Goal: Task Accomplishment & Management: Complete application form

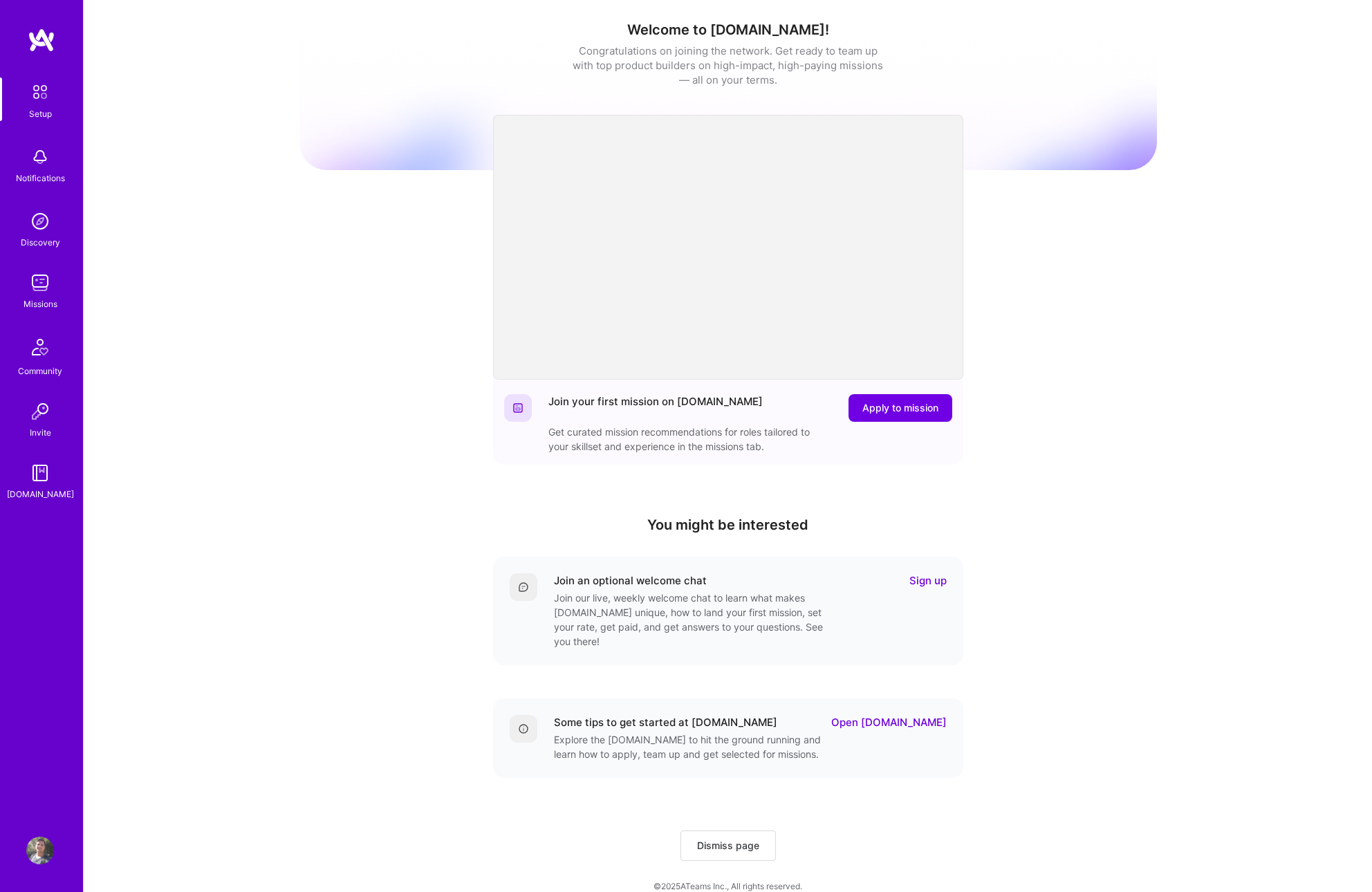
click at [43, 285] on img at bounding box center [40, 283] width 27 height 27
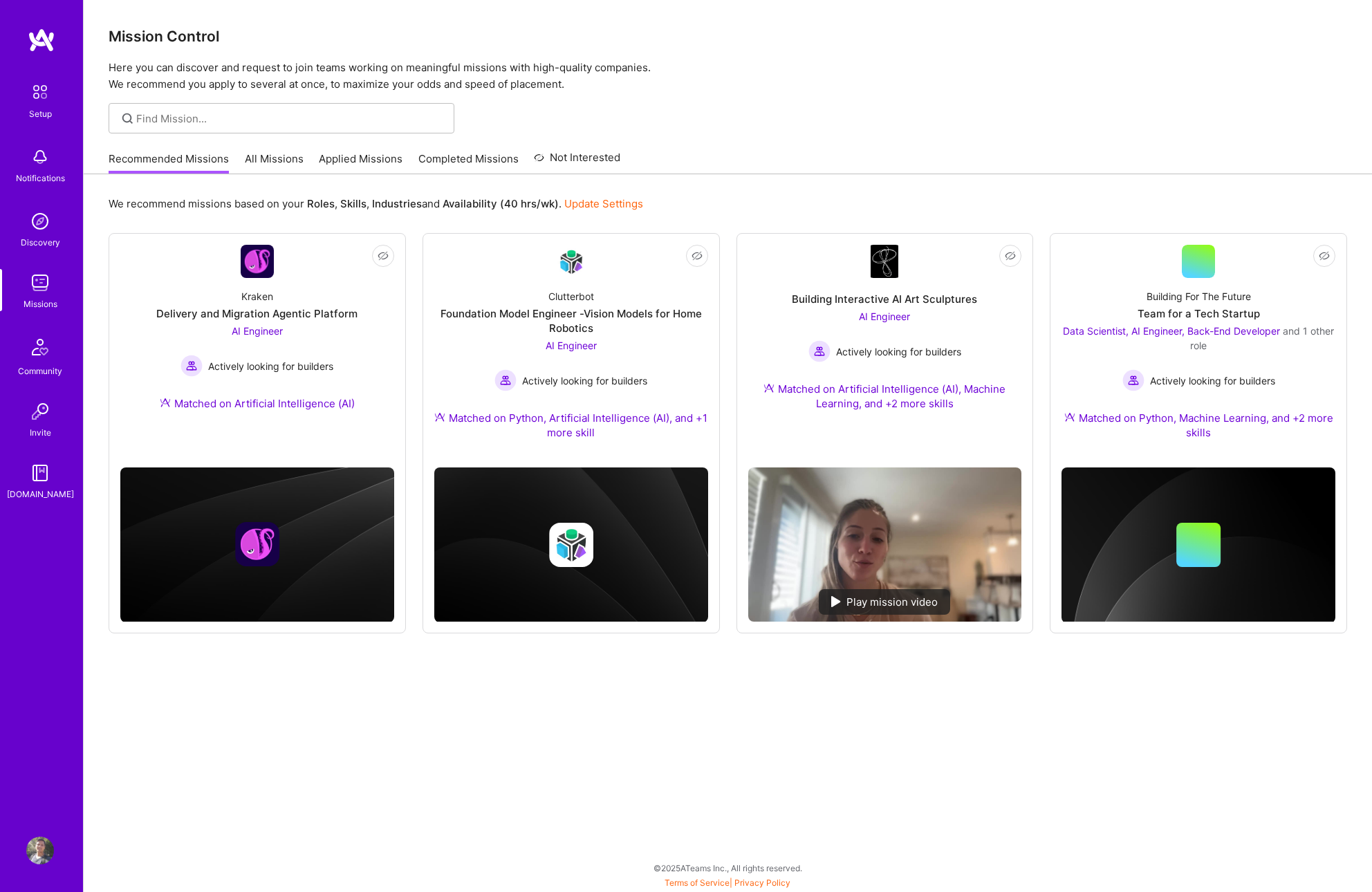
click at [380, 705] on div "We recommend missions based on your Roles , Skills , Industries and Availabilit…" at bounding box center [728, 531] width 1289 height 714
click at [800, 711] on div "We recommend missions based on your Roles , Skills , Industries and Availabilit…" at bounding box center [728, 531] width 1289 height 714
click at [1107, 377] on div "Actively looking for builders" at bounding box center [1198, 380] width 274 height 22
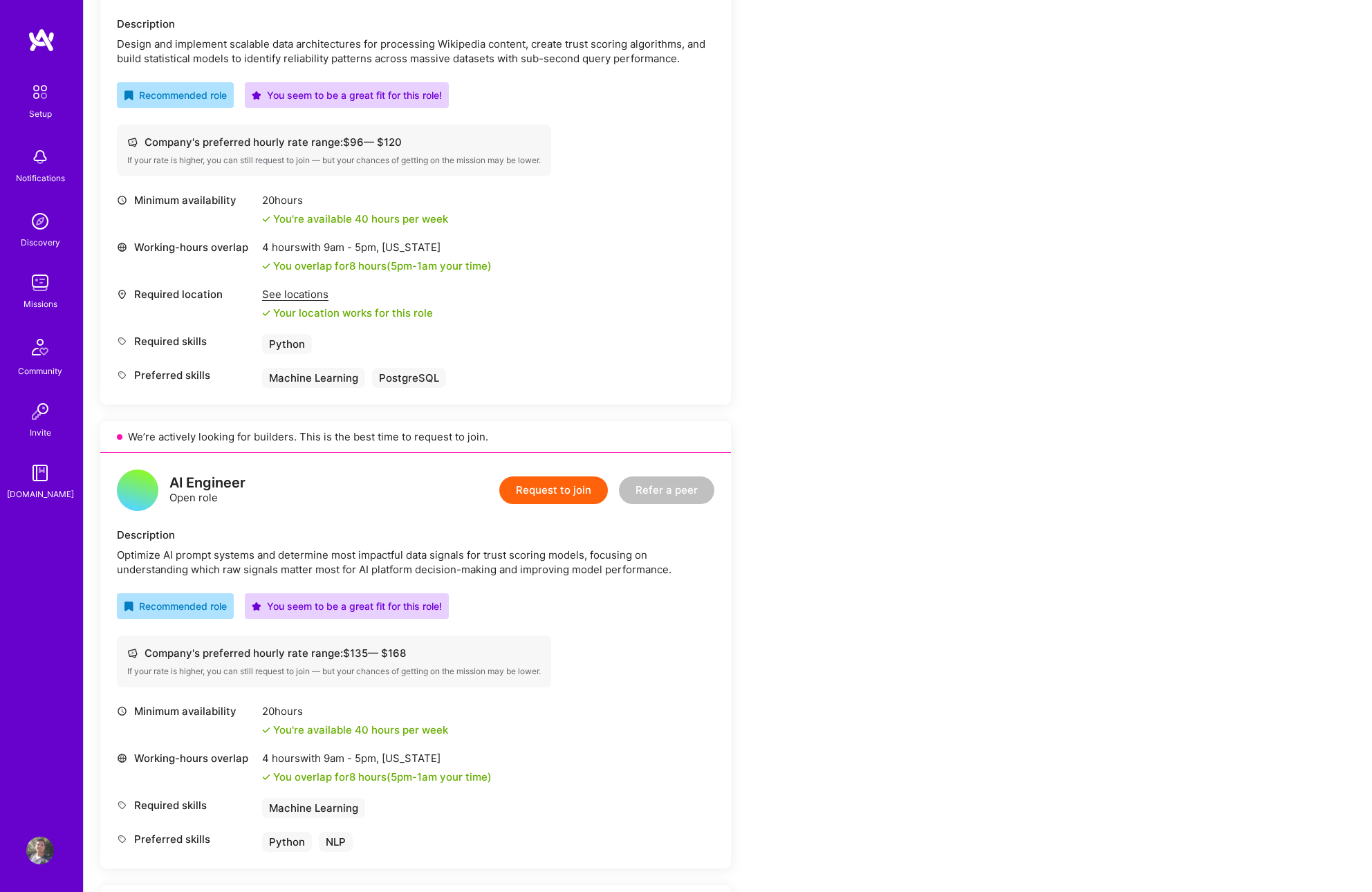
scroll to position [504, 0]
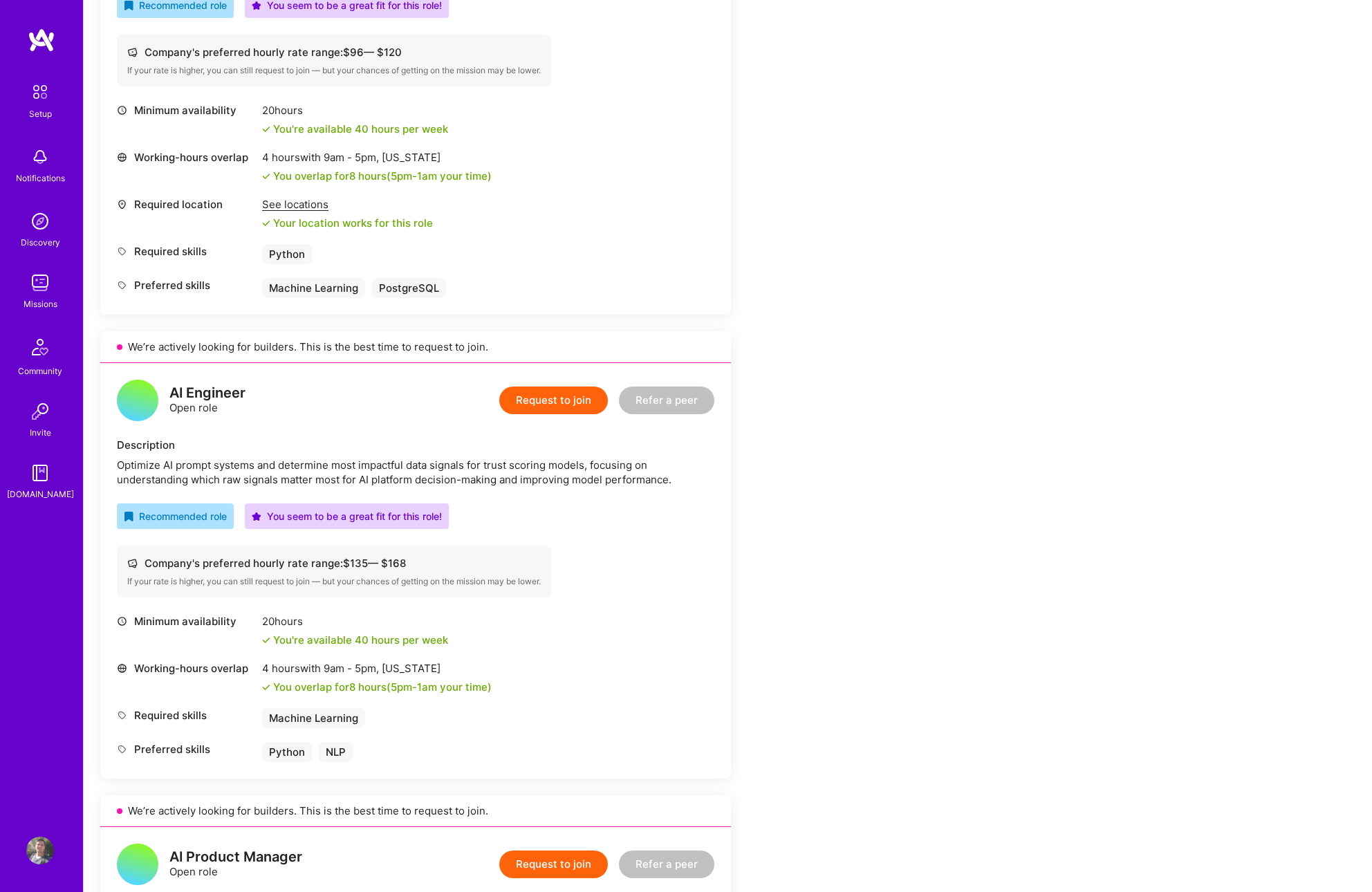
click at [578, 396] on button "Request to join" at bounding box center [554, 400] width 108 height 27
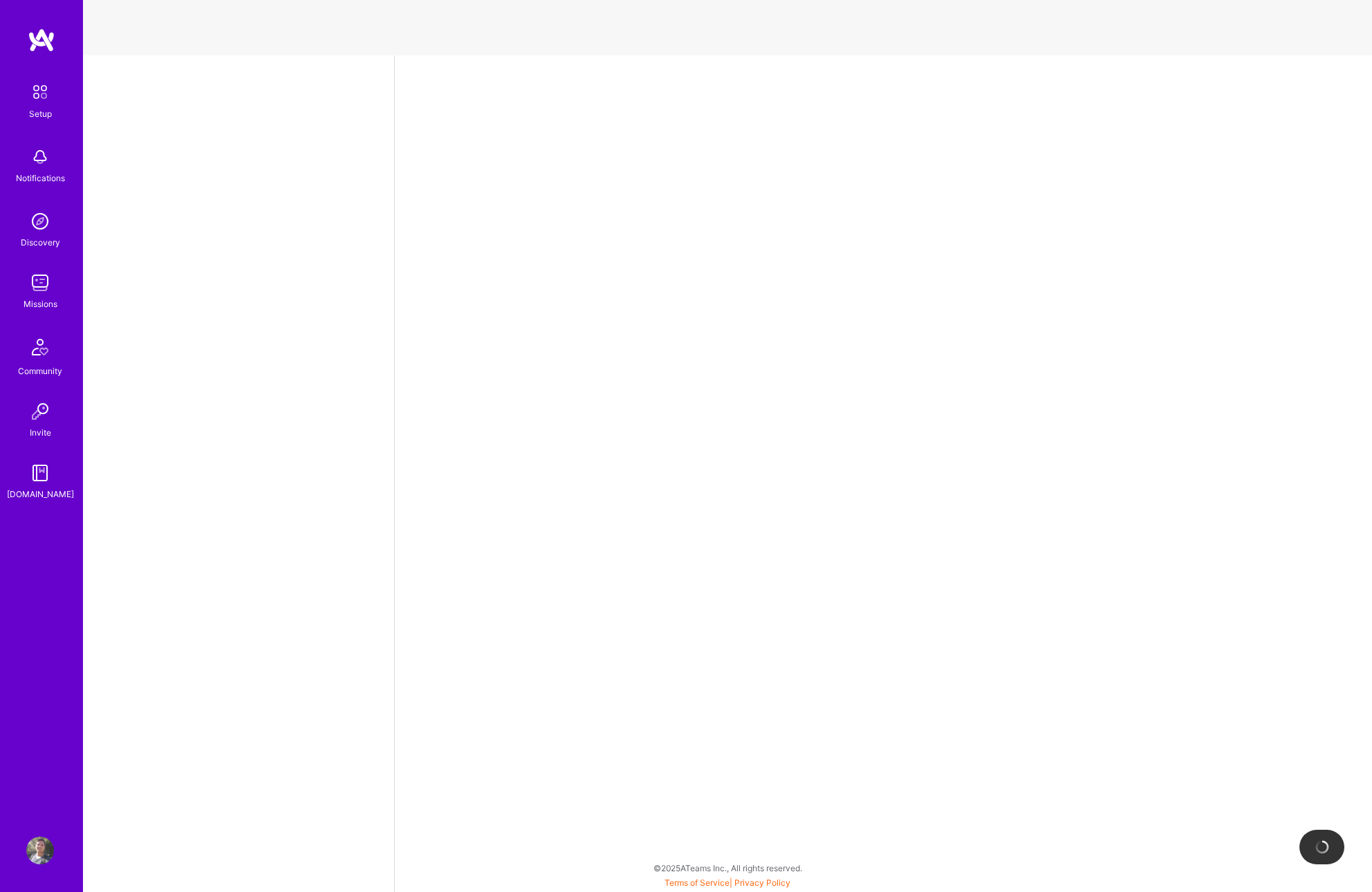
select select "IN"
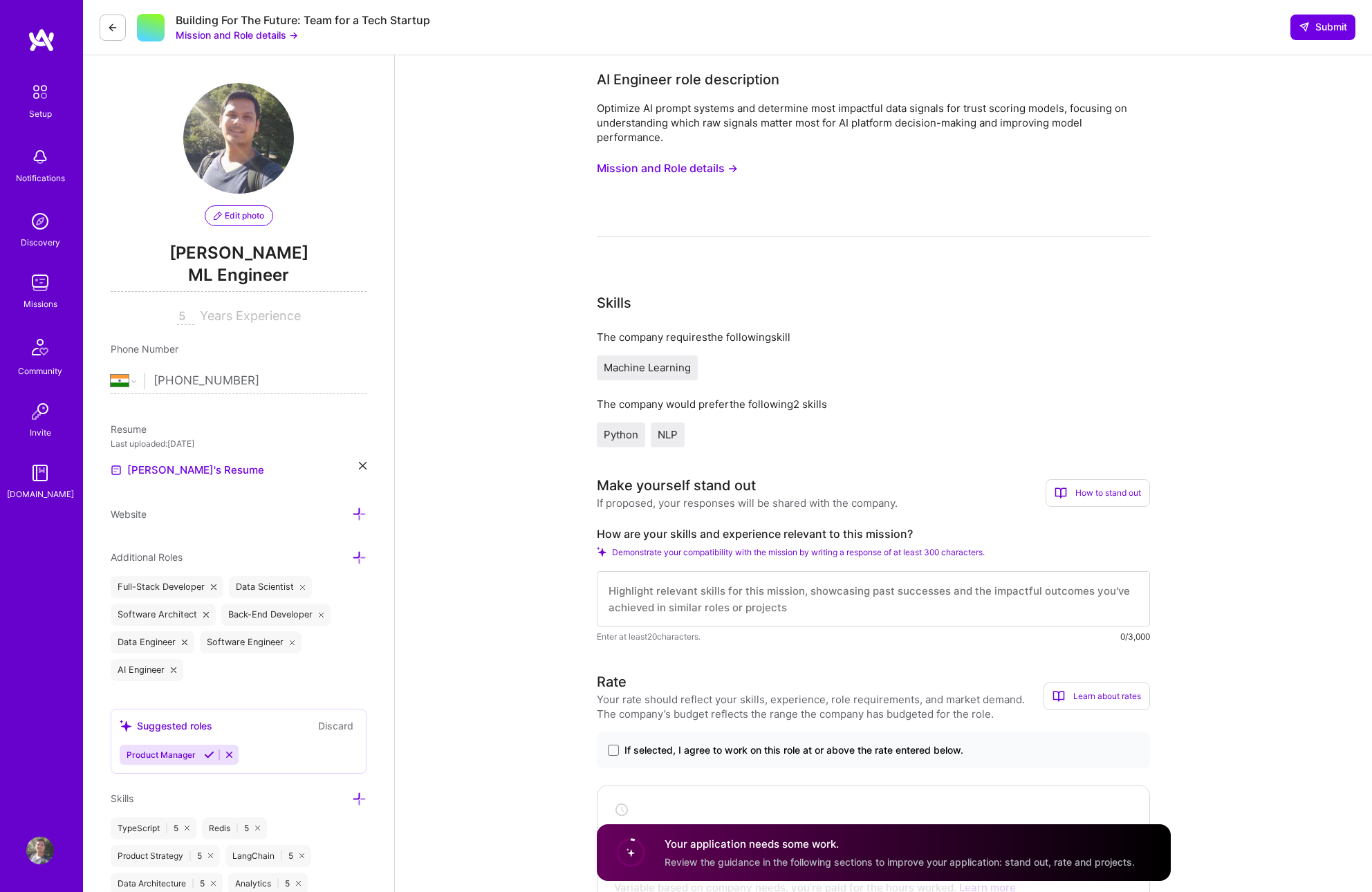
click at [665, 165] on button "Mission and Role details →" at bounding box center [667, 168] width 141 height 26
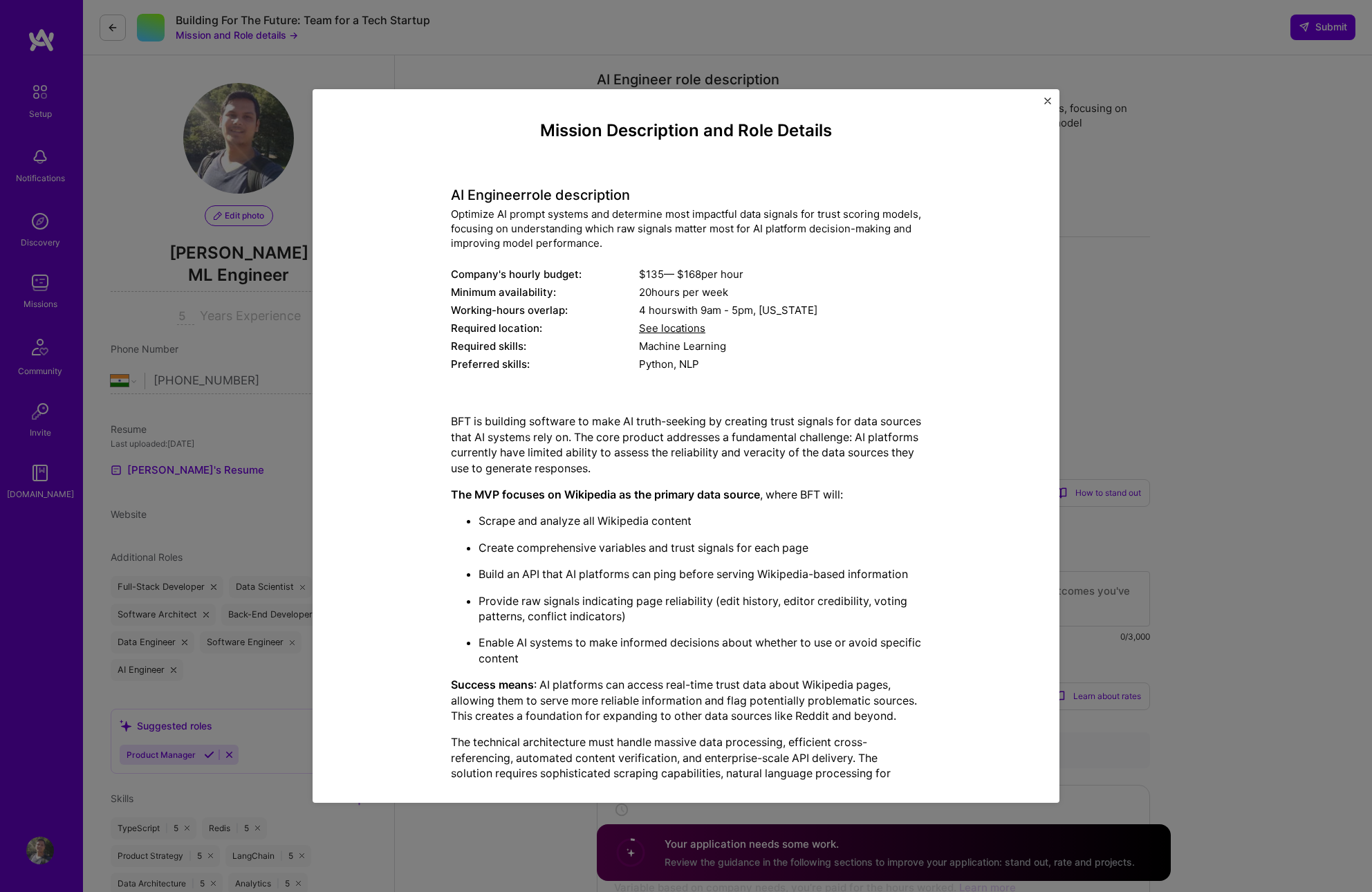
click at [686, 480] on div "BFT is building software to make AI truth-seeking by creating trust signals for…" at bounding box center [686, 634] width 471 height 441
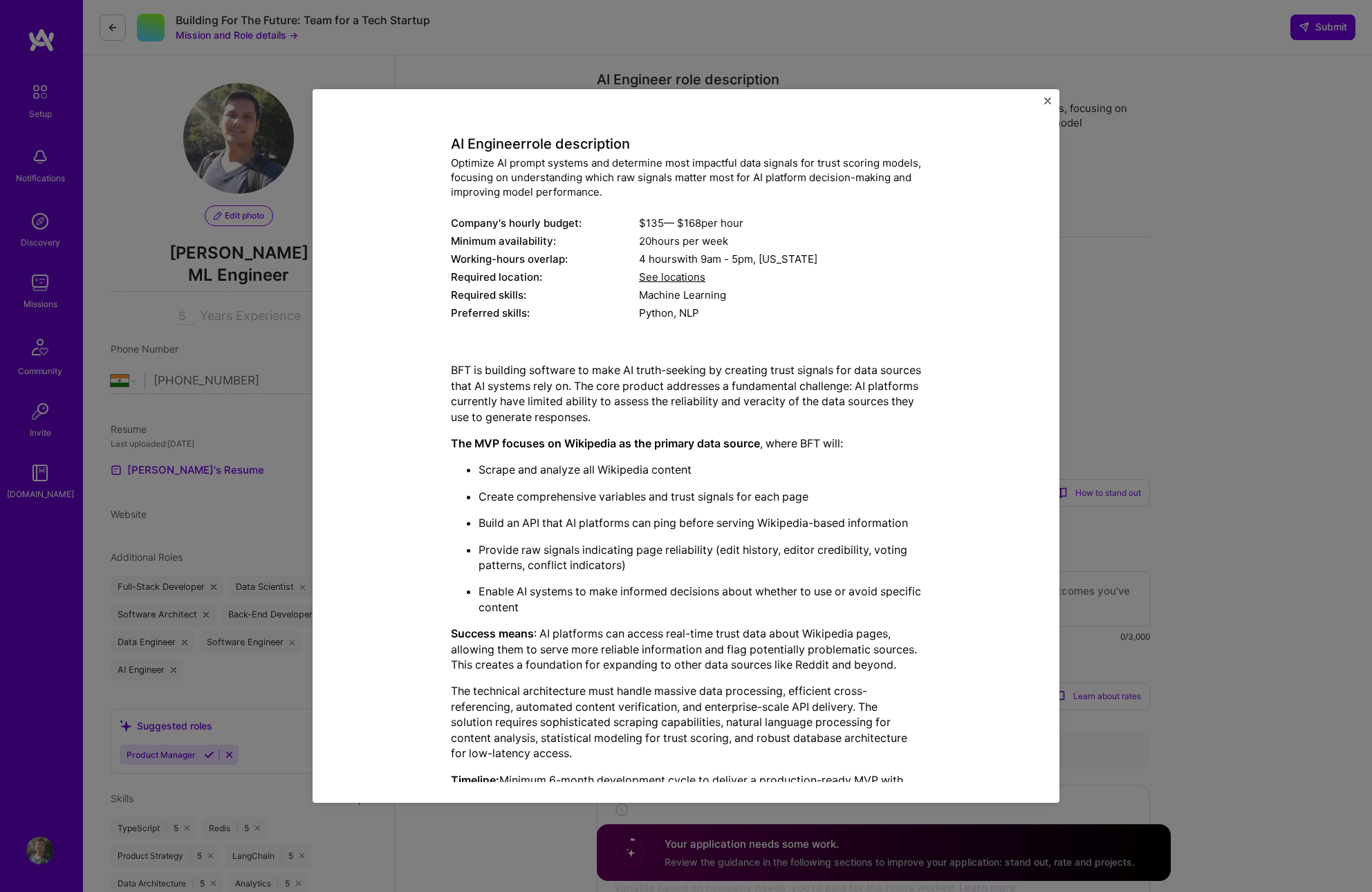
scroll to position [94, 0]
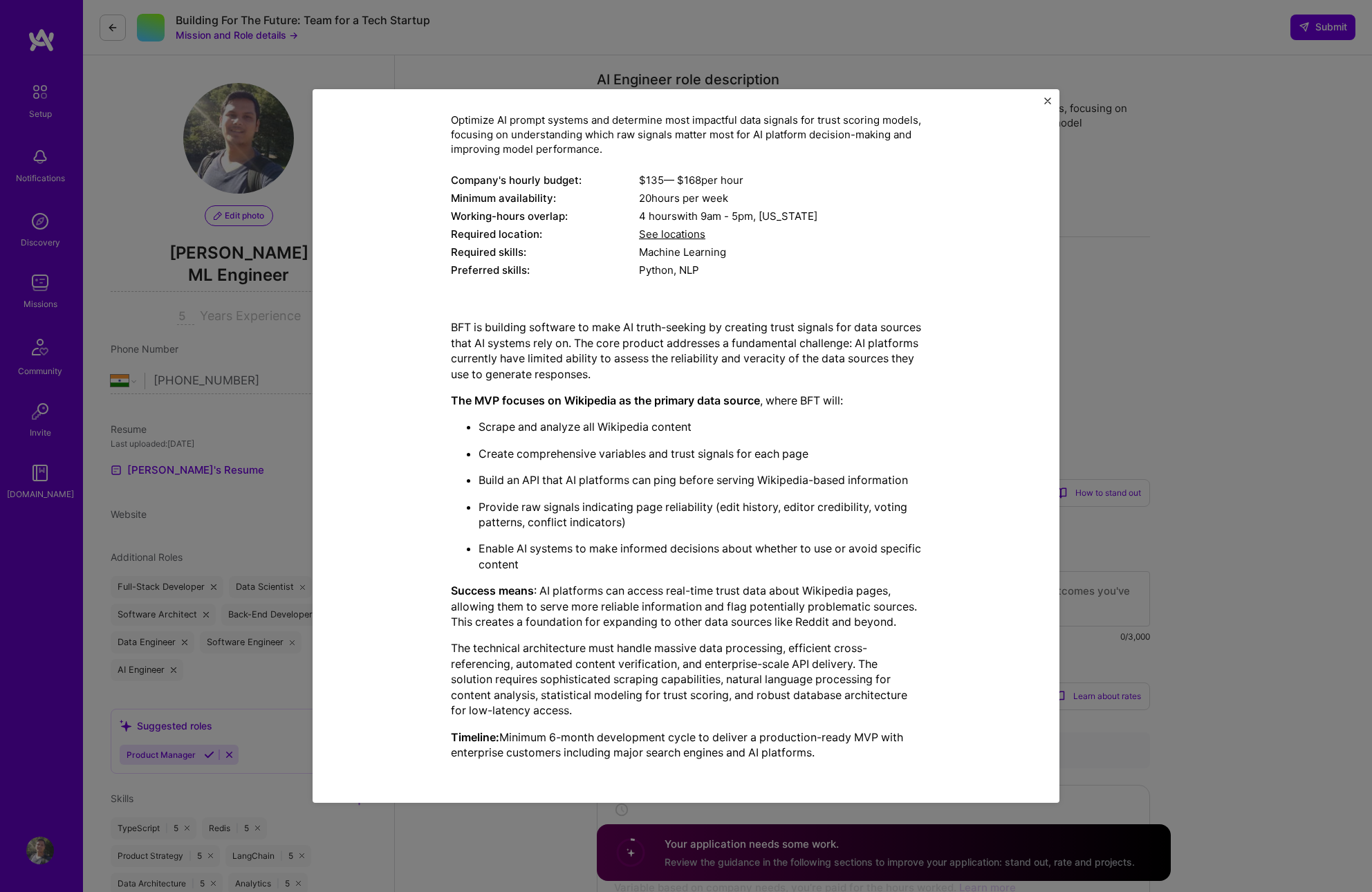
drag, startPoint x: 453, startPoint y: 327, endPoint x: 895, endPoint y: 760, distance: 618.8
click at [895, 760] on div "BFT is building software to make AI truth-seeking by creating trust signals for…" at bounding box center [686, 539] width 471 height 463
copy div "BFT is building software to make AI truth-seeking by creating trust signals for…"
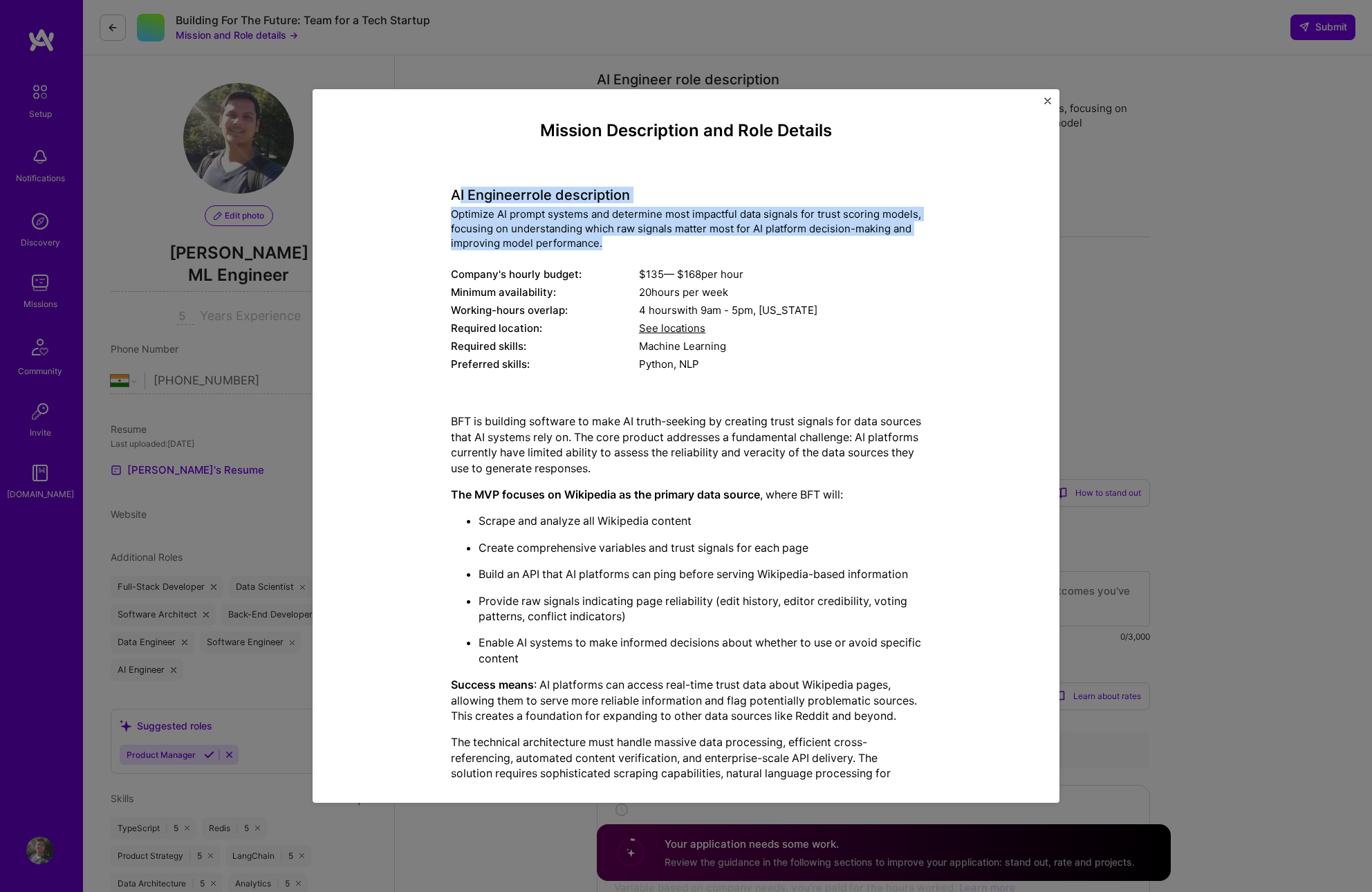
drag, startPoint x: 763, startPoint y: 239, endPoint x: 457, endPoint y: 193, distance: 309.4
click at [457, 193] on div "AI Engineer role description Optimize AI prompt systems and determine most impa…" at bounding box center [686, 273] width 471 height 207
copy div "I Engineer role description Optimize AI prompt systems and determine most impac…"
click at [1048, 104] on button "Close" at bounding box center [1048, 105] width 7 height 15
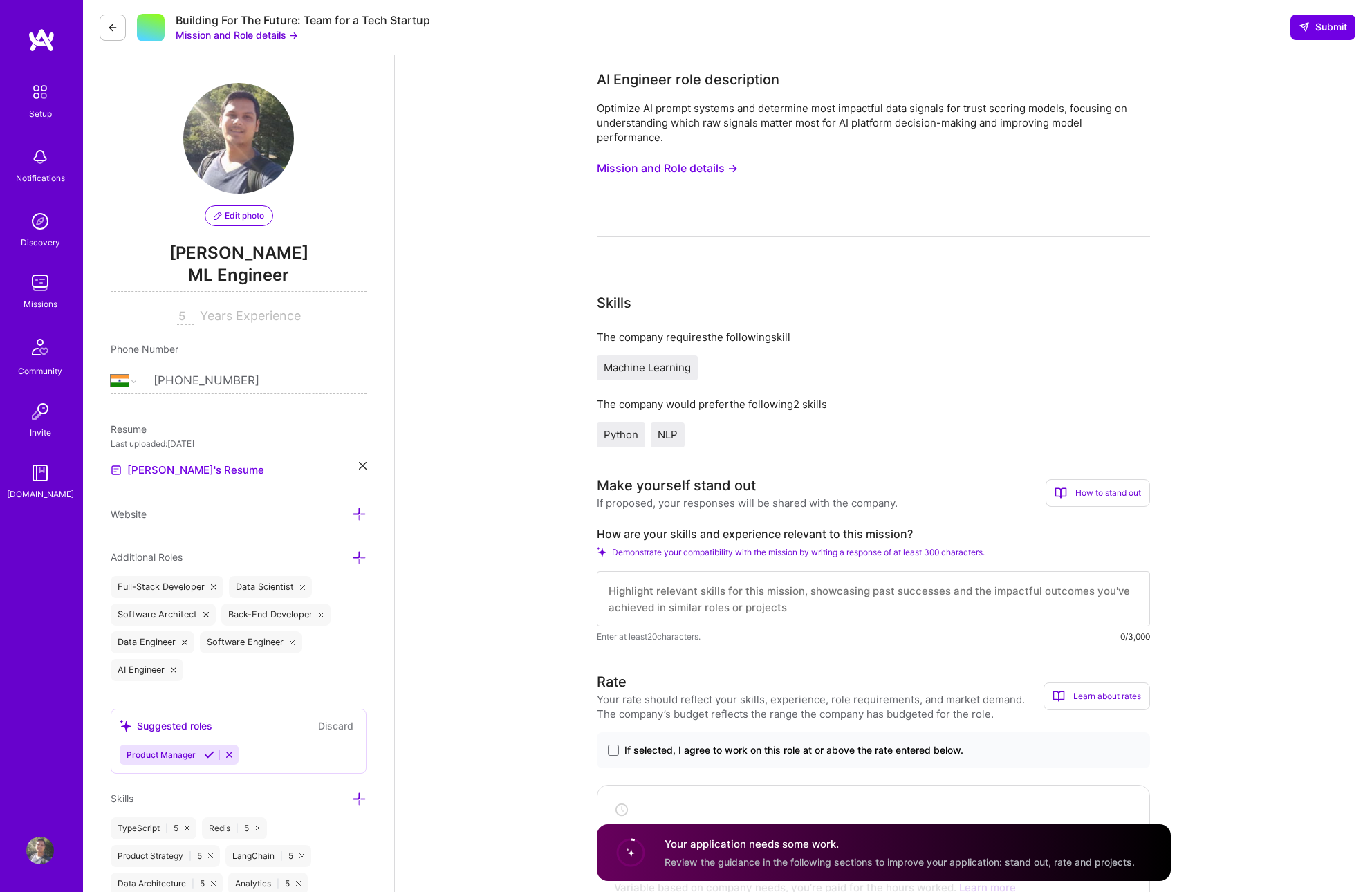
click at [654, 535] on label "How are your skills and experience relevant to this mission?" at bounding box center [873, 535] width 553 height 15
copy label "How are your skills and experience relevant to this mission?"
click at [634, 608] on textarea at bounding box center [873, 599] width 553 height 55
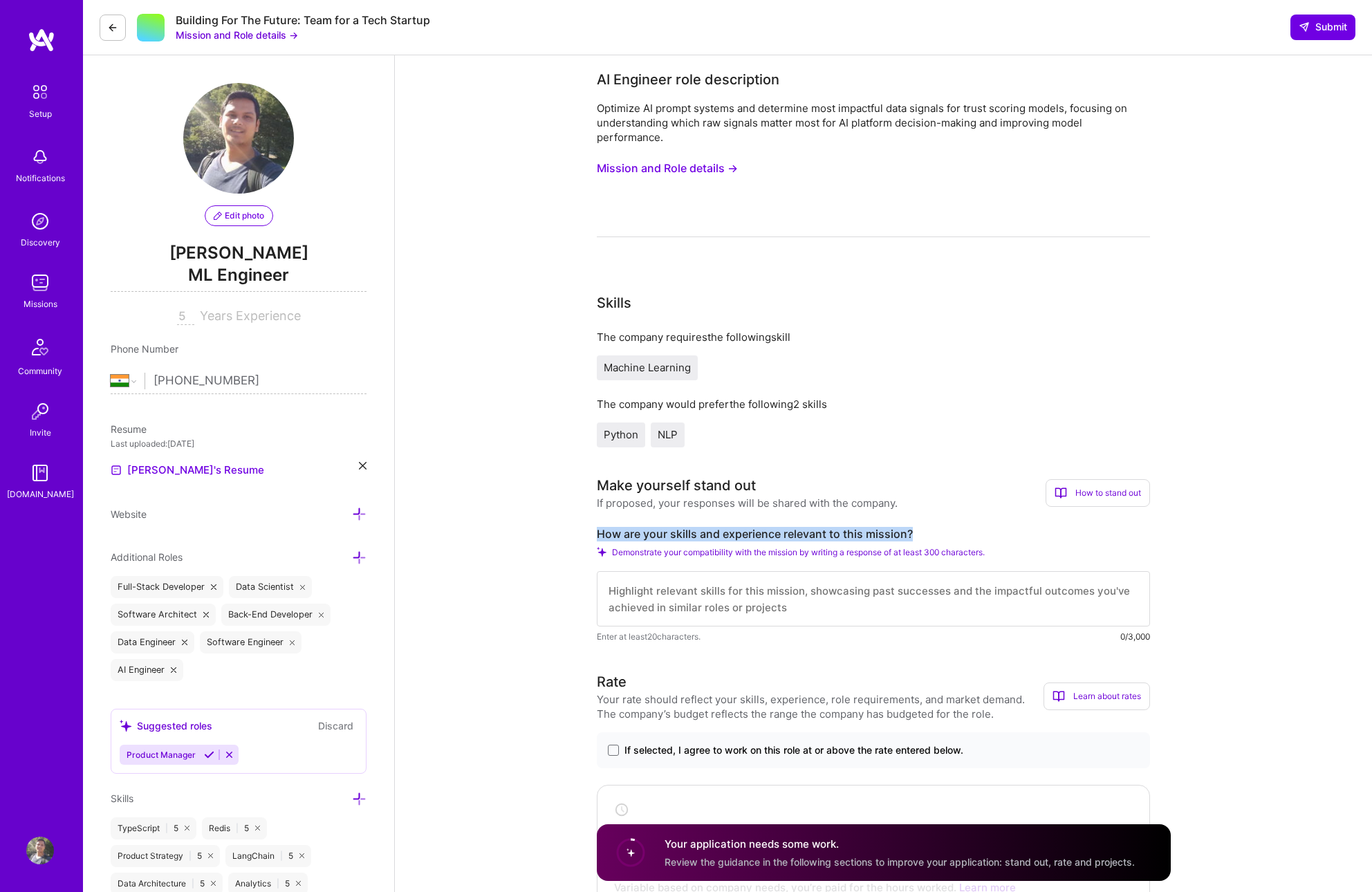
click at [634, 608] on textarea at bounding box center [873, 599] width 553 height 55
paste textarea "With 6+ years of experience and an M.S. in Artificial Intelligence from Vanderb…"
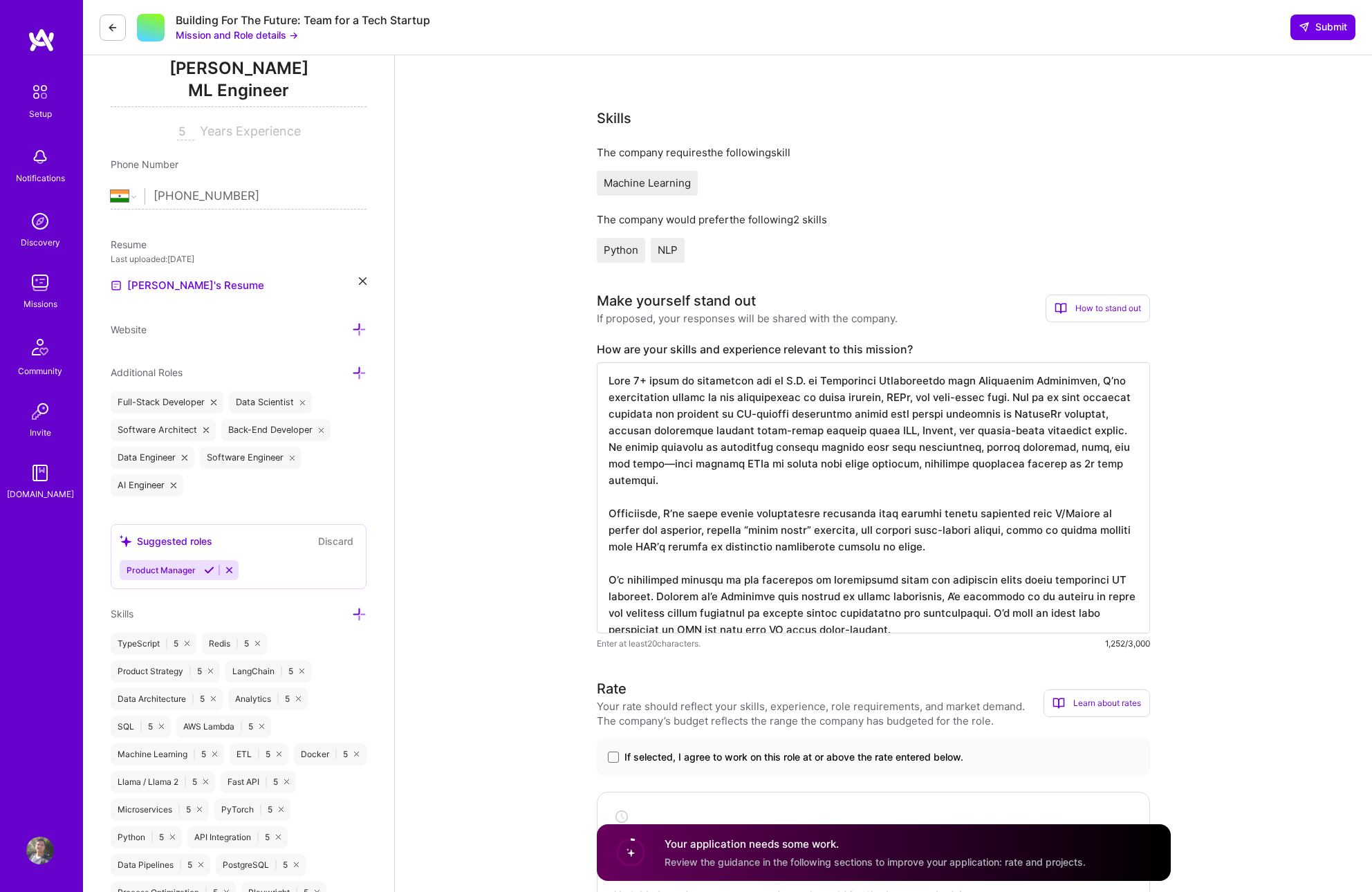
scroll to position [192, 0]
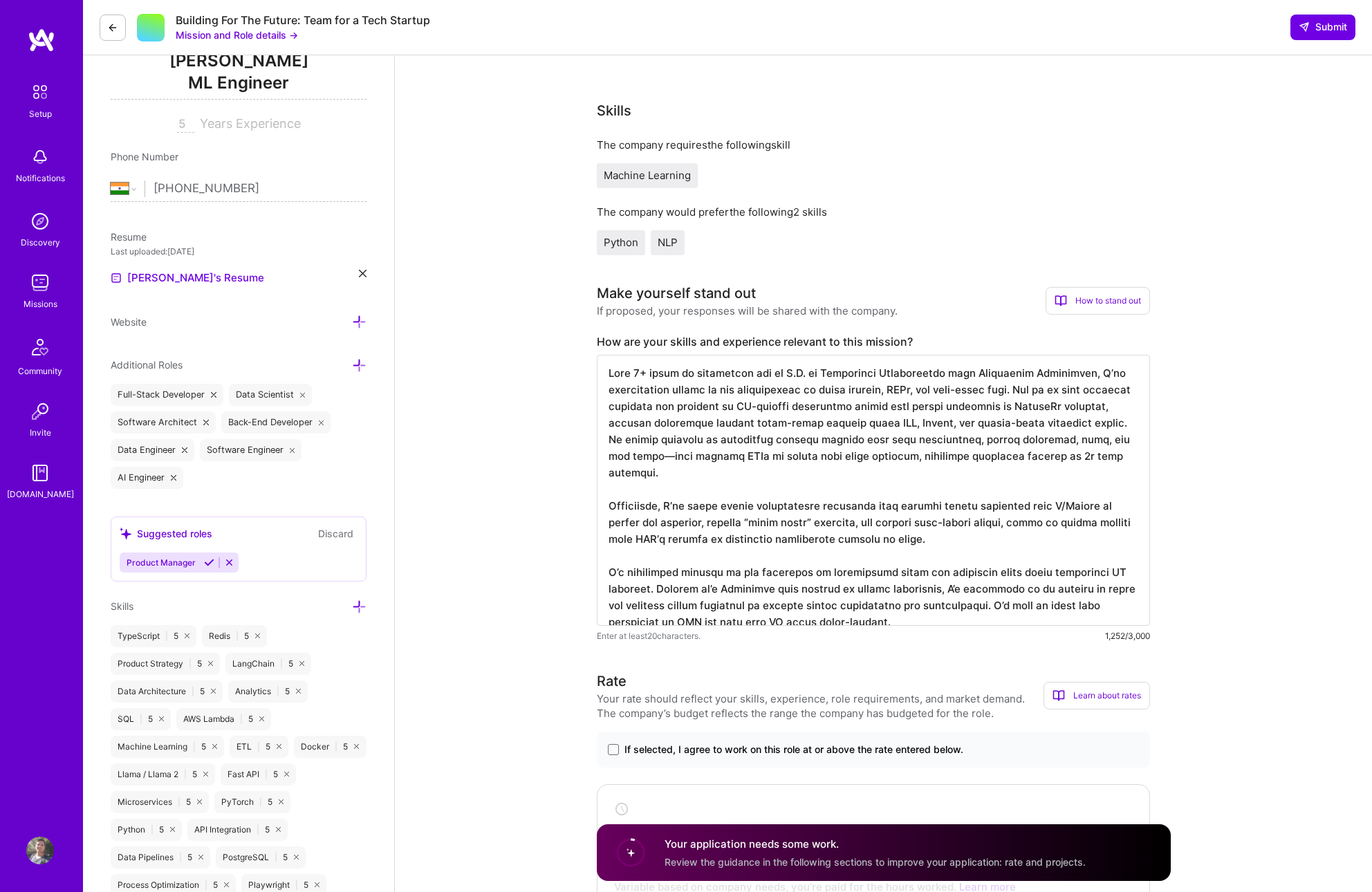
click at [954, 462] on textarea at bounding box center [873, 490] width 553 height 271
drag, startPoint x: 976, startPoint y: 377, endPoint x: 753, endPoint y: 378, distance: 223.0
click at [753, 378] on textarea at bounding box center [873, 490] width 553 height 271
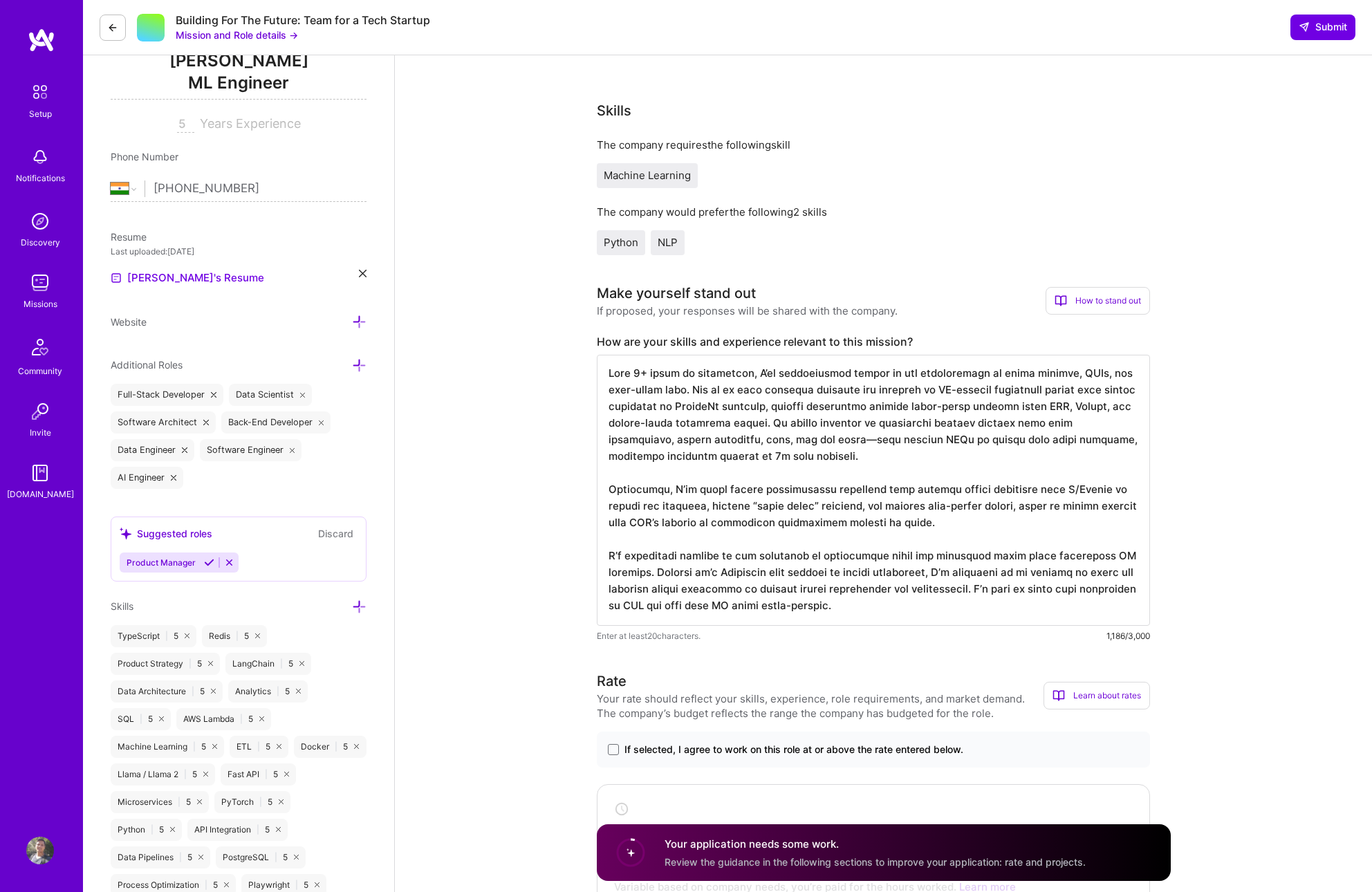
click at [1066, 473] on textarea at bounding box center [873, 490] width 553 height 271
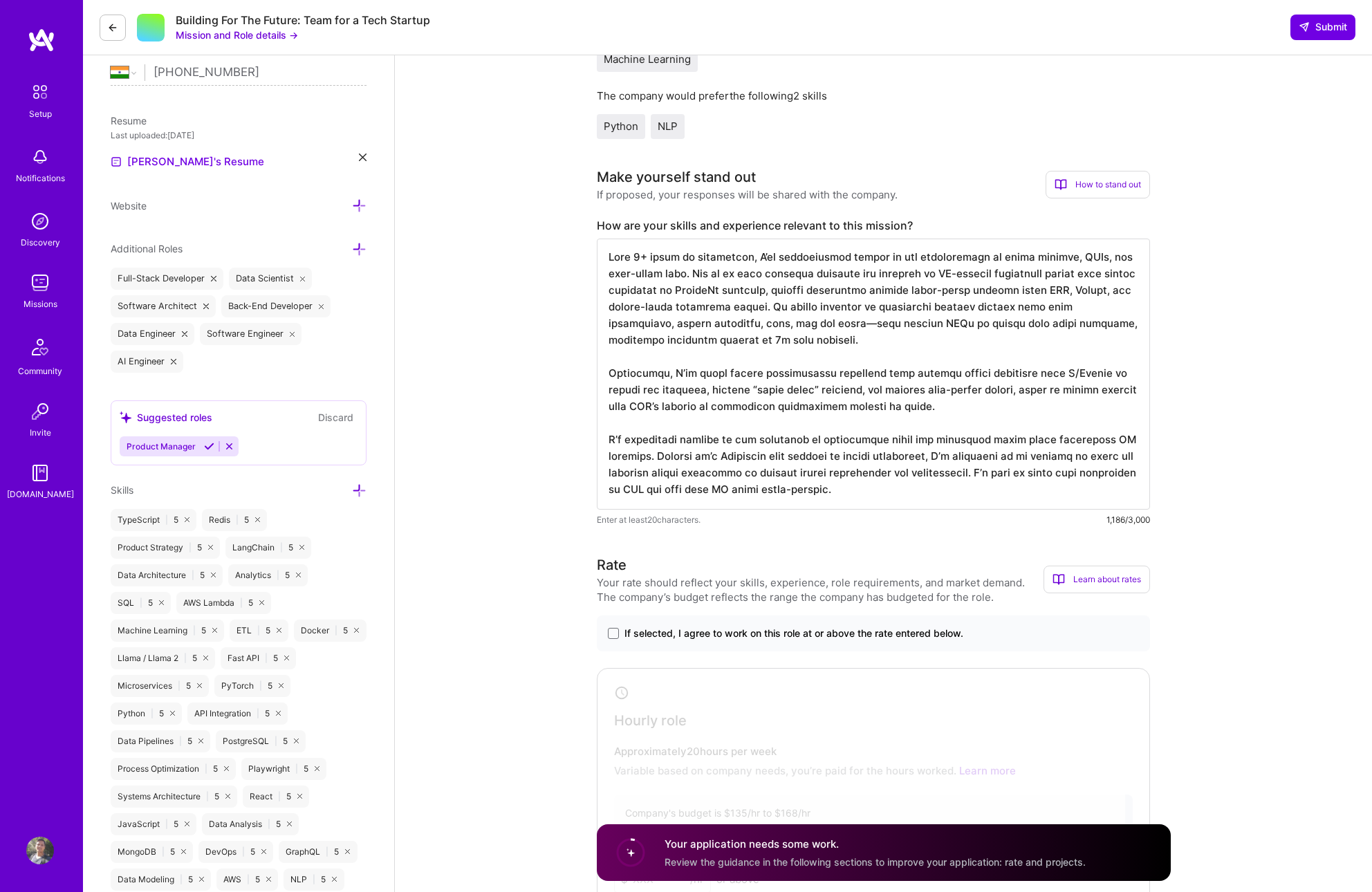
scroll to position [310, 0]
drag, startPoint x: 918, startPoint y: 493, endPoint x: 561, endPoint y: 437, distance: 361.4
click at [918, 463] on textarea at bounding box center [873, 372] width 553 height 271
click at [767, 487] on textarea at bounding box center [873, 372] width 553 height 271
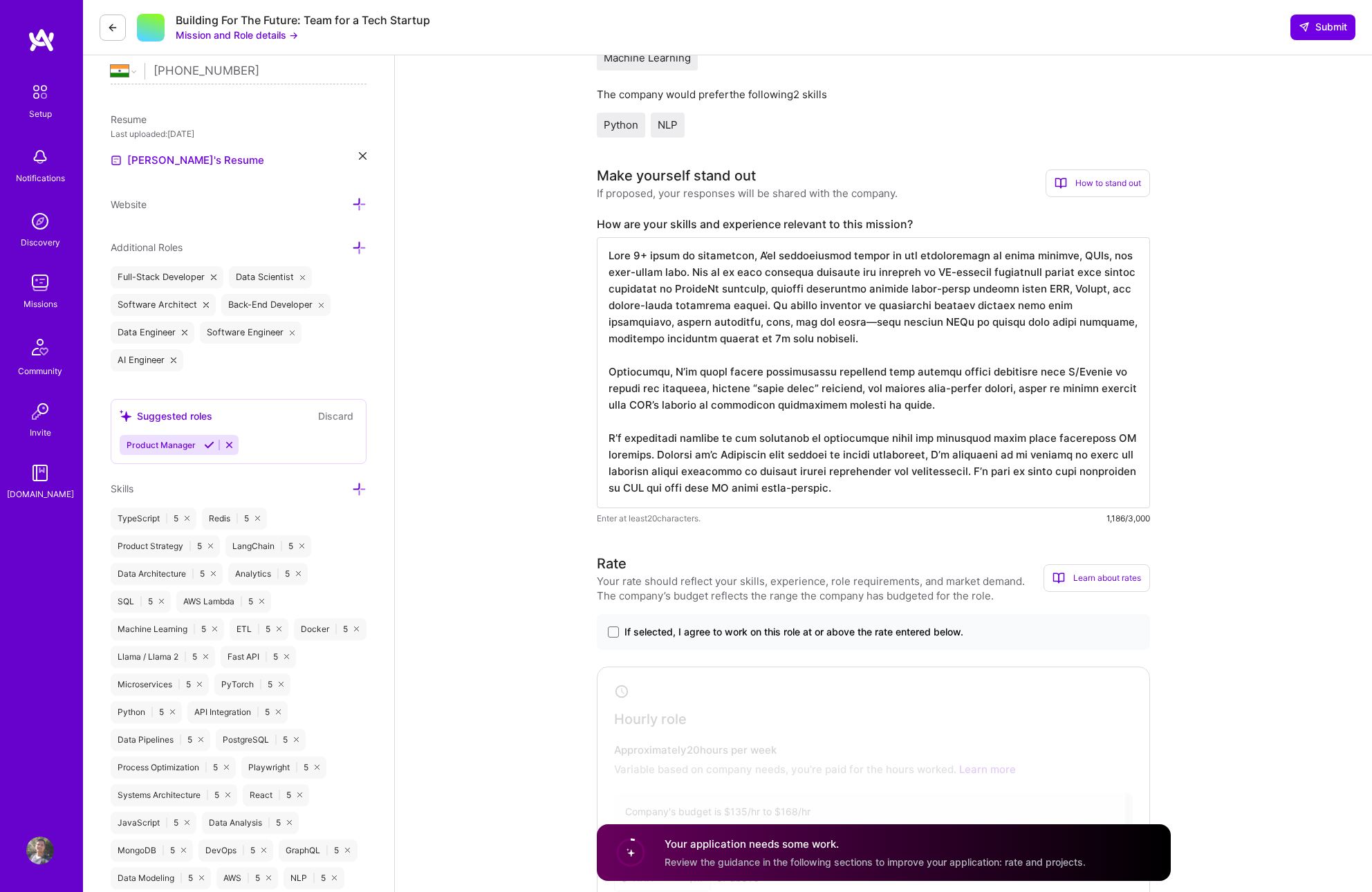
click at [916, 483] on textarea at bounding box center [873, 372] width 553 height 271
click at [932, 499] on textarea at bounding box center [873, 372] width 553 height 271
click at [648, 438] on textarea at bounding box center [873, 372] width 553 height 271
drag, startPoint x: 882, startPoint y: 454, endPoint x: 600, endPoint y: 454, distance: 282.0
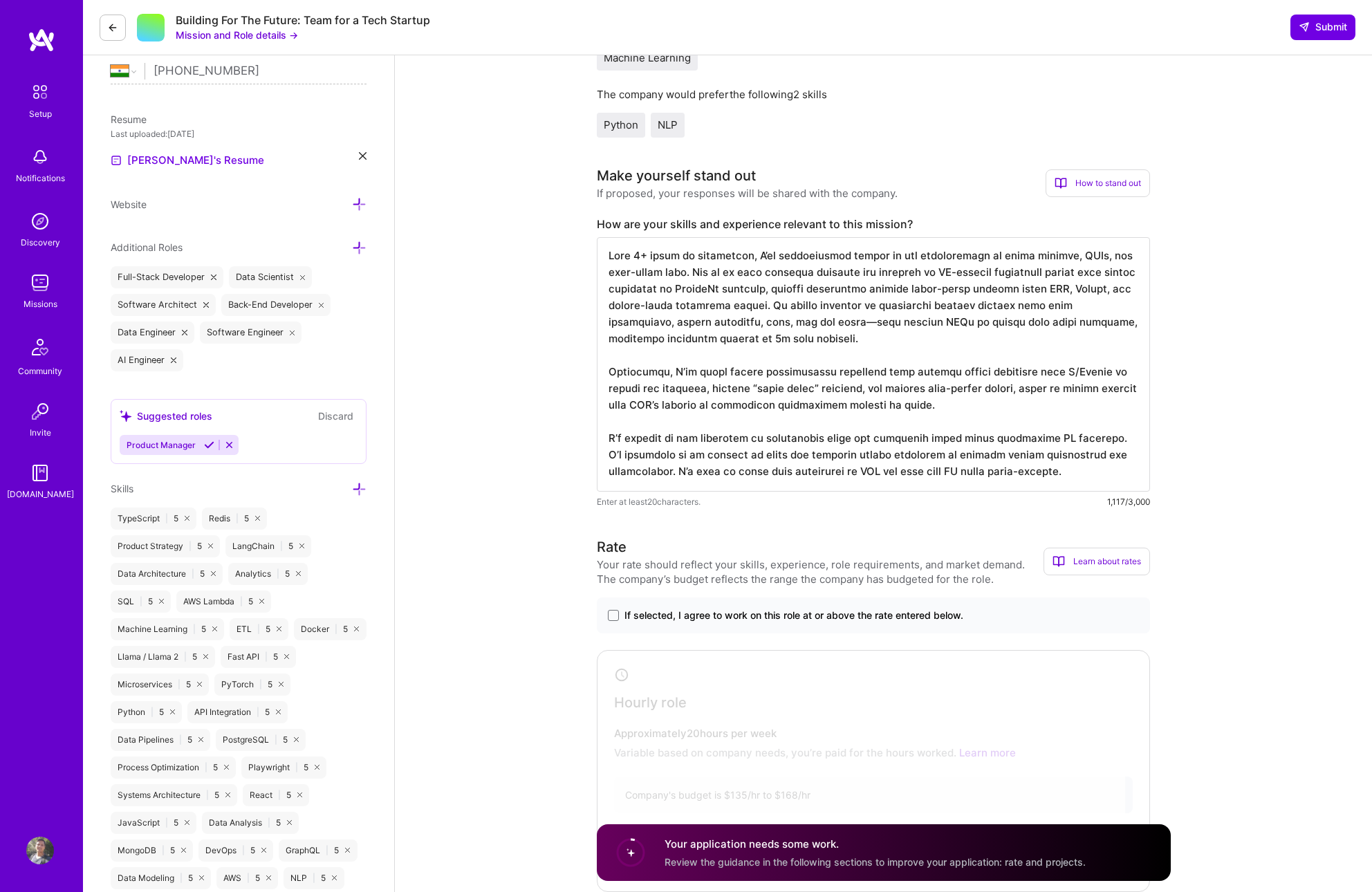
scroll to position [0, 0]
click at [772, 463] on textarea at bounding box center [873, 364] width 553 height 255
type textarea "With 6+ years of experience, I’ve consistently worked at the intersection of tr…"
click at [1058, 429] on textarea at bounding box center [873, 364] width 553 height 255
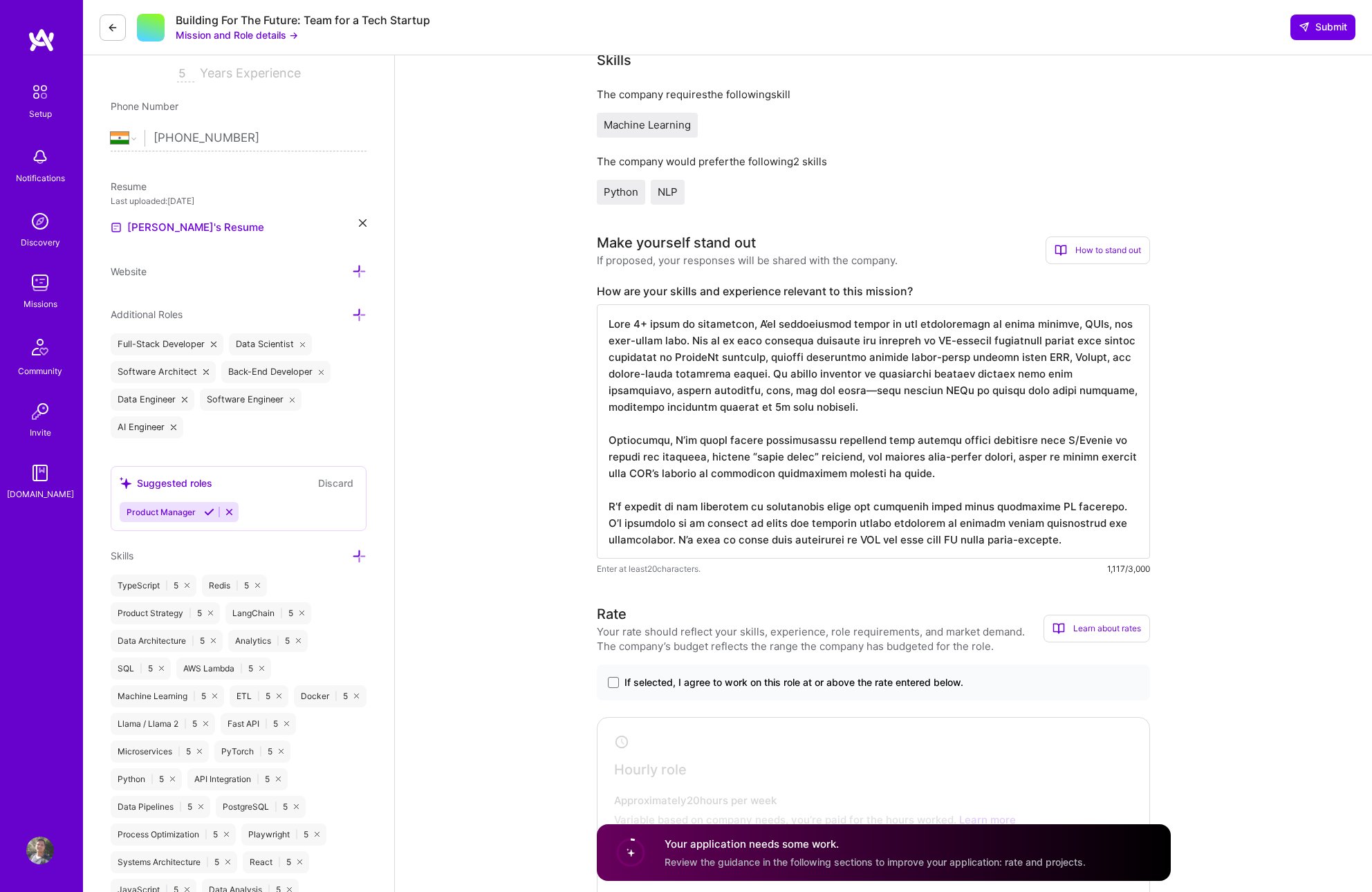
scroll to position [235, 0]
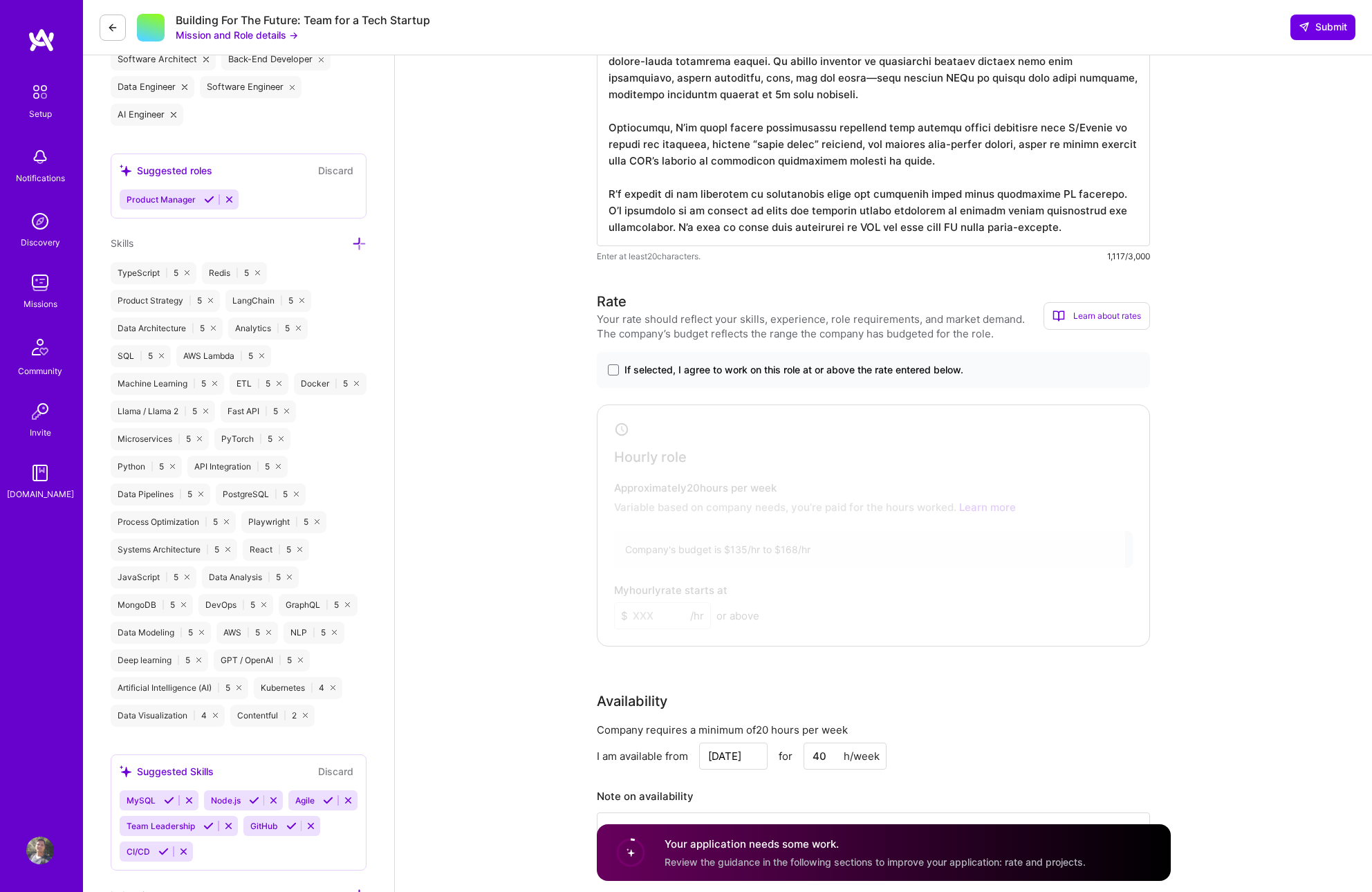
scroll to position [552, 0]
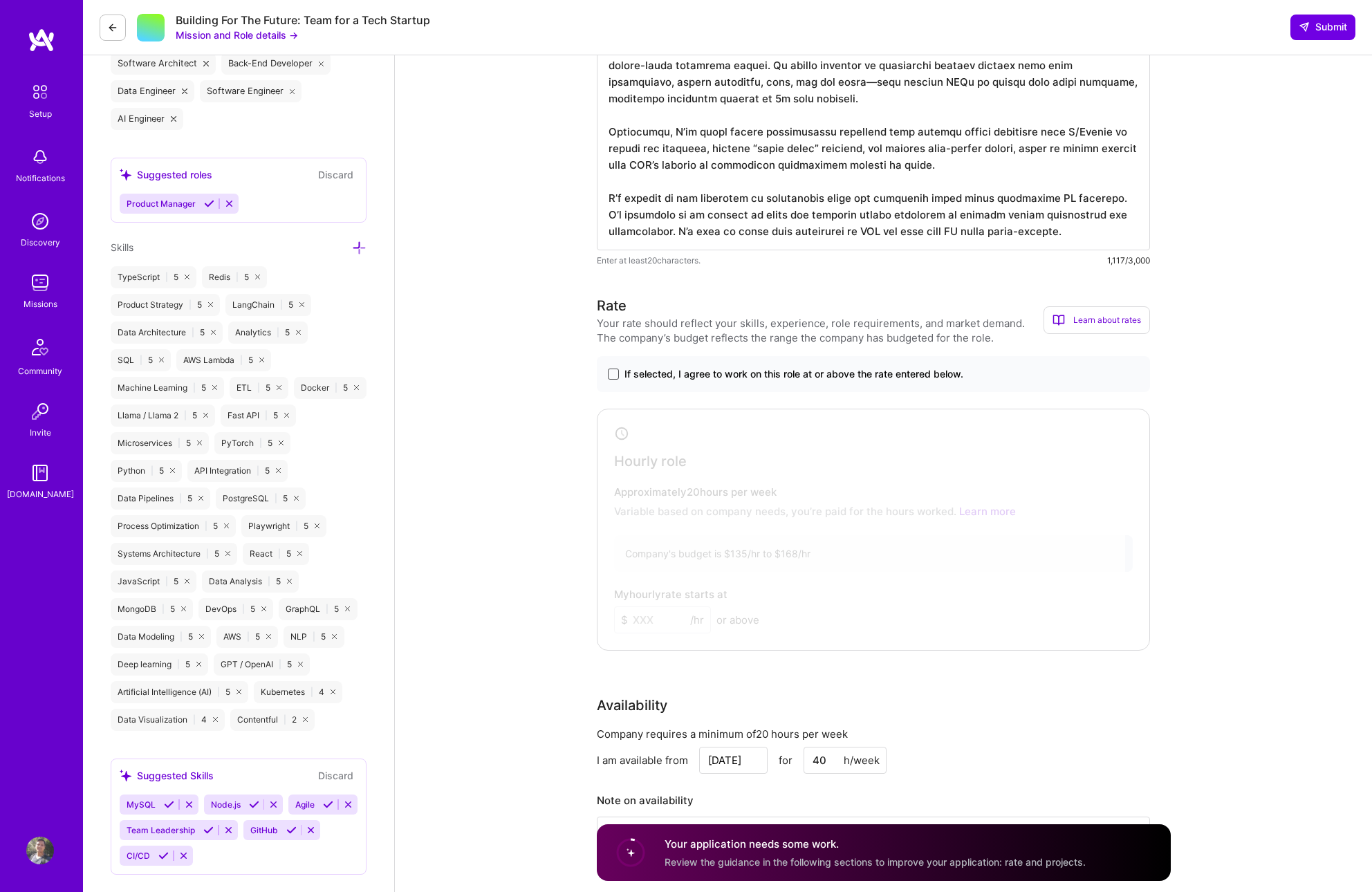
click at [610, 376] on span at bounding box center [614, 374] width 11 height 11
click at [0, 0] on input "If selected, I agree to work on this role at or above the rate entered below." at bounding box center [0, 0] width 0 height 0
click at [644, 619] on input at bounding box center [663, 619] width 97 height 27
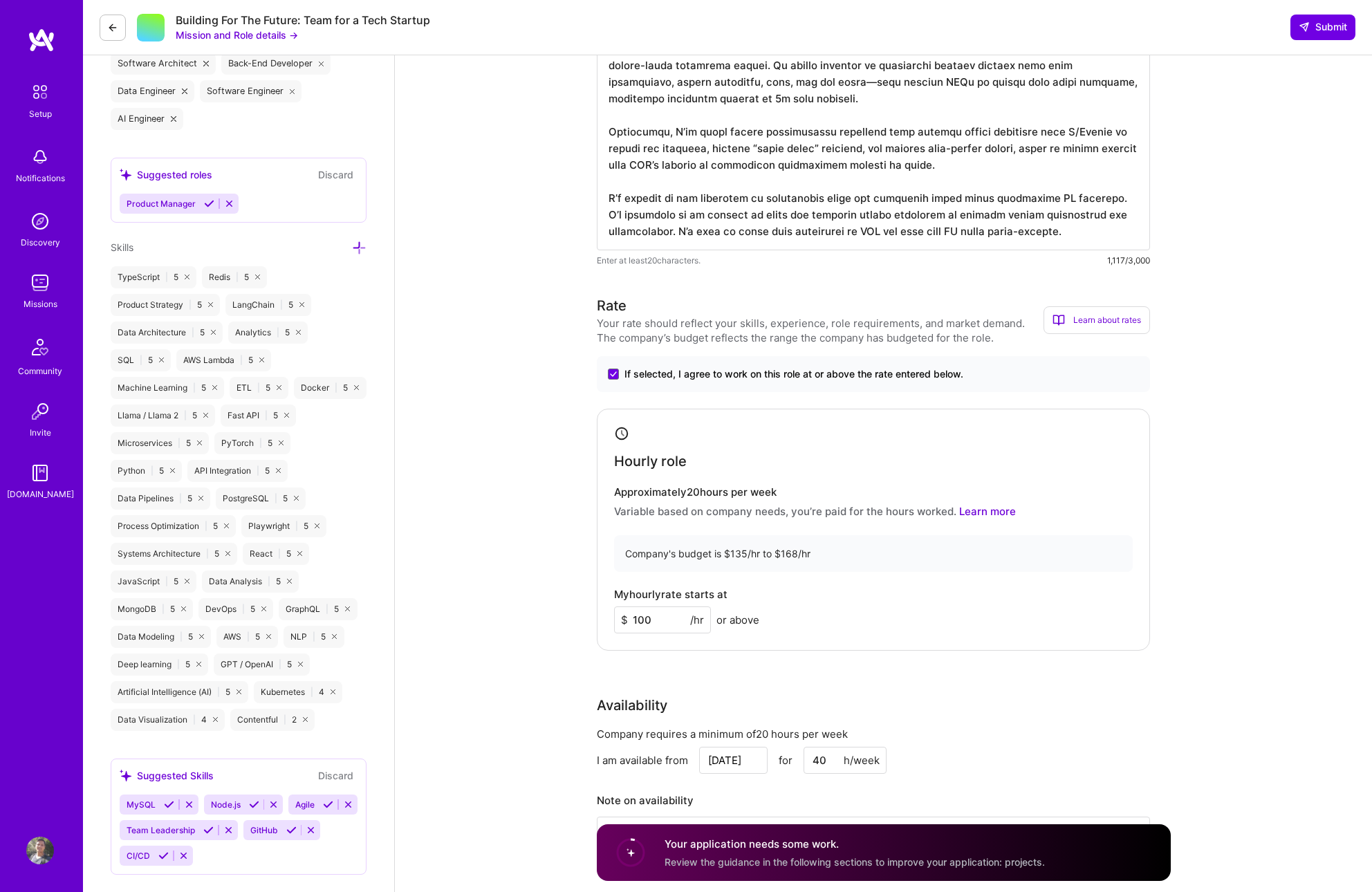
type input "100"
click at [1081, 602] on div "My hourly rate starts at $ 100 /hr or above" at bounding box center [874, 611] width 519 height 45
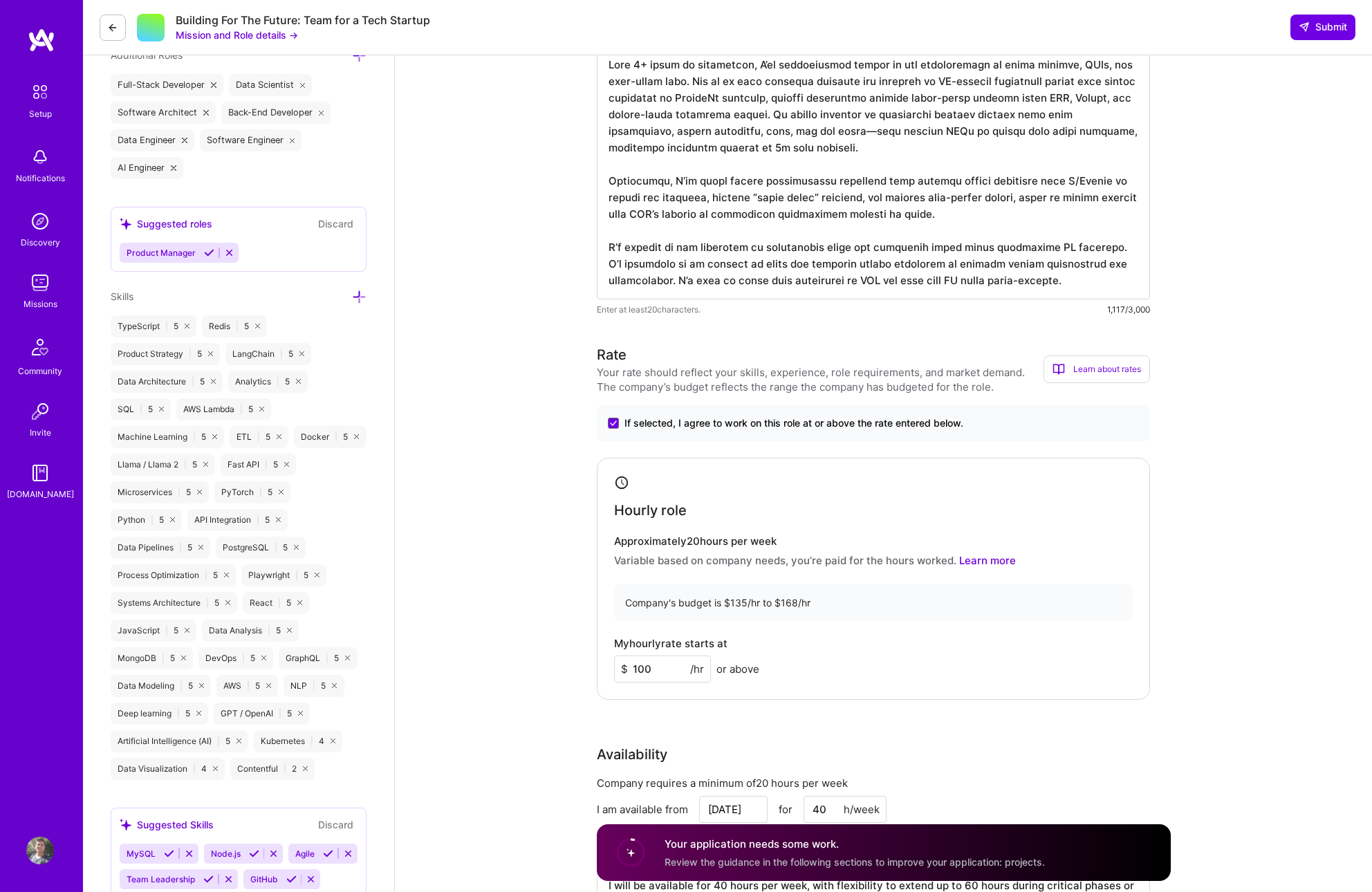
scroll to position [500, 0]
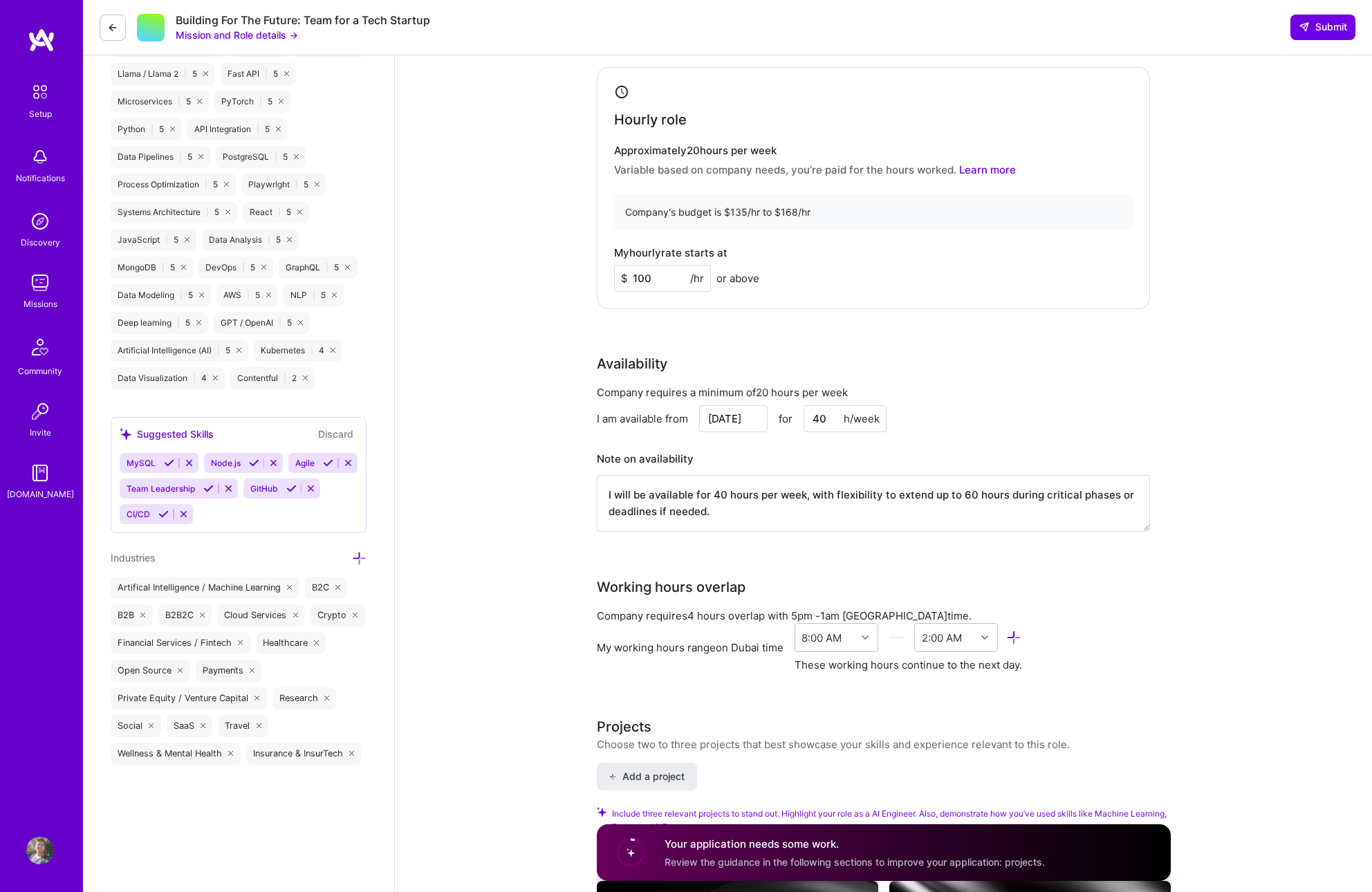
scroll to position [894, 0]
click at [740, 418] on input "Oct 3" at bounding box center [733, 417] width 69 height 27
click at [634, 311] on div "6" at bounding box center [639, 310] width 19 height 19
type input "Oct 6"
click at [1104, 586] on div "Working hours overlap" at bounding box center [873, 587] width 553 height 21
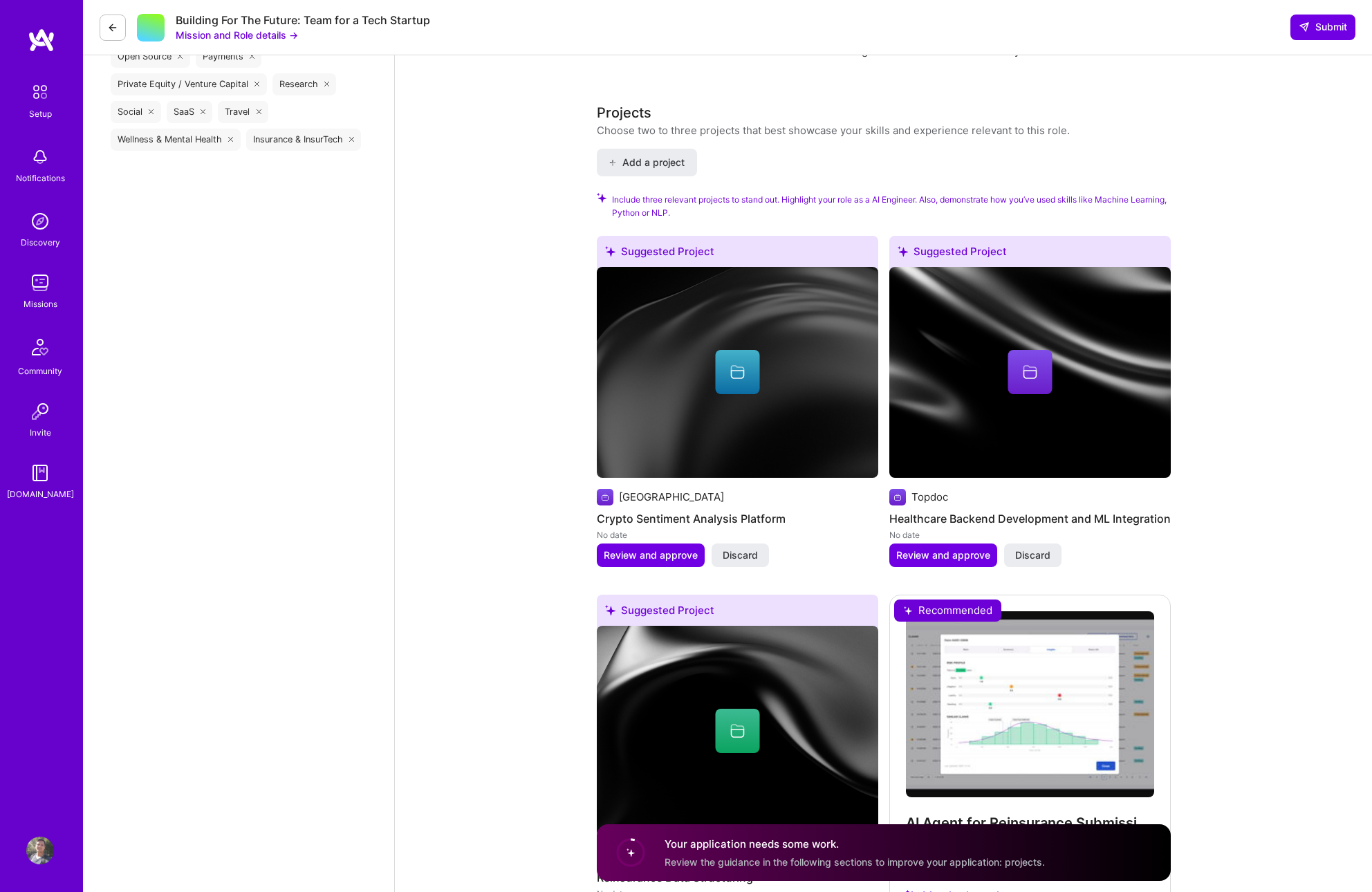
scroll to position [1509, 0]
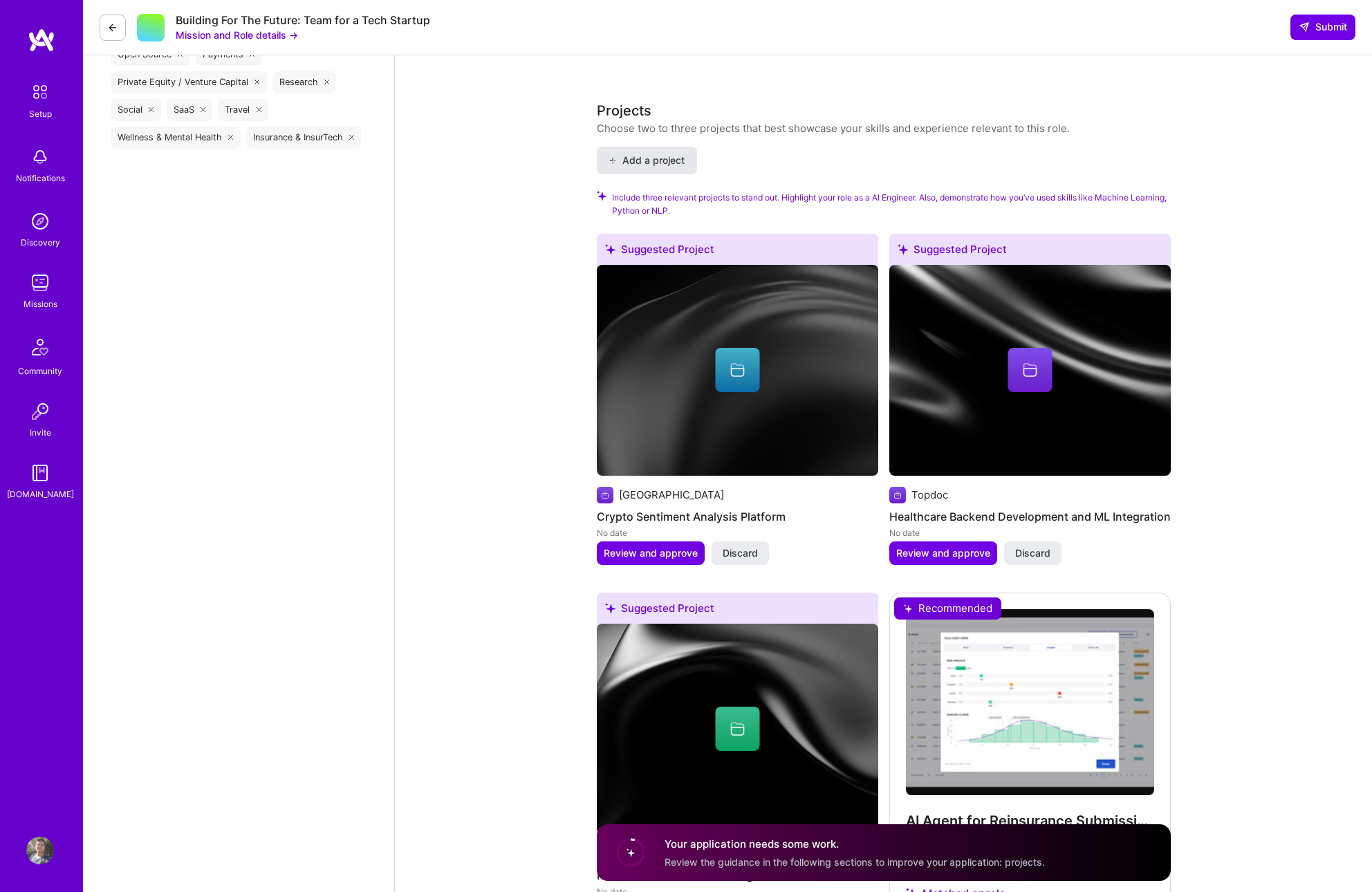
click at [635, 171] on button "Add a project" at bounding box center [647, 160] width 100 height 27
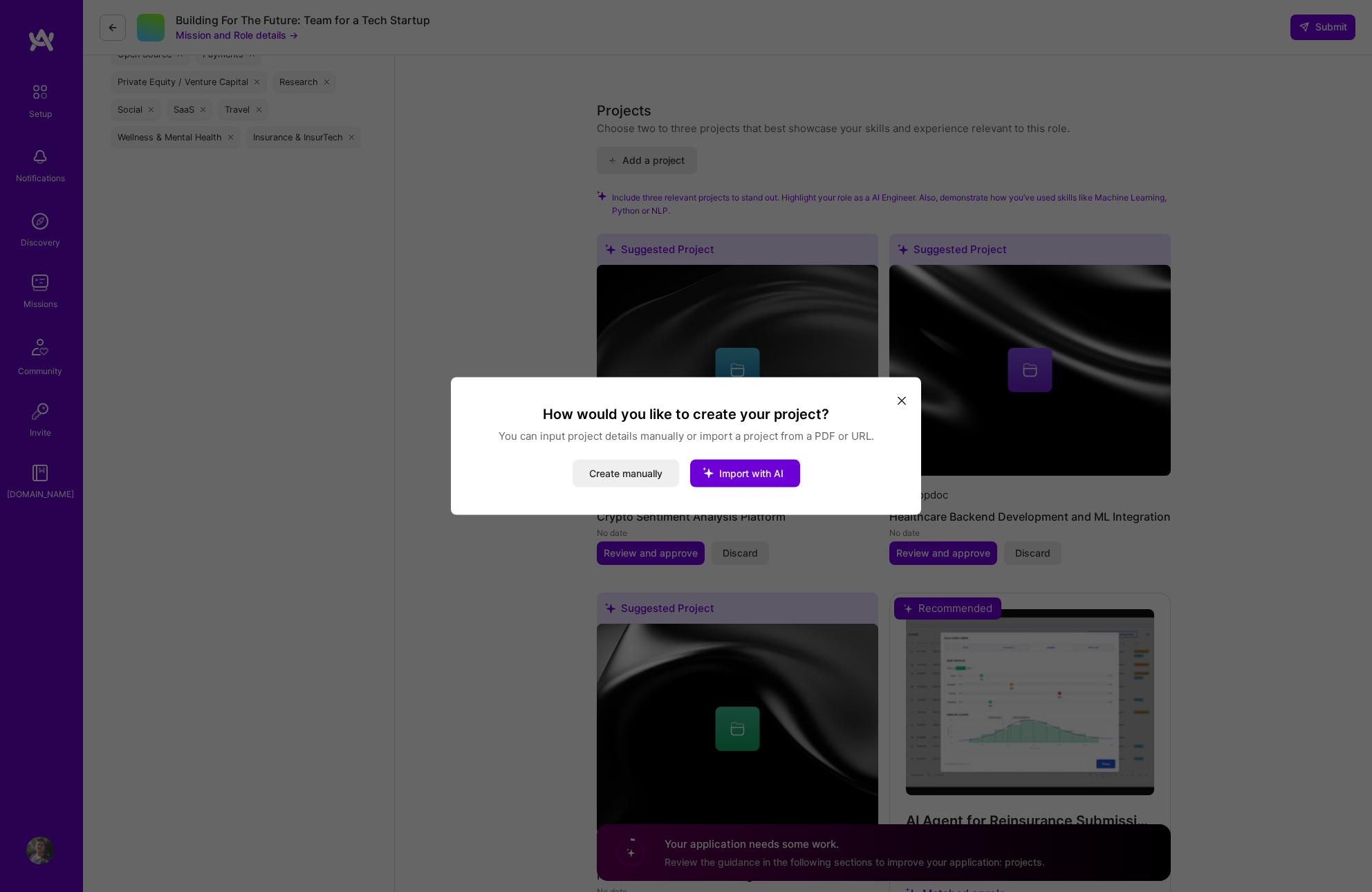
click at [903, 399] on icon "modal" at bounding box center [901, 400] width 8 height 8
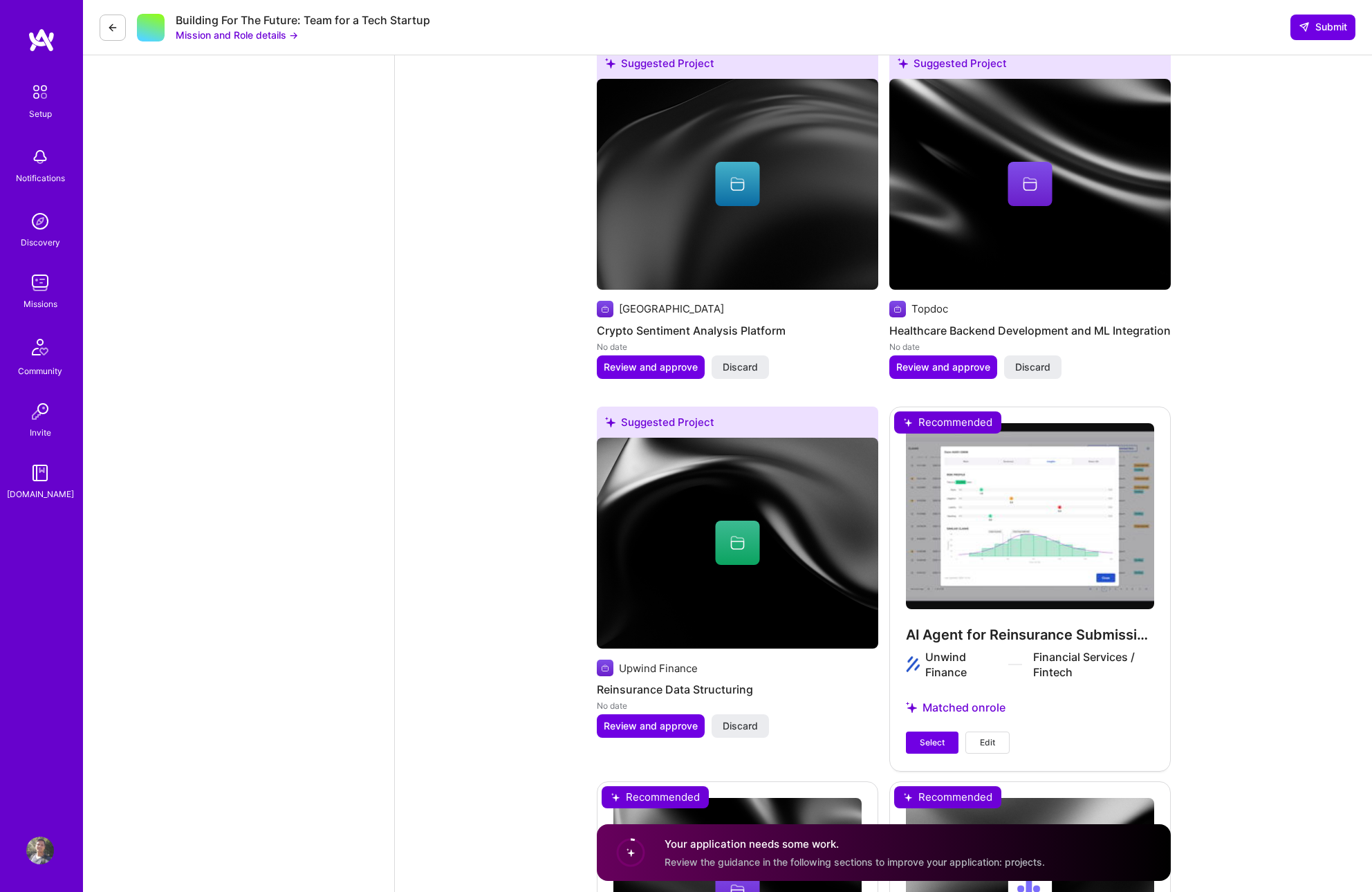
scroll to position [2062, 0]
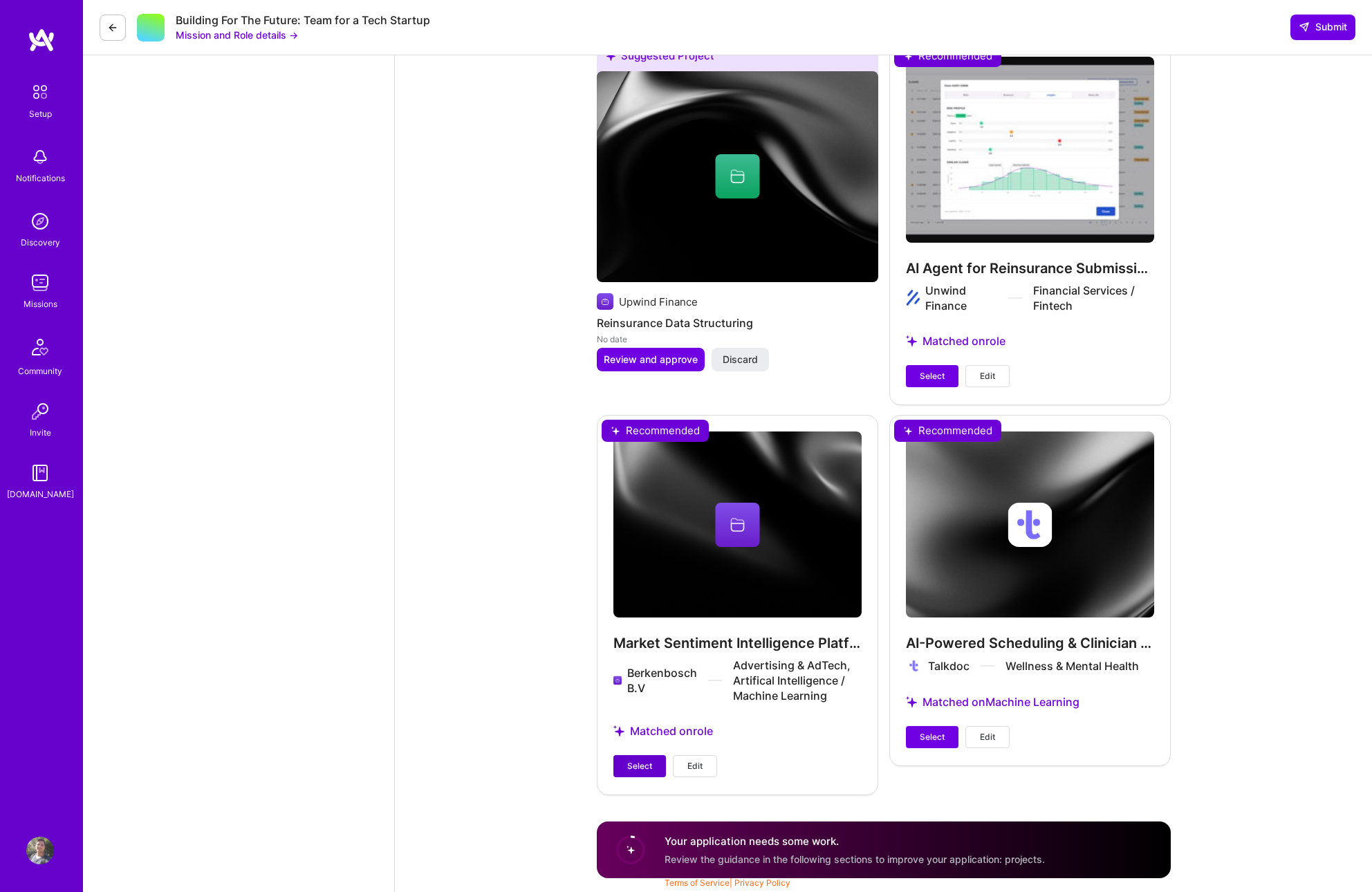
click at [641, 759] on button "Select" at bounding box center [640, 766] width 53 height 22
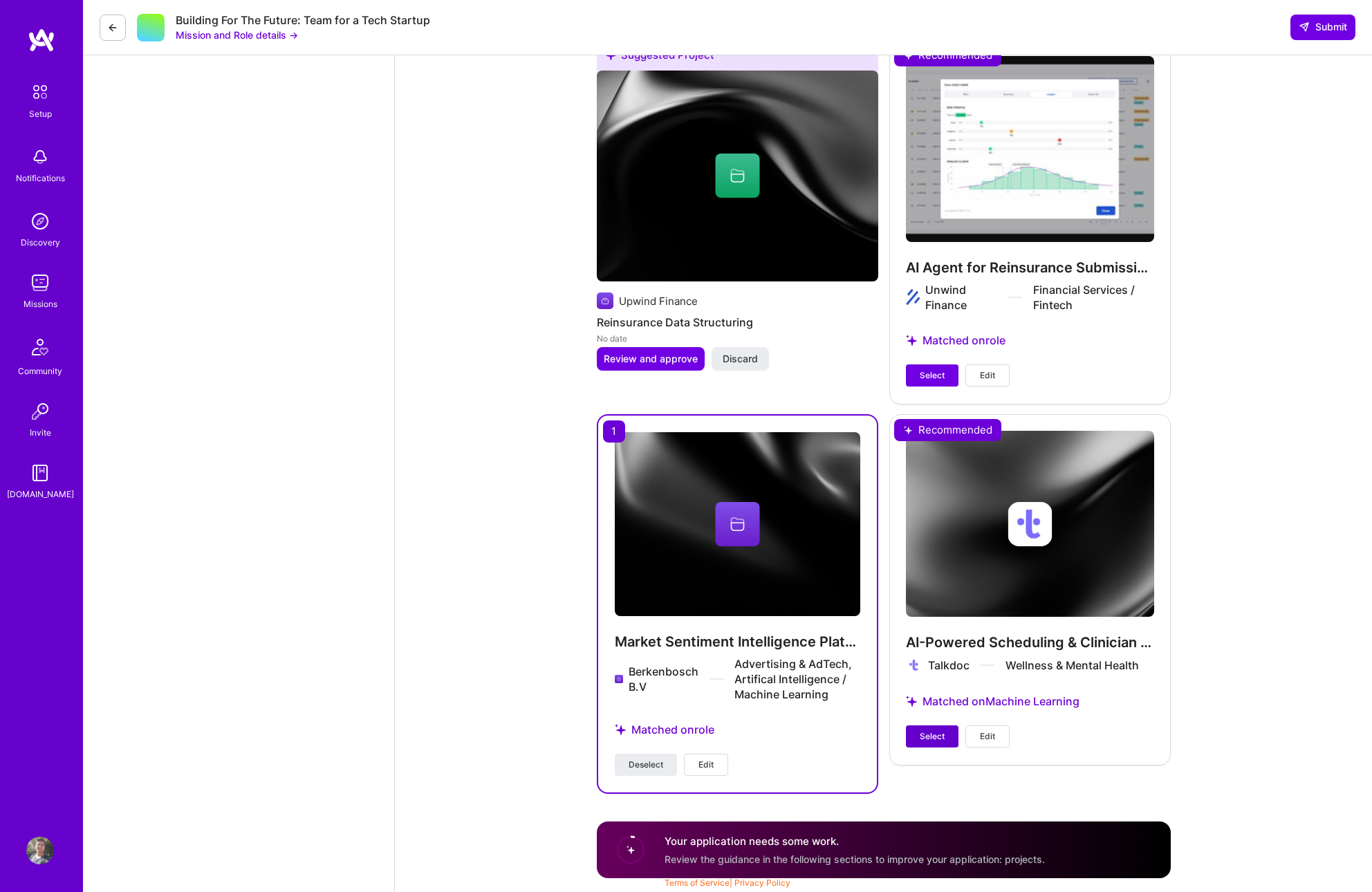
click at [931, 738] on span "Select" at bounding box center [932, 736] width 25 height 12
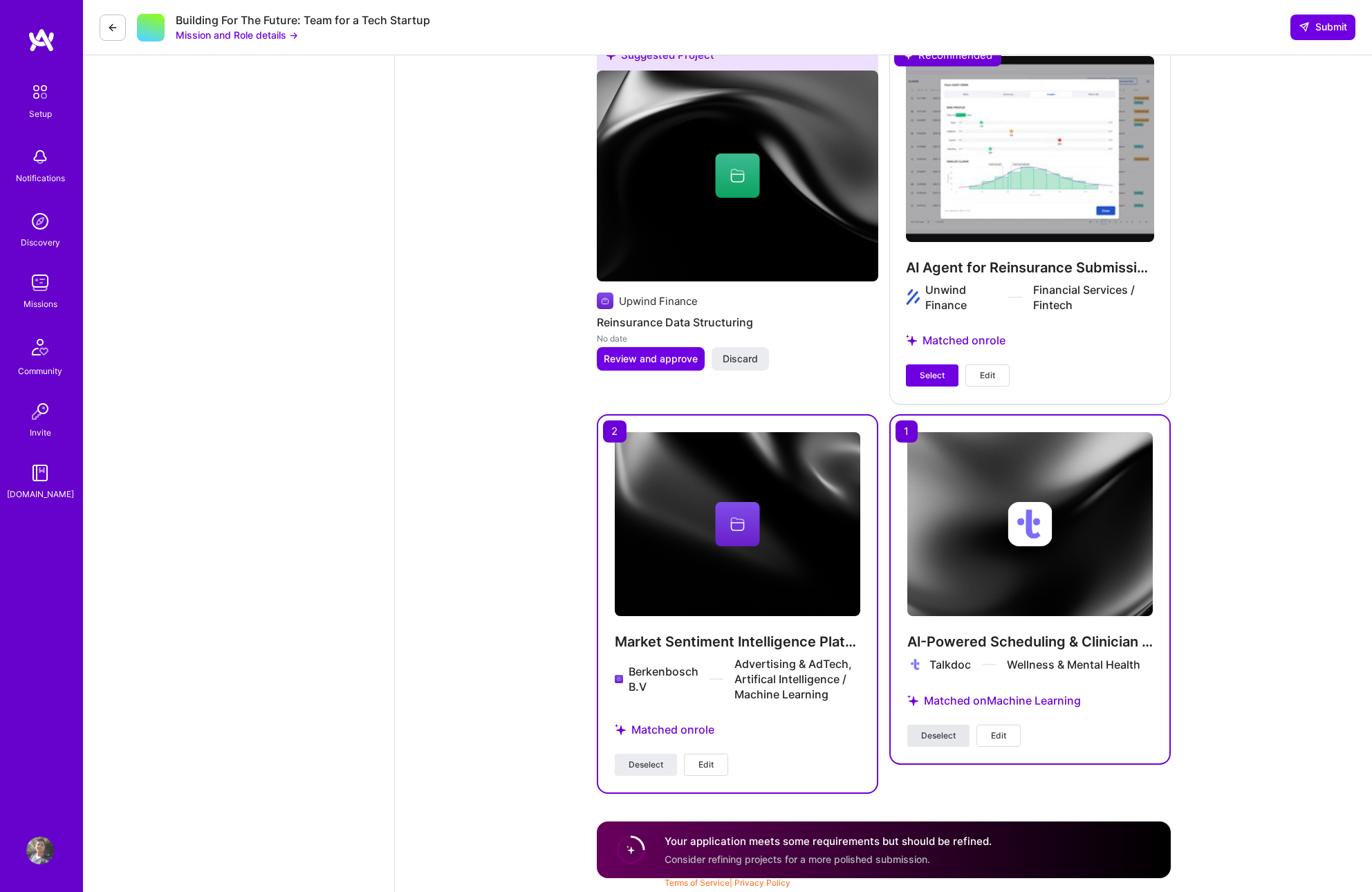
click at [939, 730] on span "Deselect" at bounding box center [938, 735] width 35 height 12
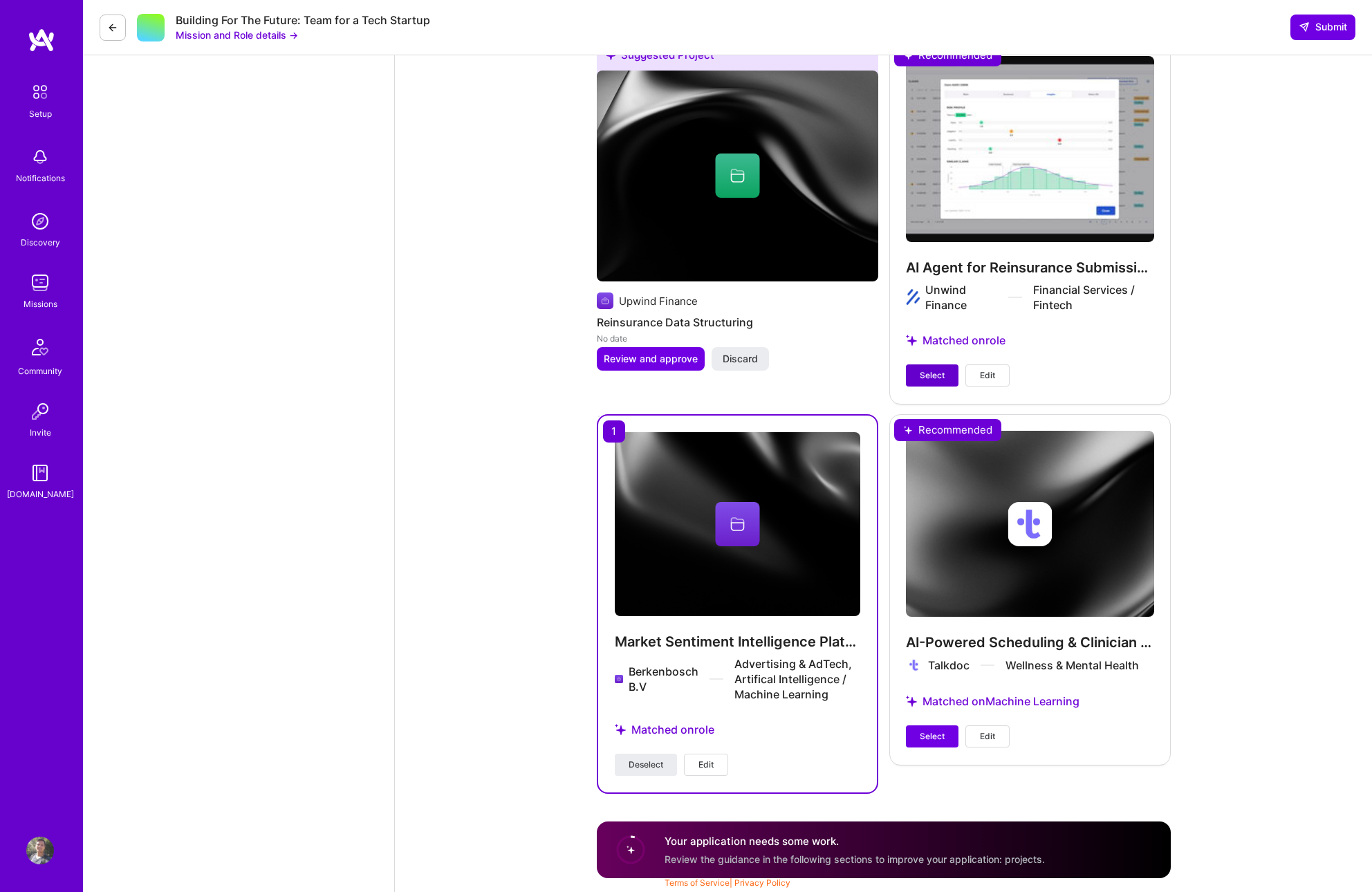
click at [928, 378] on span "Select" at bounding box center [932, 375] width 25 height 12
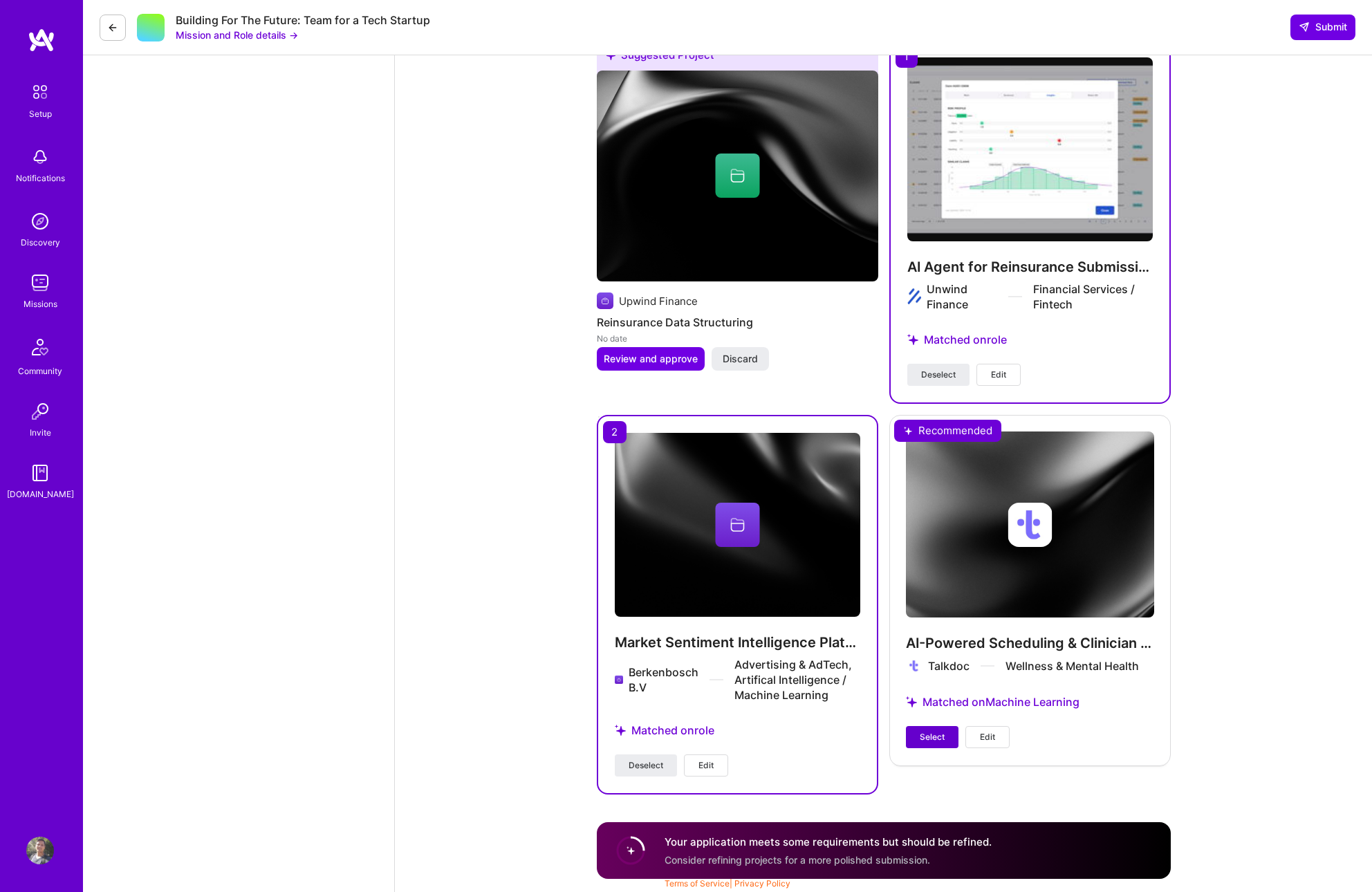
click at [940, 737] on span "Select" at bounding box center [932, 737] width 25 height 12
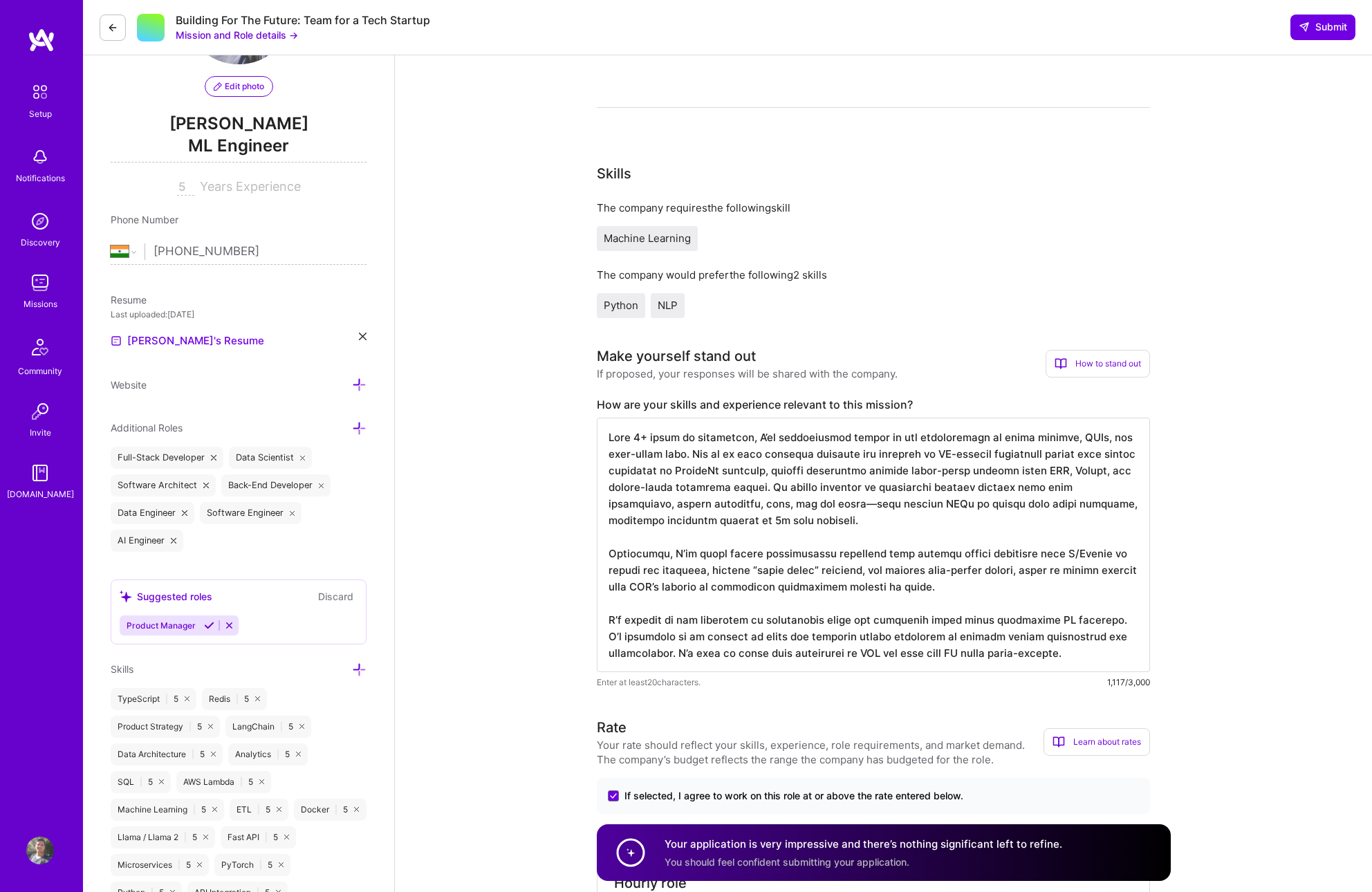
scroll to position [133, 0]
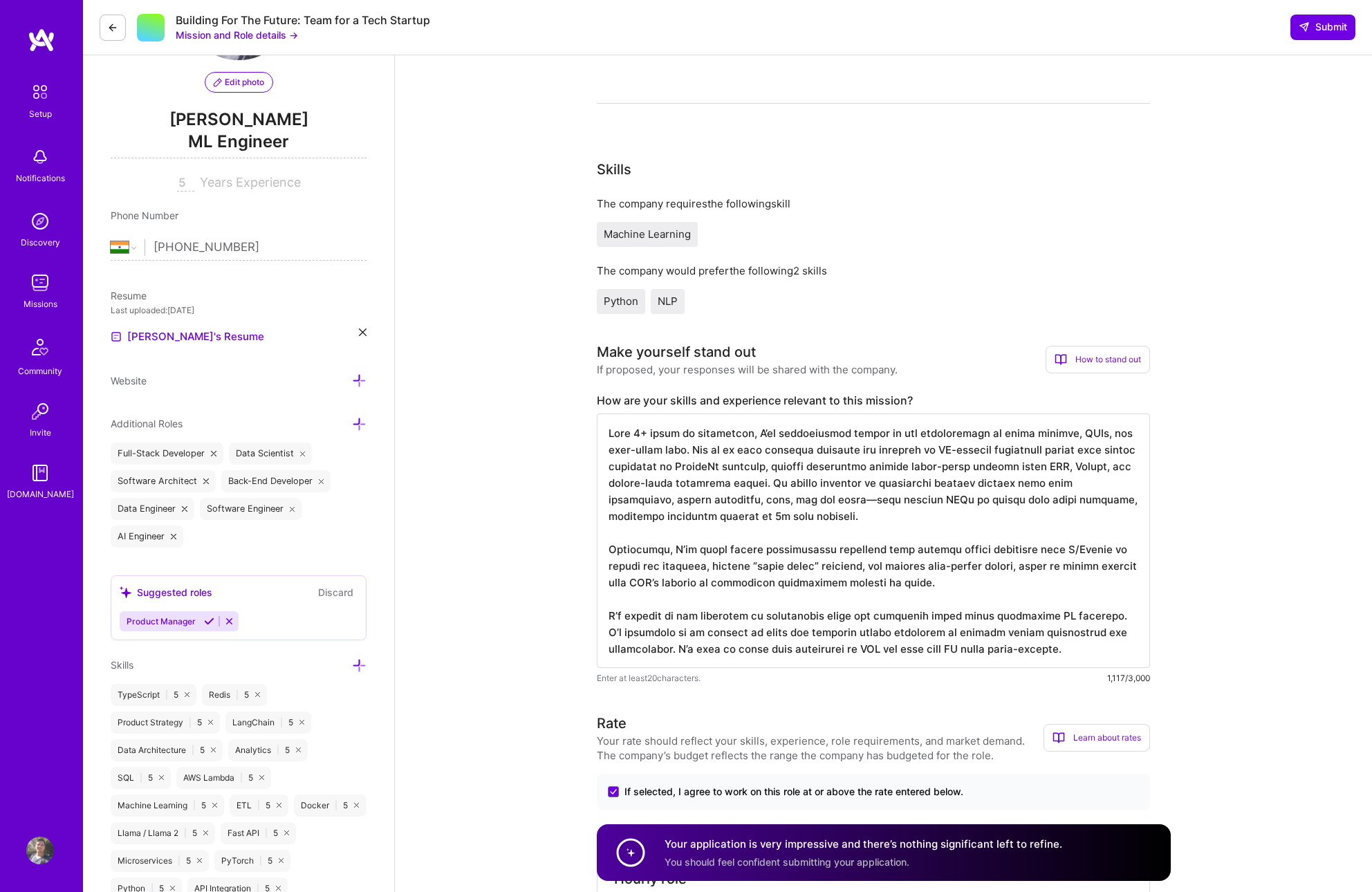
click at [934, 522] on textarea at bounding box center [873, 541] width 553 height 255
click at [901, 589] on textarea at bounding box center [873, 541] width 553 height 255
click at [828, 512] on textarea at bounding box center [873, 541] width 553 height 255
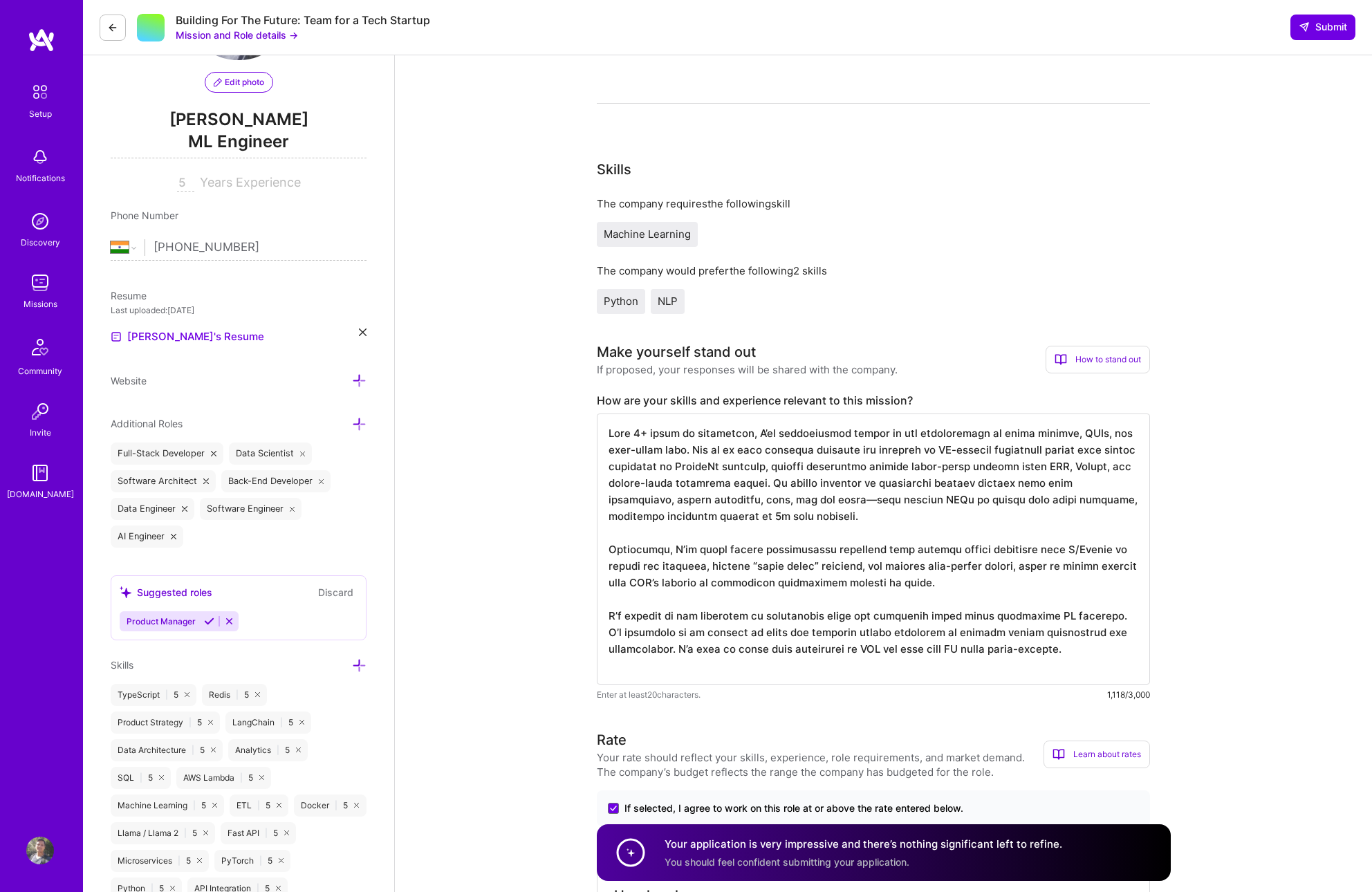
scroll to position [0, 0]
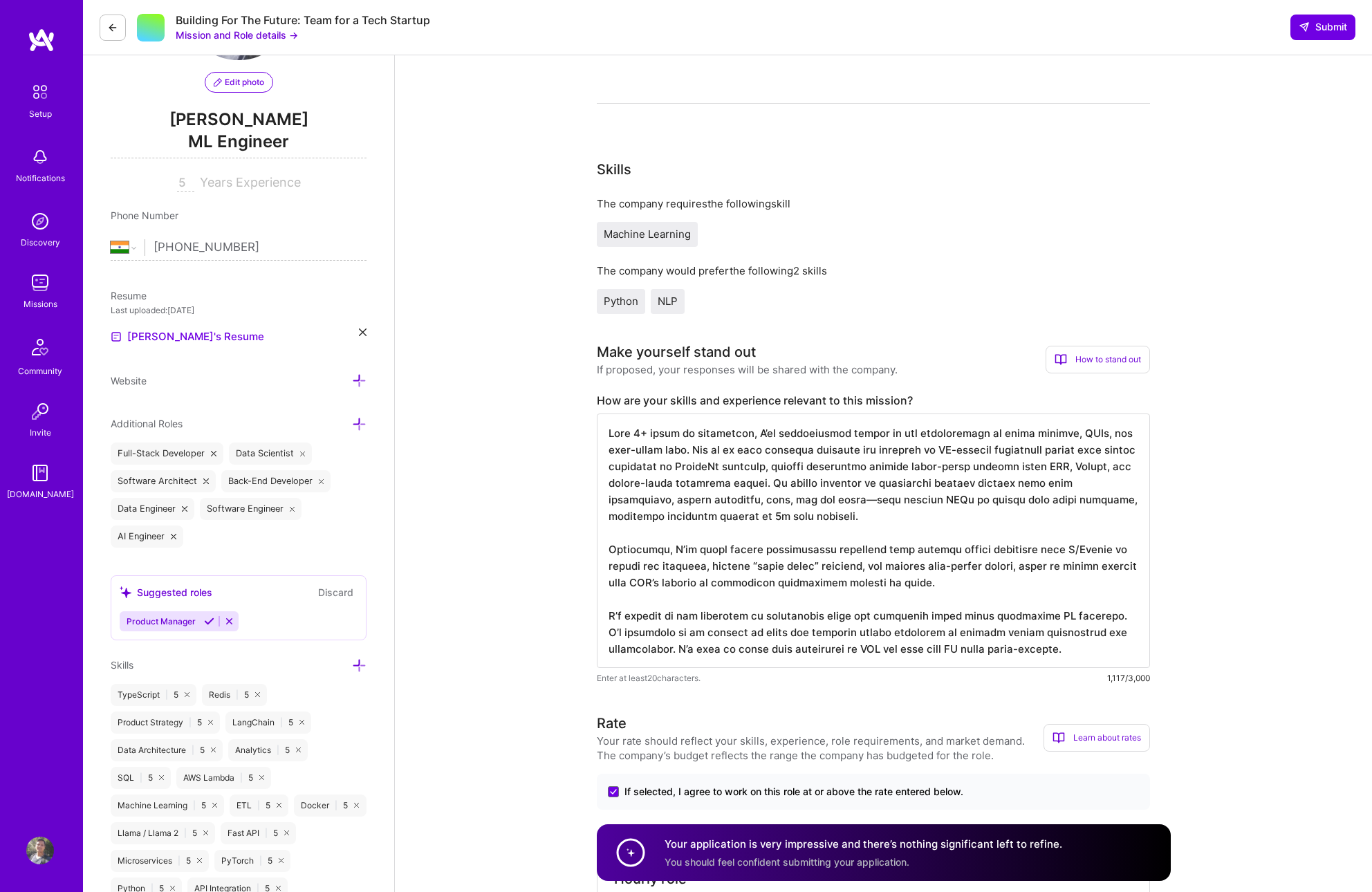
click at [980, 579] on textarea at bounding box center [873, 541] width 553 height 255
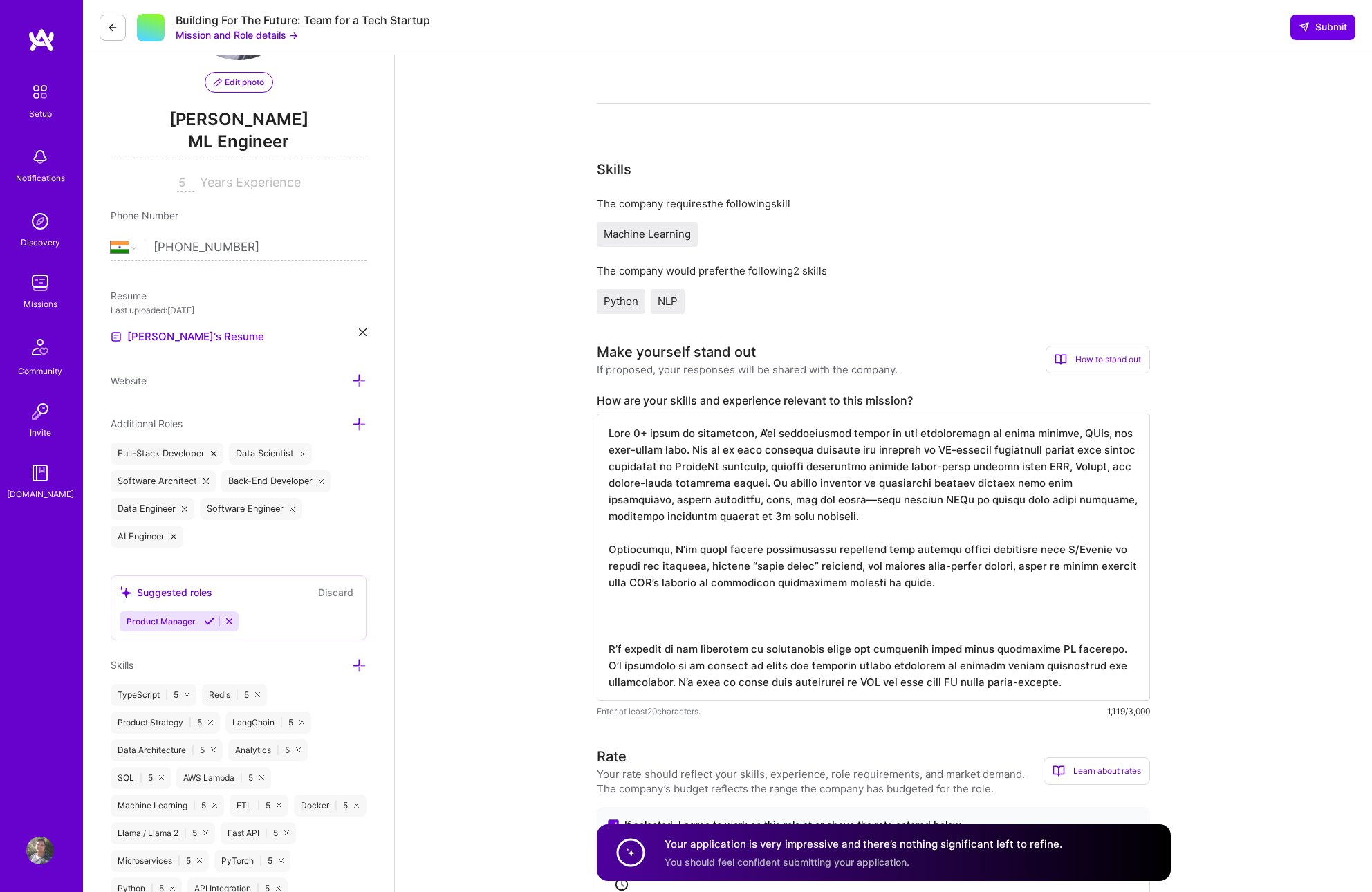
paste textarea "More recently, I worked on a reinsurance submission analysis pipeline that used…"
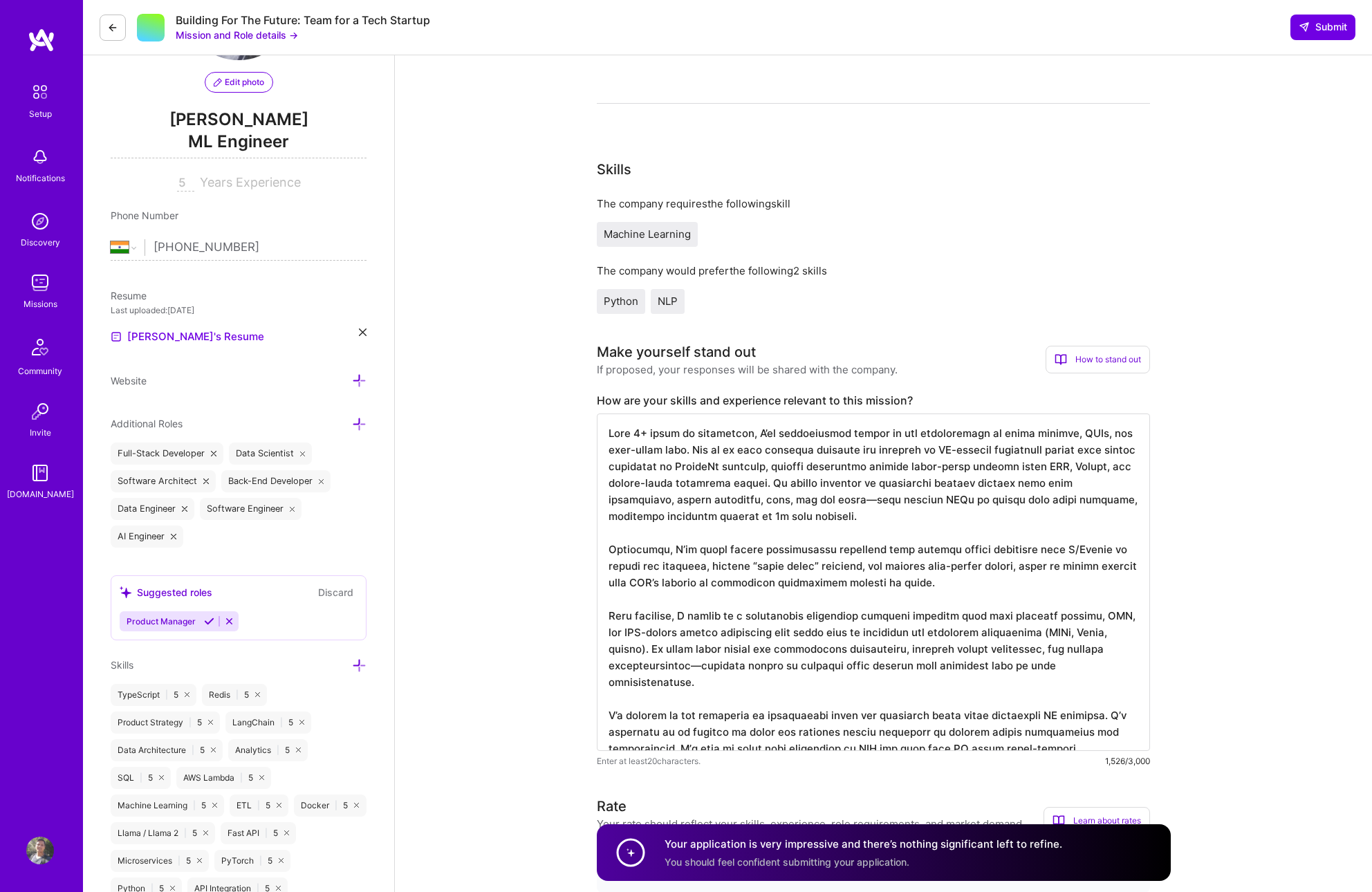
scroll to position [2, 0]
type textarea "With 6+ years of experience, I’ve consistently worked at the intersection of tr…"
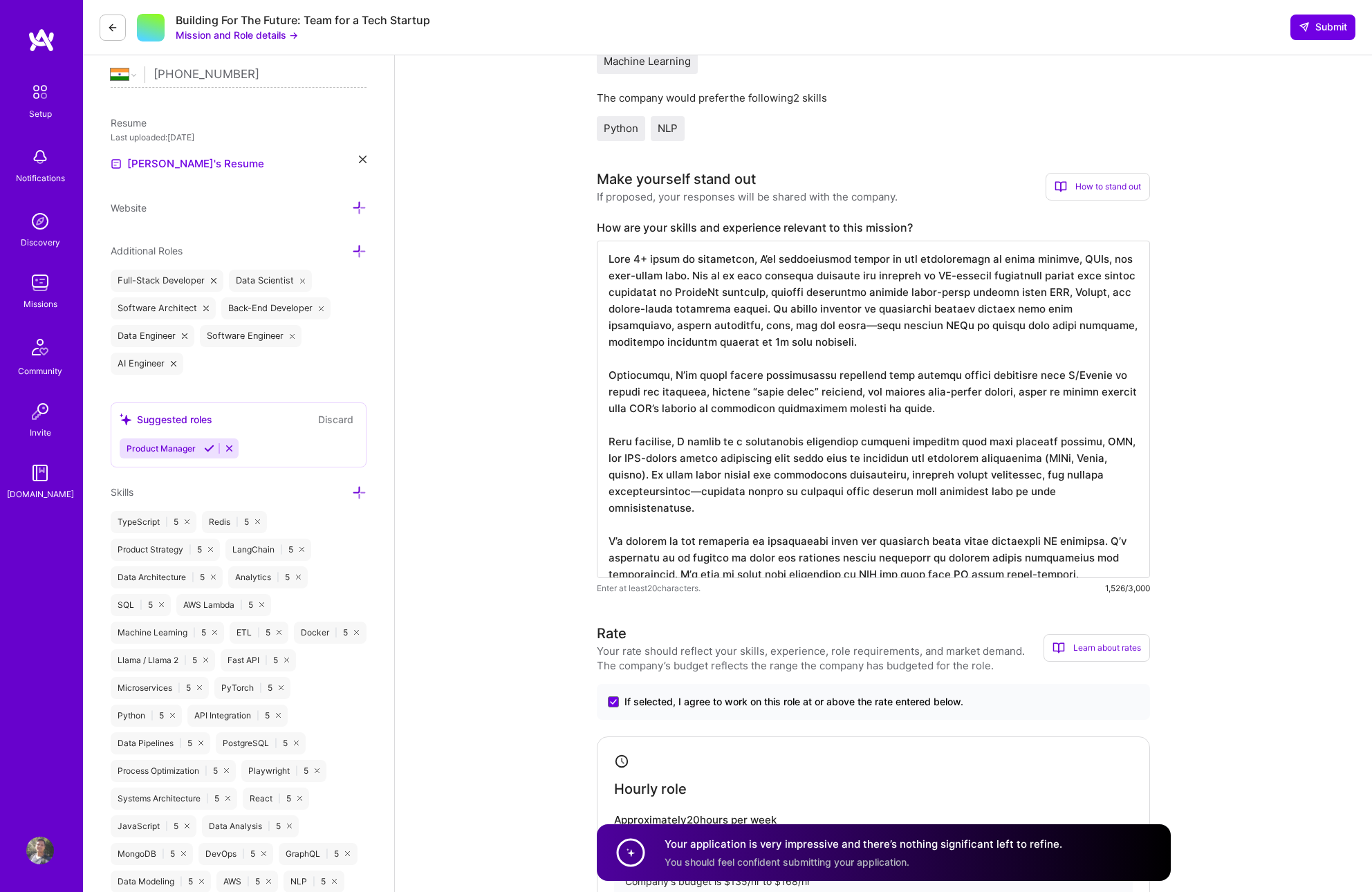
scroll to position [312, 0]
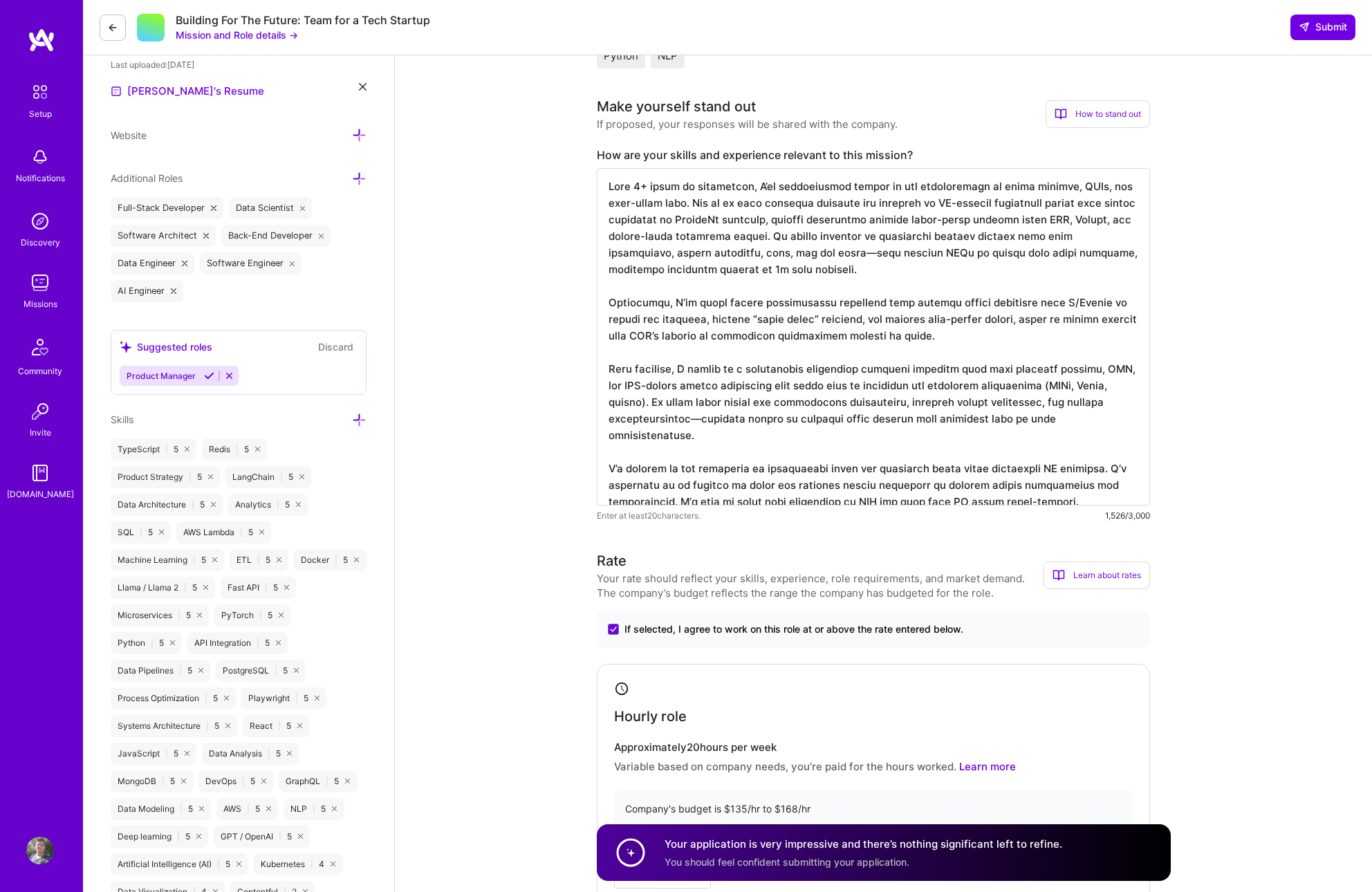
scroll to position [387, 0]
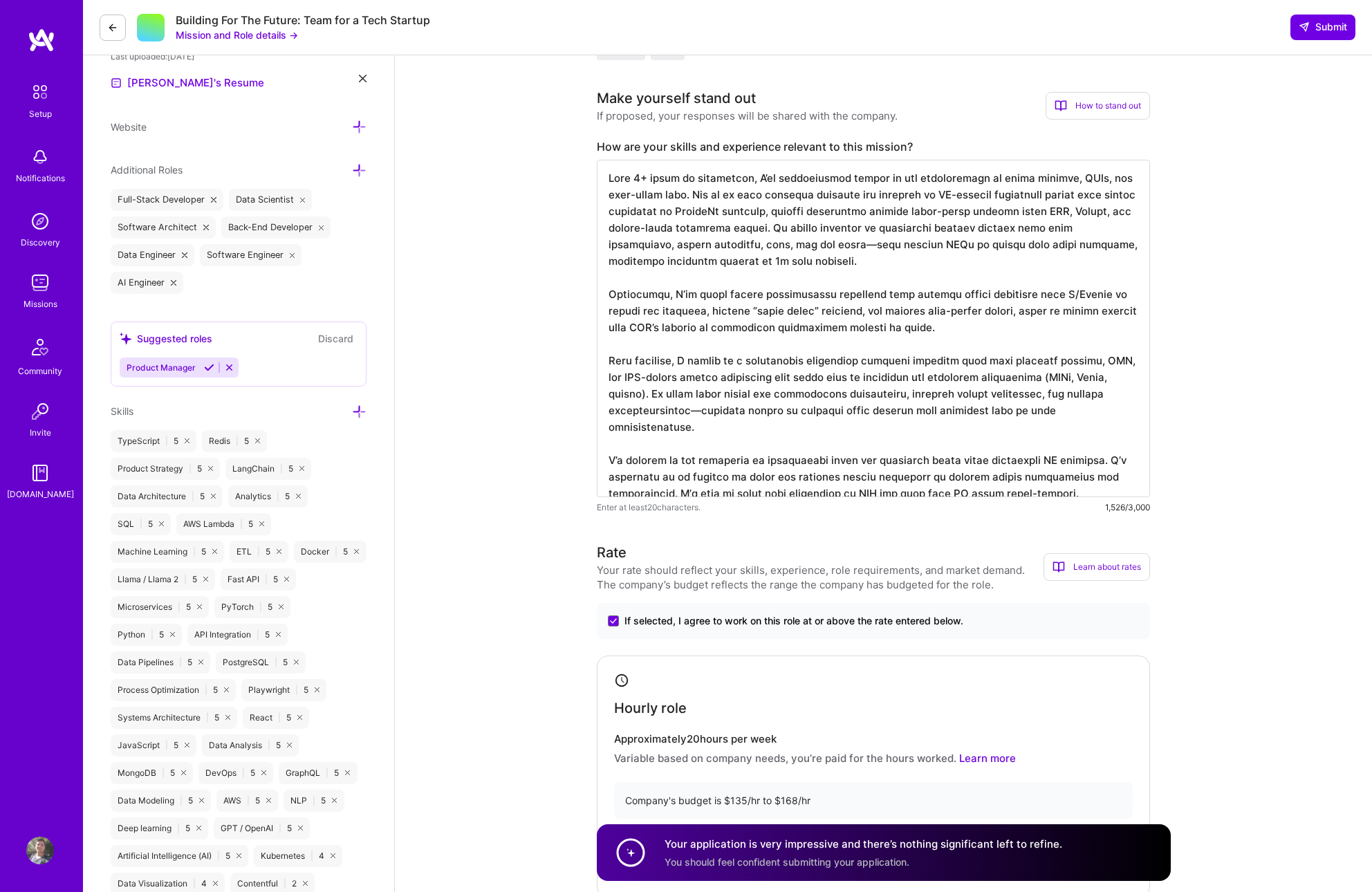
click at [1060, 250] on textarea at bounding box center [873, 328] width 553 height 337
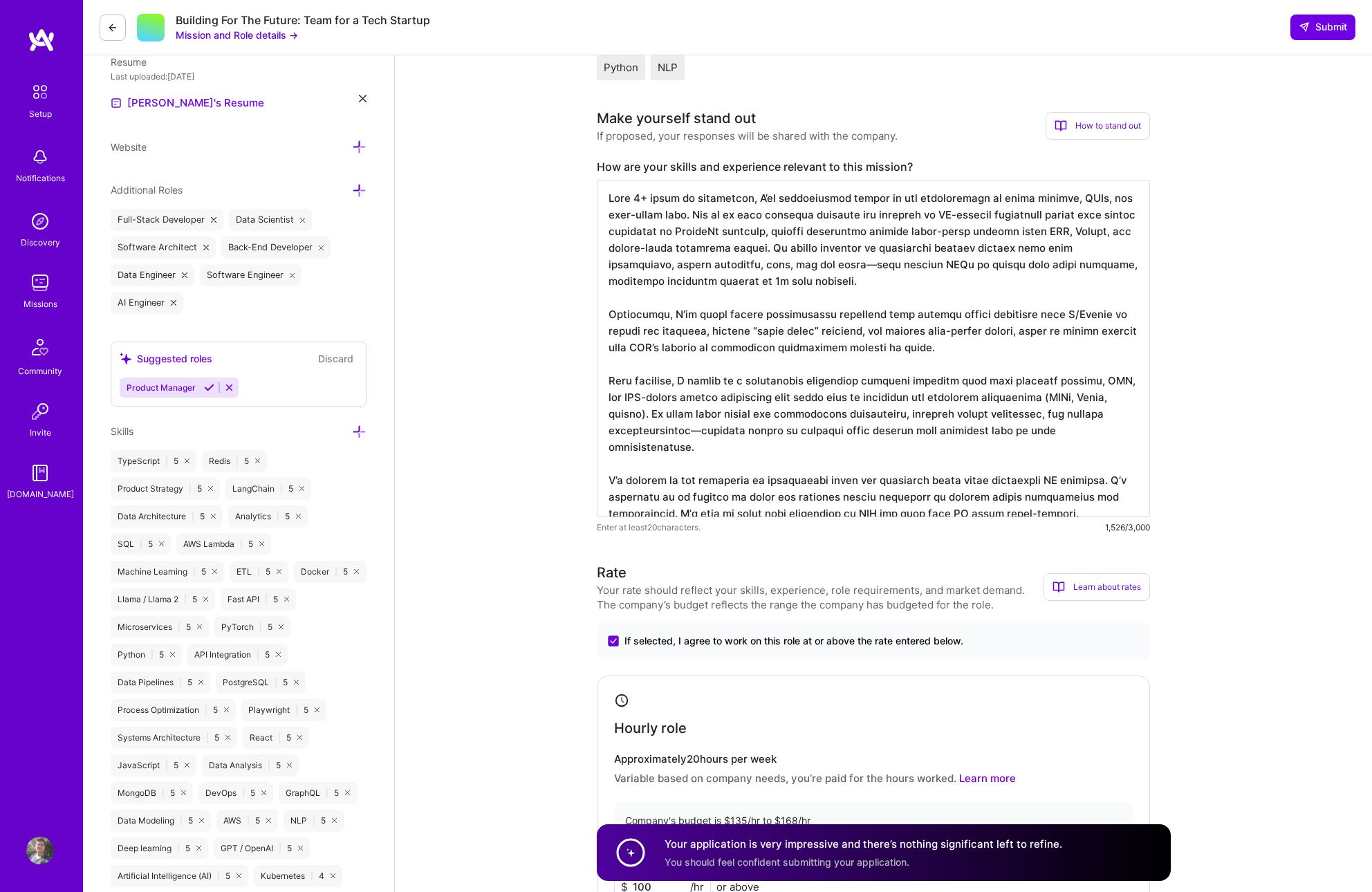
scroll to position [0, 0]
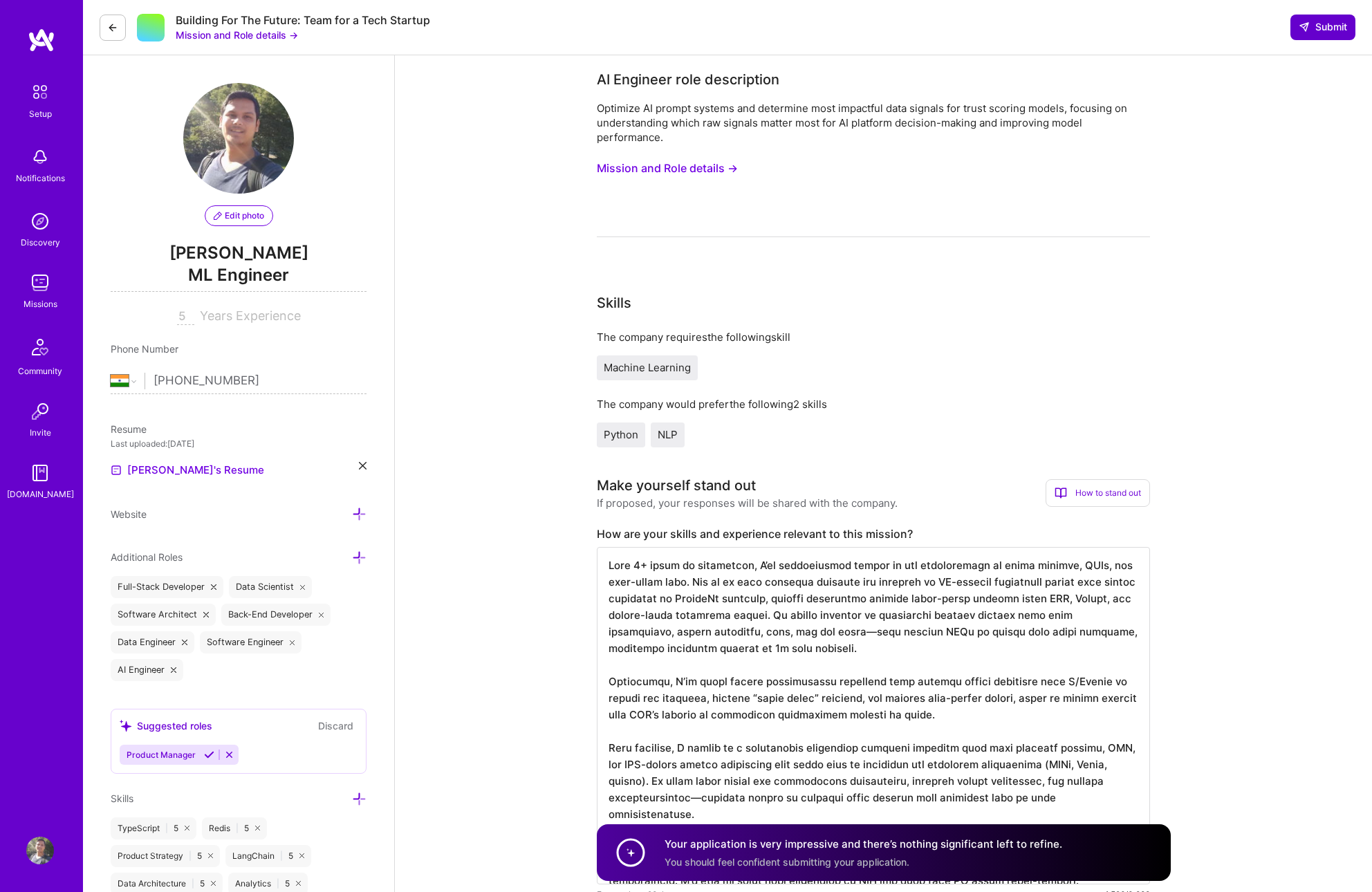
click at [1314, 30] on span "Submit" at bounding box center [1323, 27] width 49 height 14
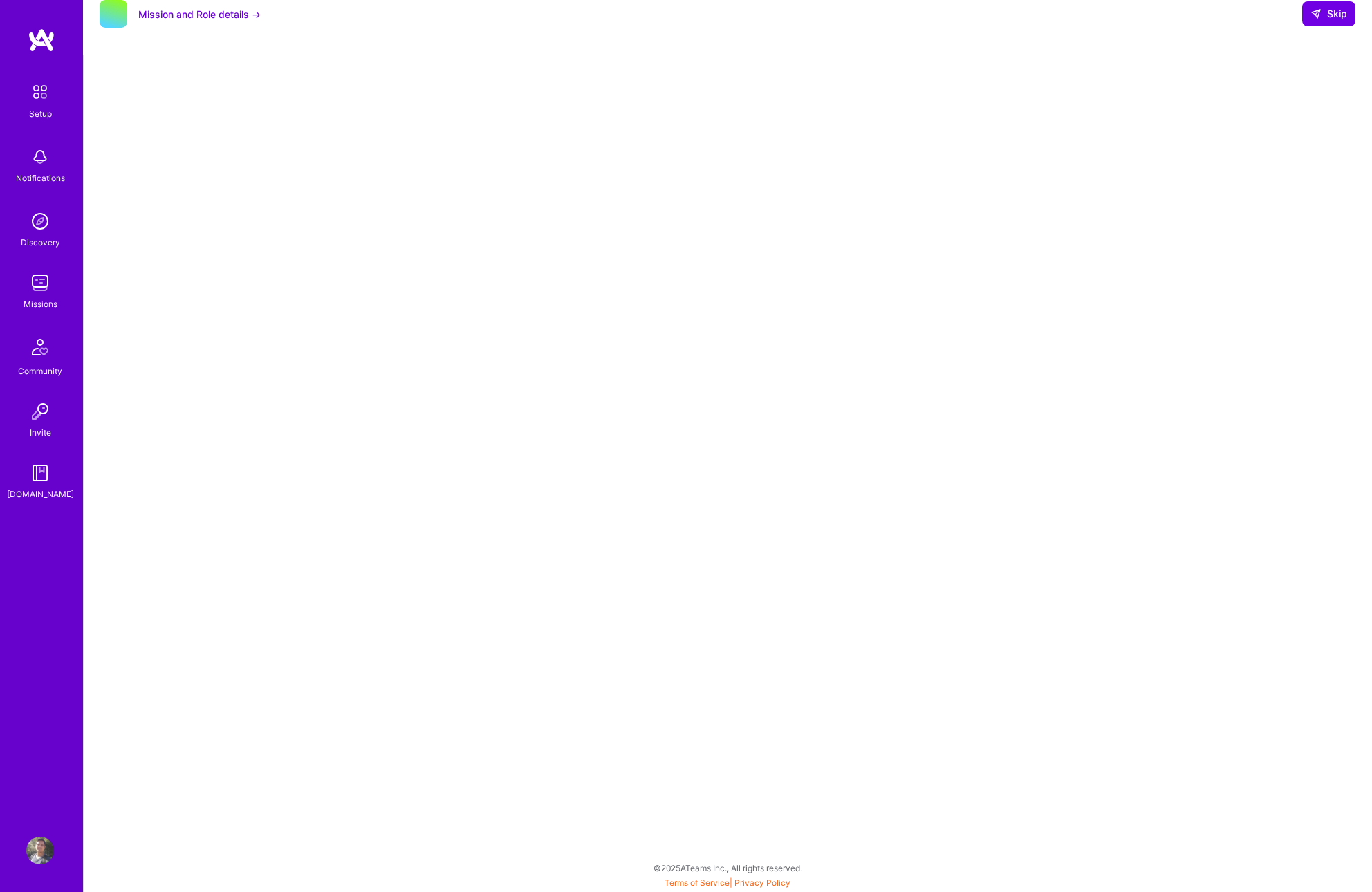
click at [720, 28] on div "Mission and Role details → Skip" at bounding box center [728, 14] width 1289 height 28
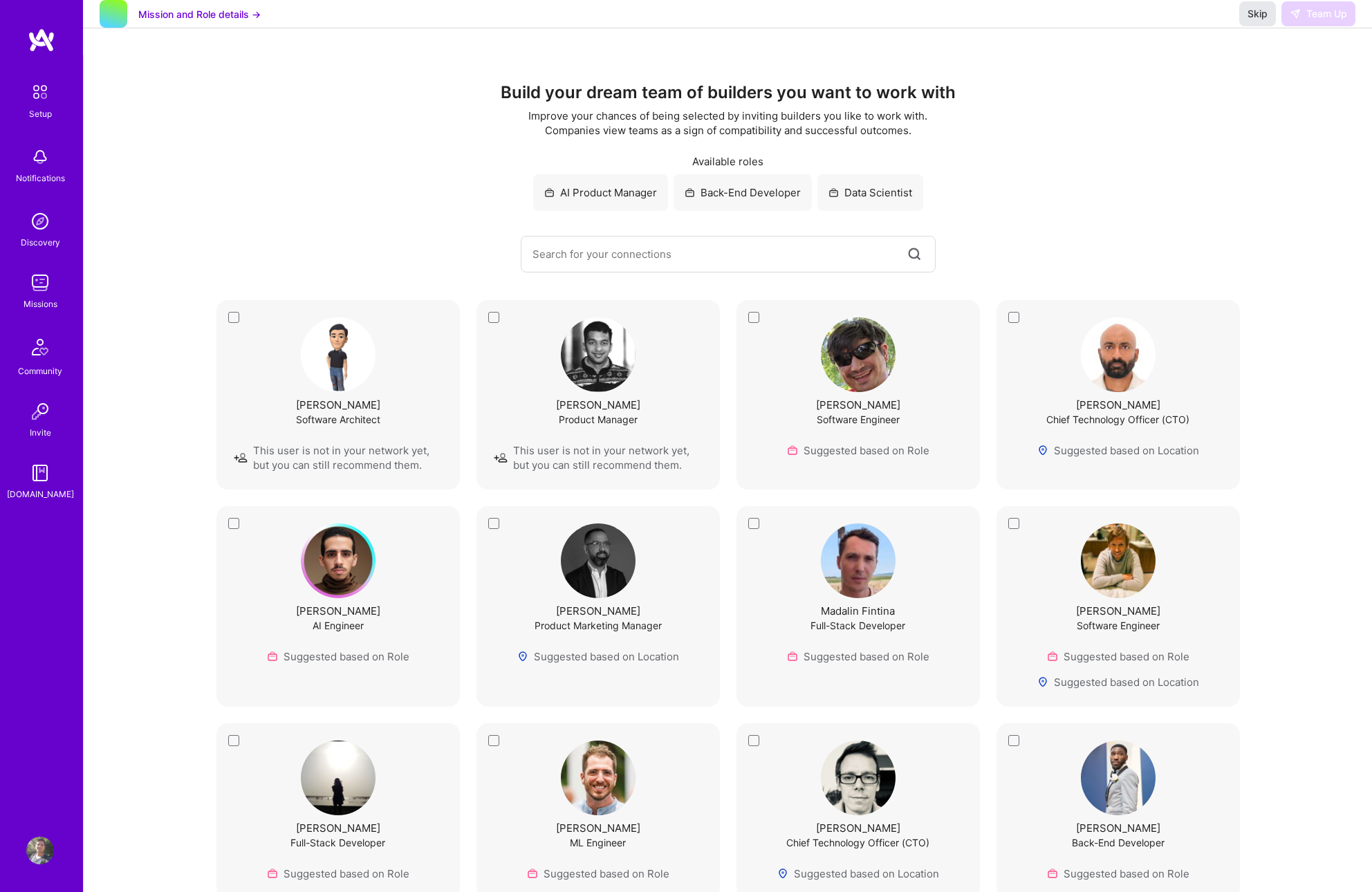
click at [1262, 21] on span "Skip" at bounding box center [1257, 14] width 20 height 14
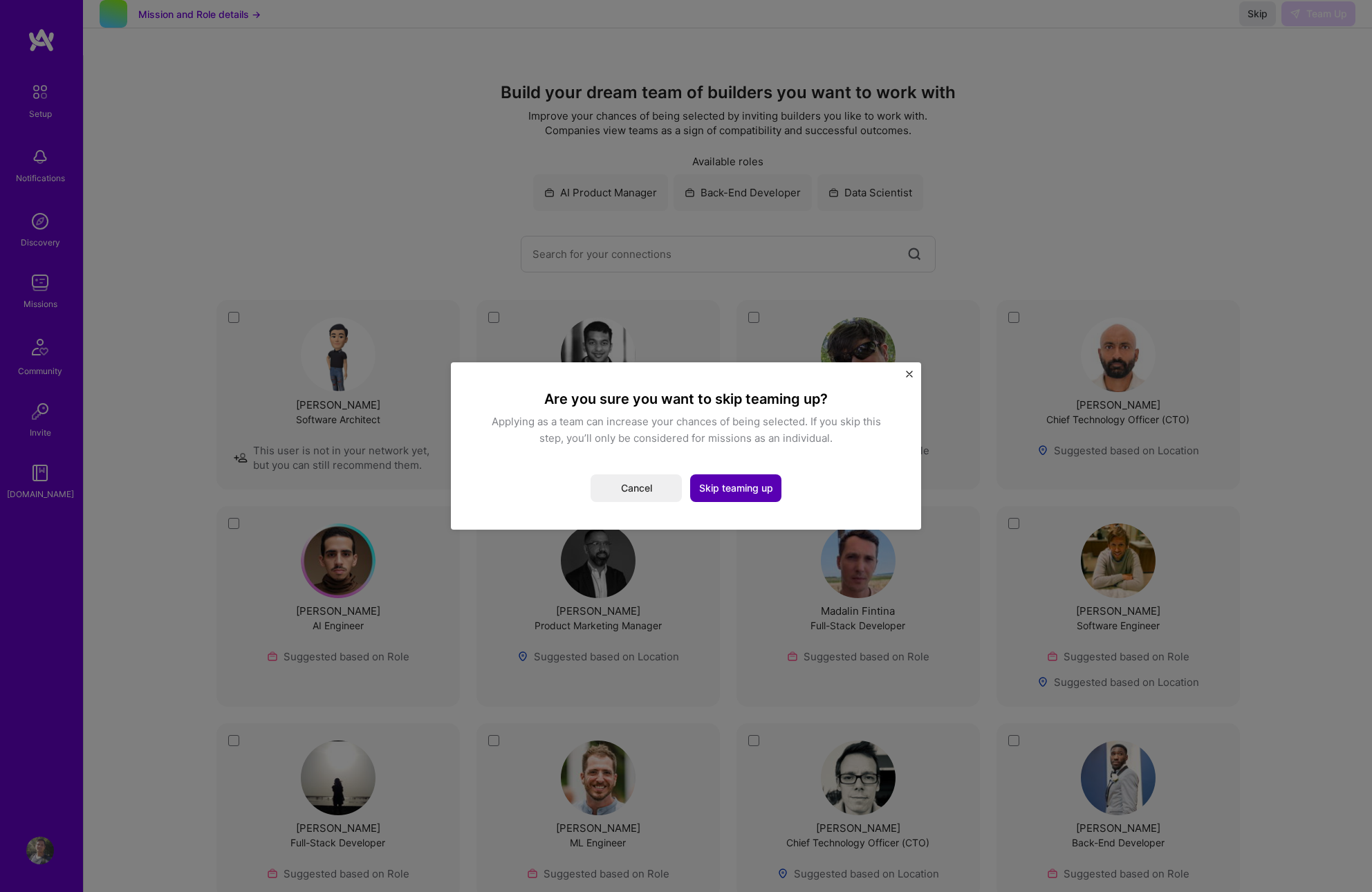
click at [748, 487] on button "Skip teaming up" at bounding box center [736, 488] width 91 height 27
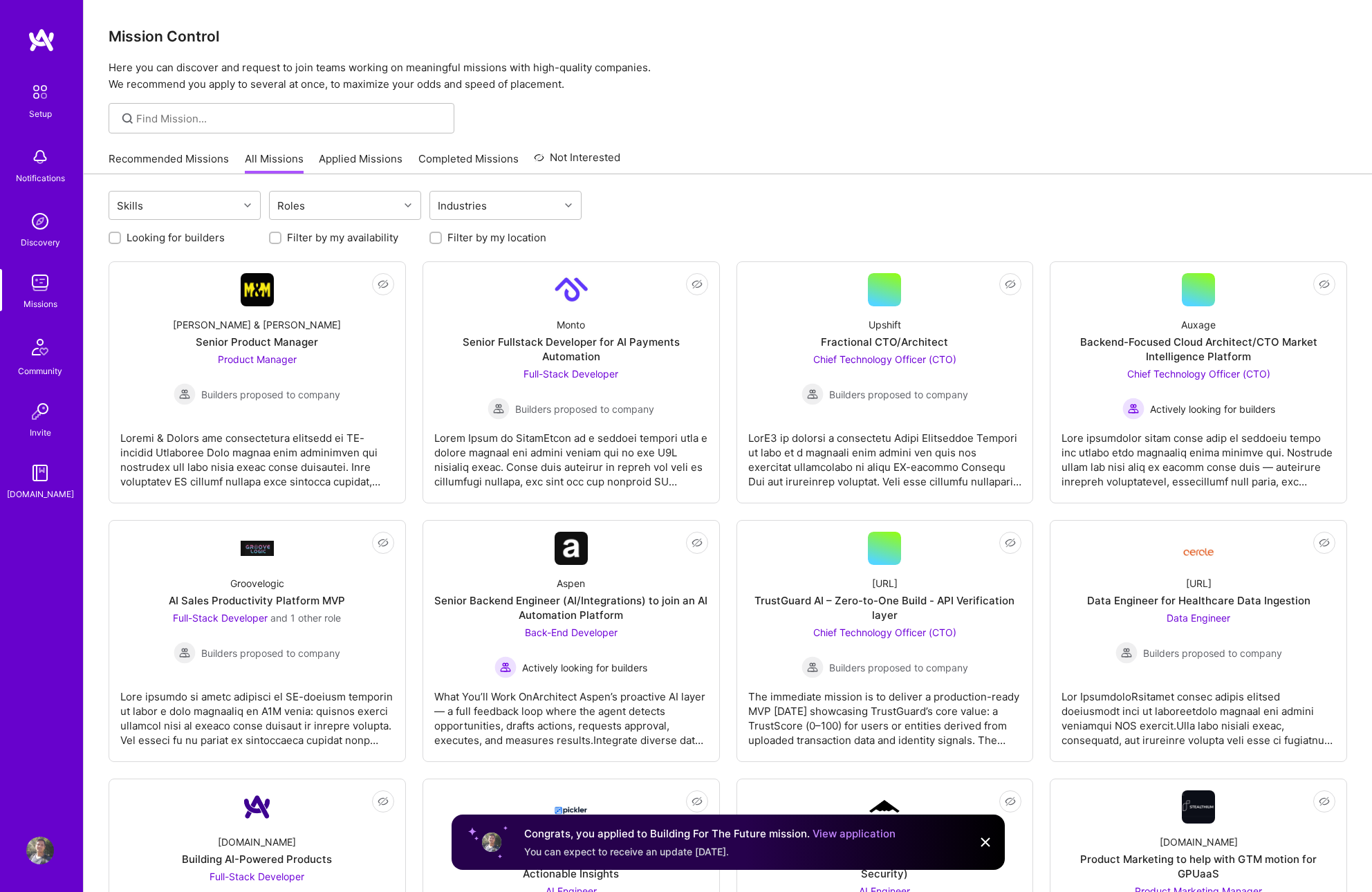
click at [41, 295] on img at bounding box center [40, 283] width 27 height 27
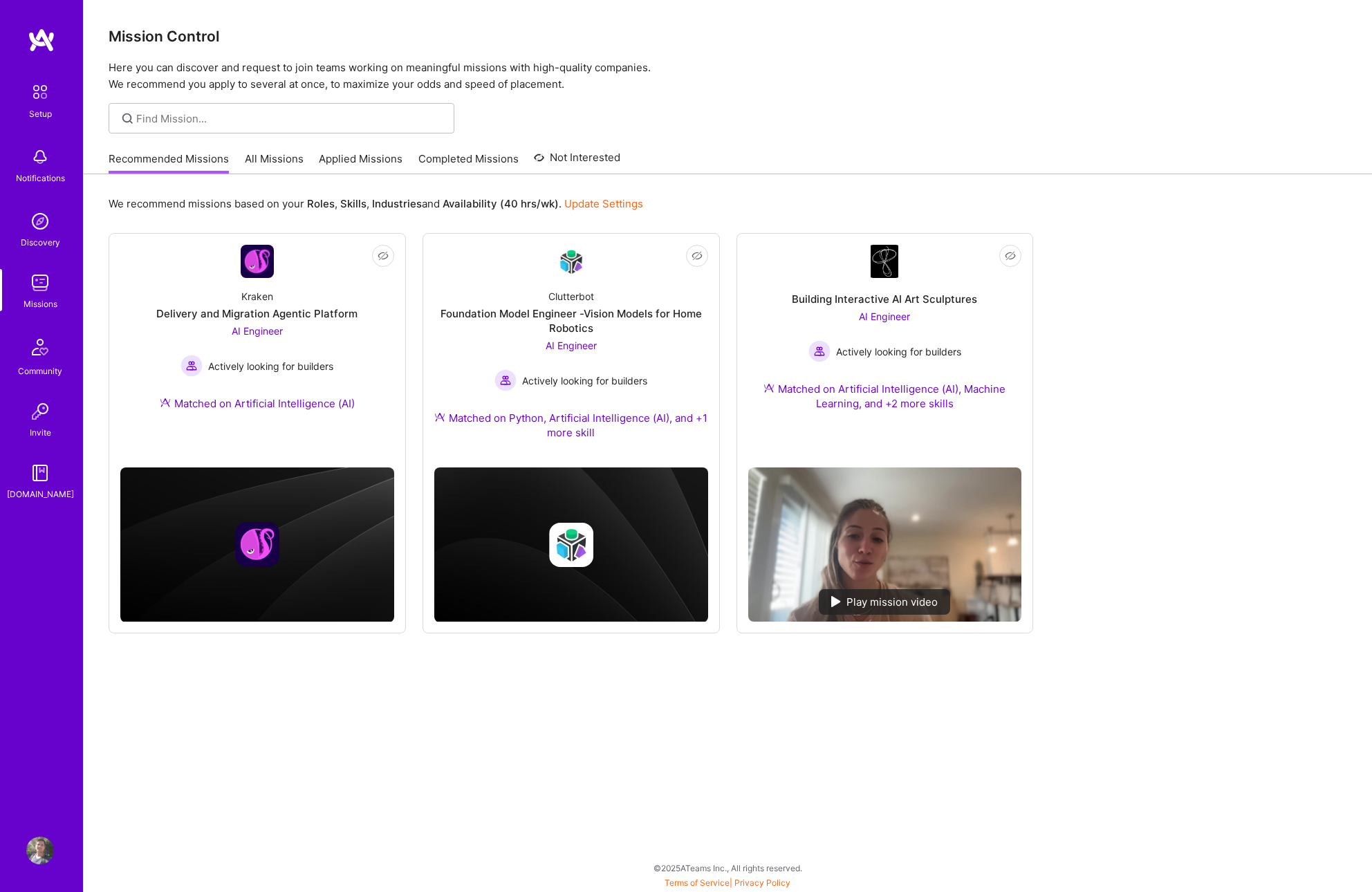
click at [289, 160] on link "All Missions" at bounding box center [274, 163] width 59 height 23
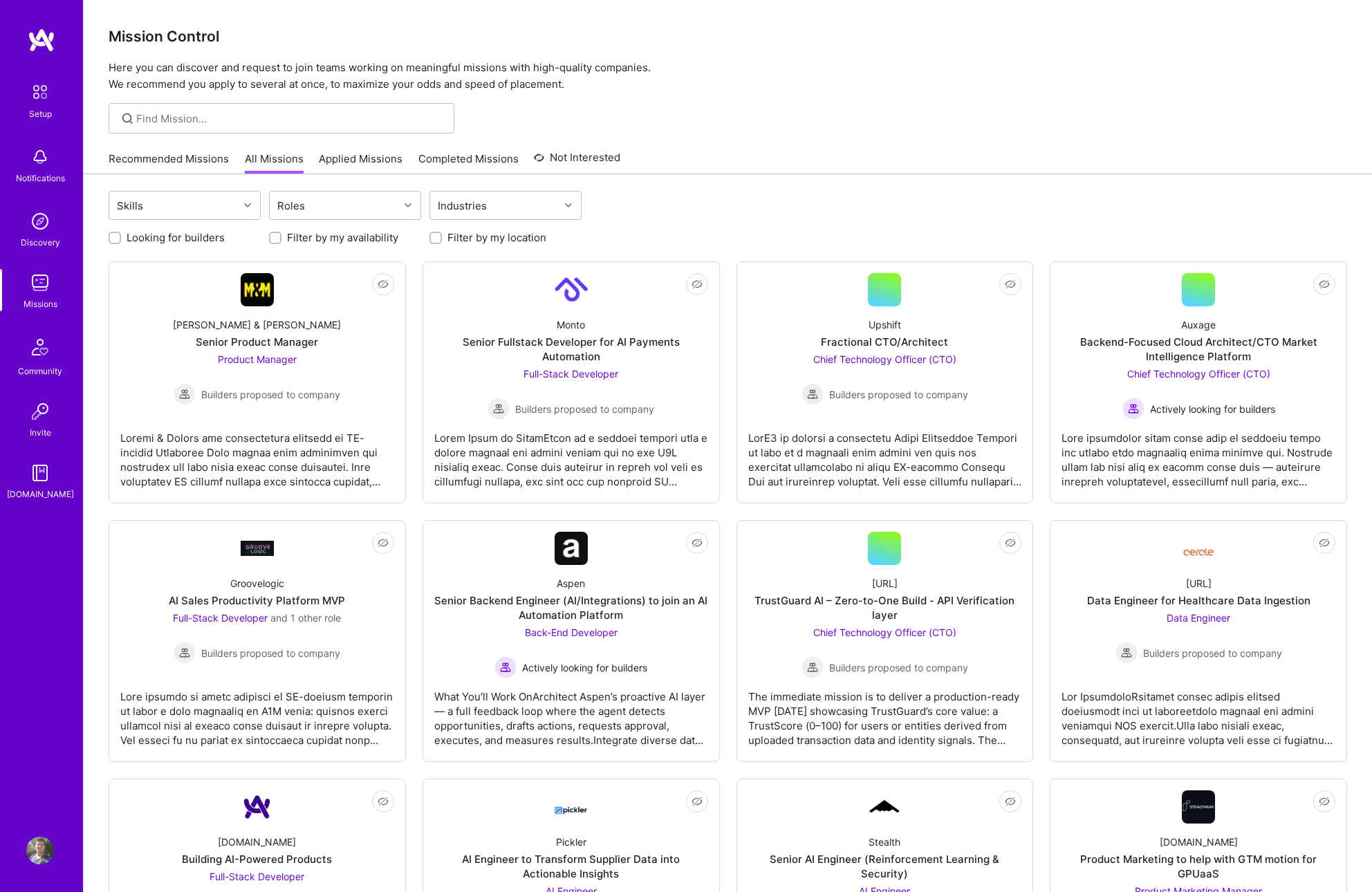
click at [272, 239] on input "Filter by my availability" at bounding box center [277, 239] width 10 height 10
checkbox input "true"
click at [434, 235] on input "Filter by my location" at bounding box center [437, 239] width 10 height 10
checkbox input "true"
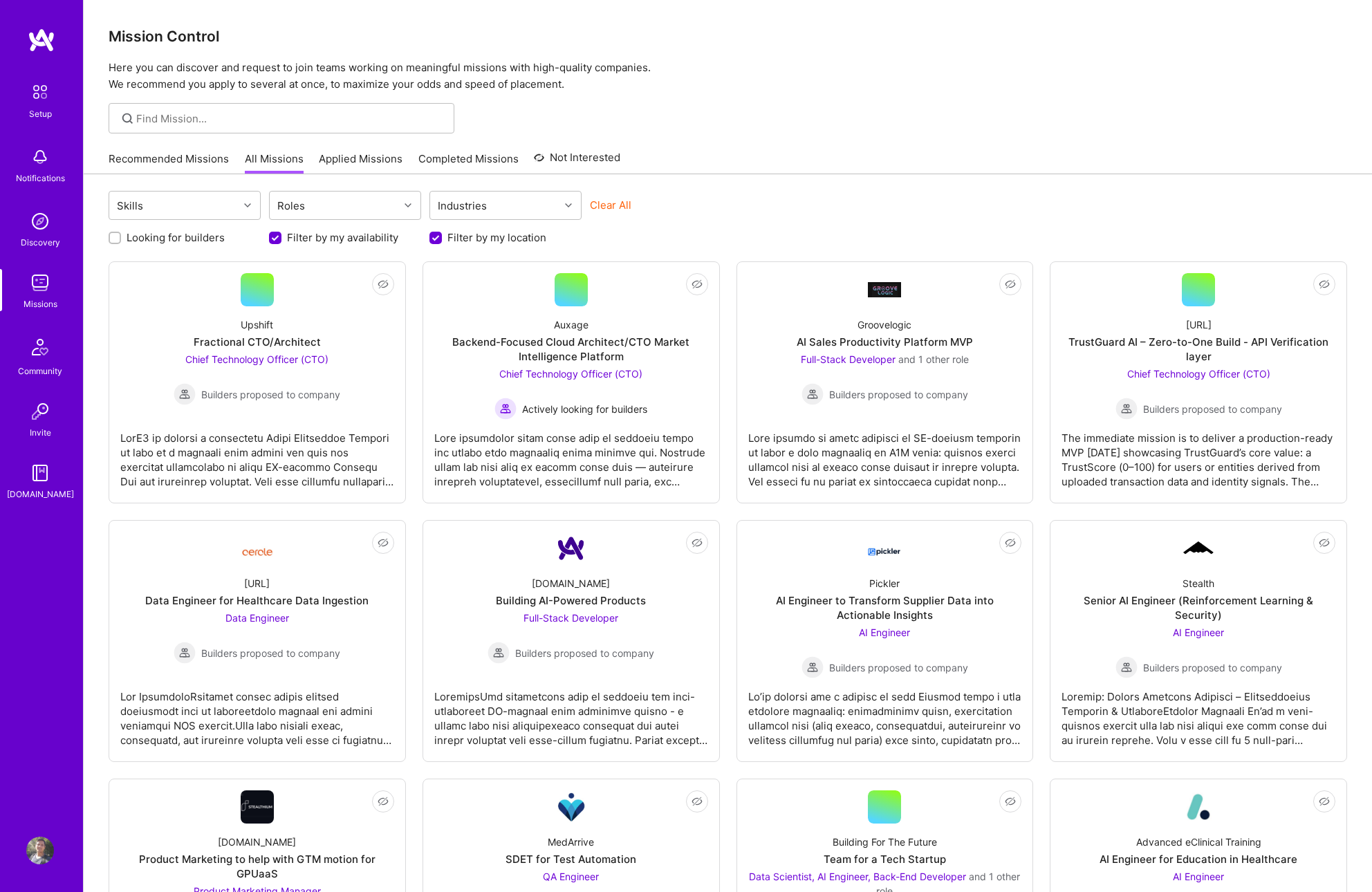
click at [116, 234] on input "Looking for builders" at bounding box center [116, 239] width 10 height 10
checkbox input "true"
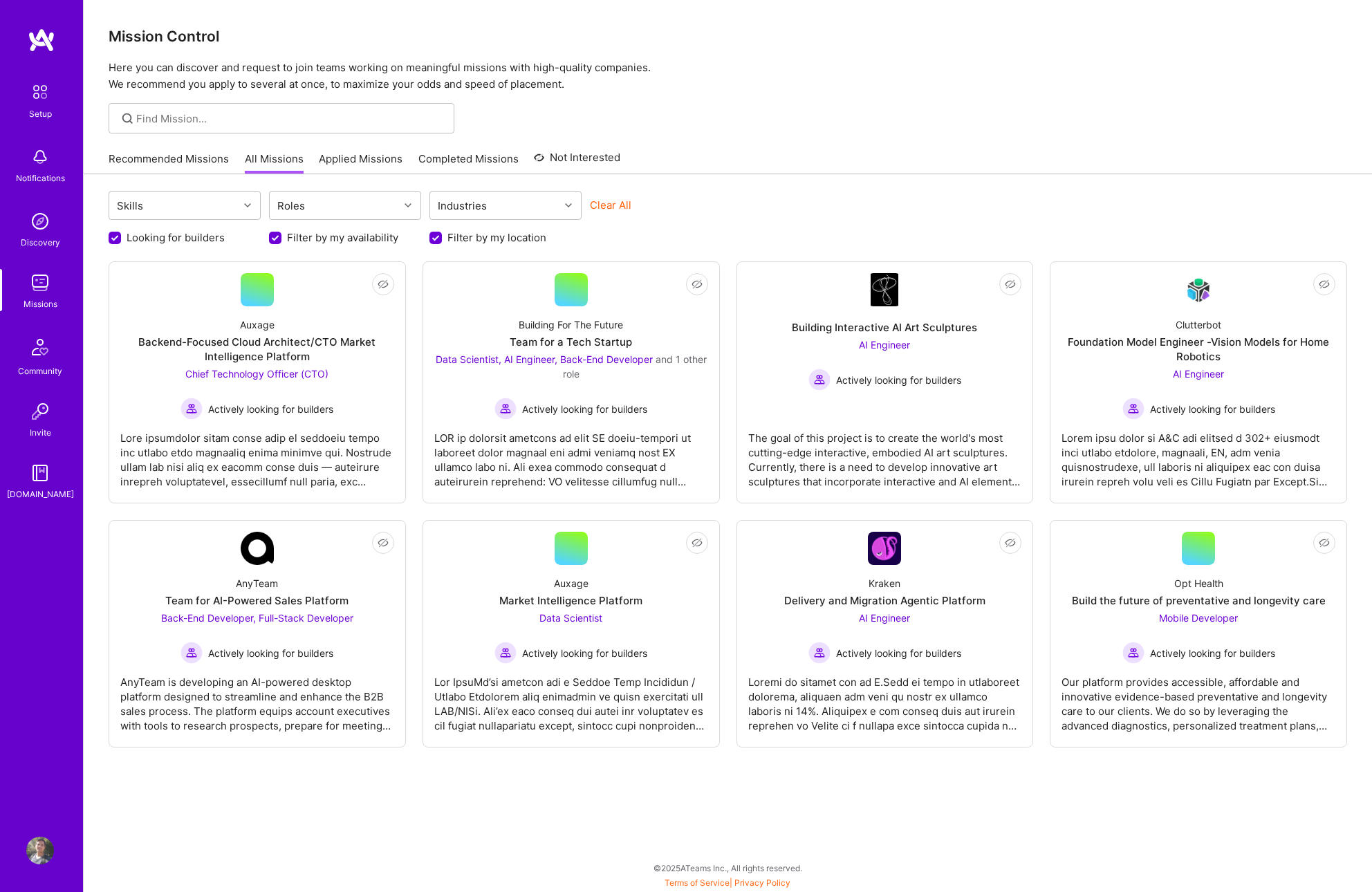
click at [664, 787] on div "Skills Roles Industries Clear All Looking for builders Filter by my availabilit…" at bounding box center [728, 531] width 1289 height 714
click at [475, 163] on link "Completed Missions" at bounding box center [468, 163] width 100 height 23
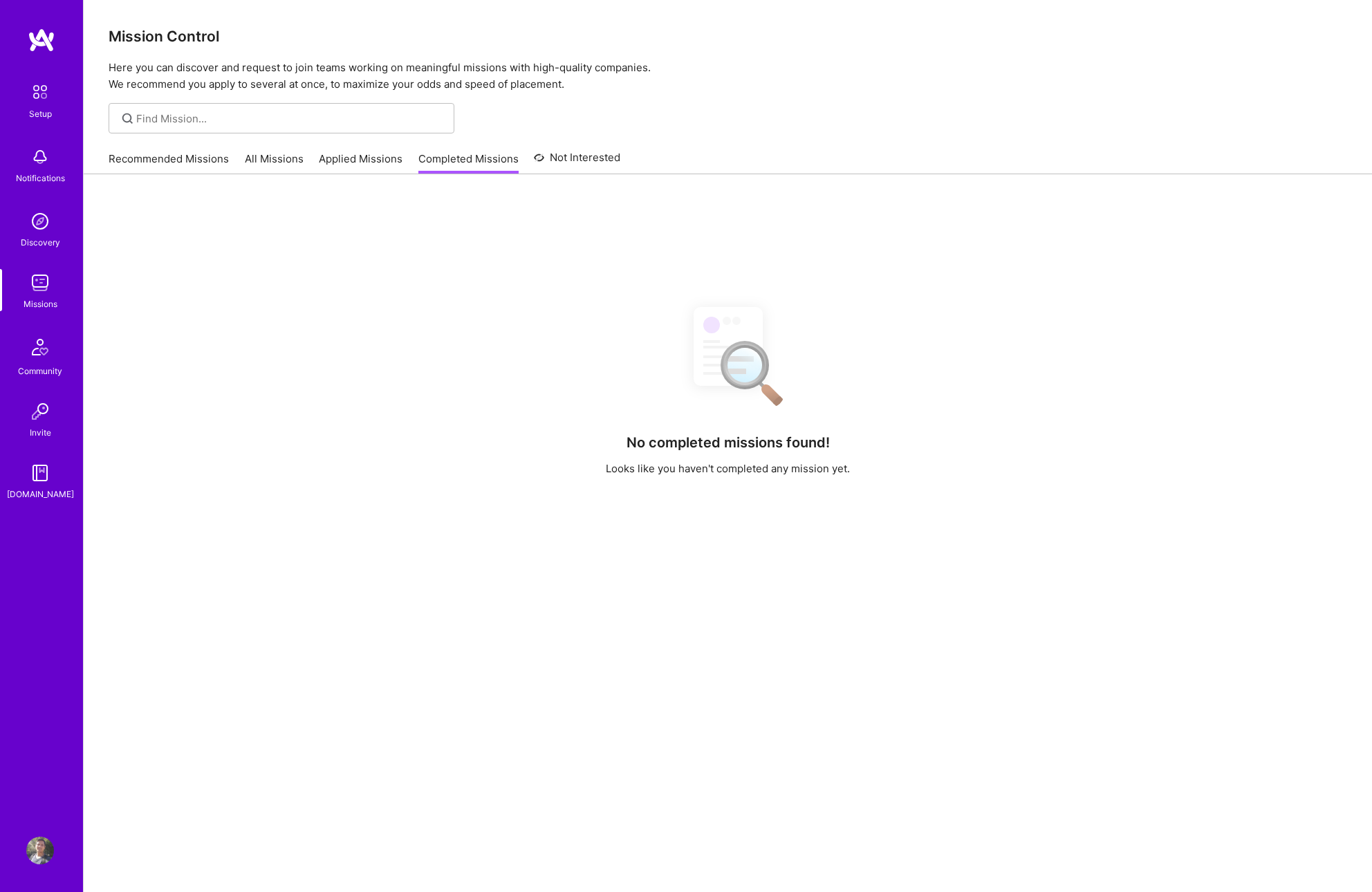
click at [294, 160] on link "All Missions" at bounding box center [274, 163] width 59 height 23
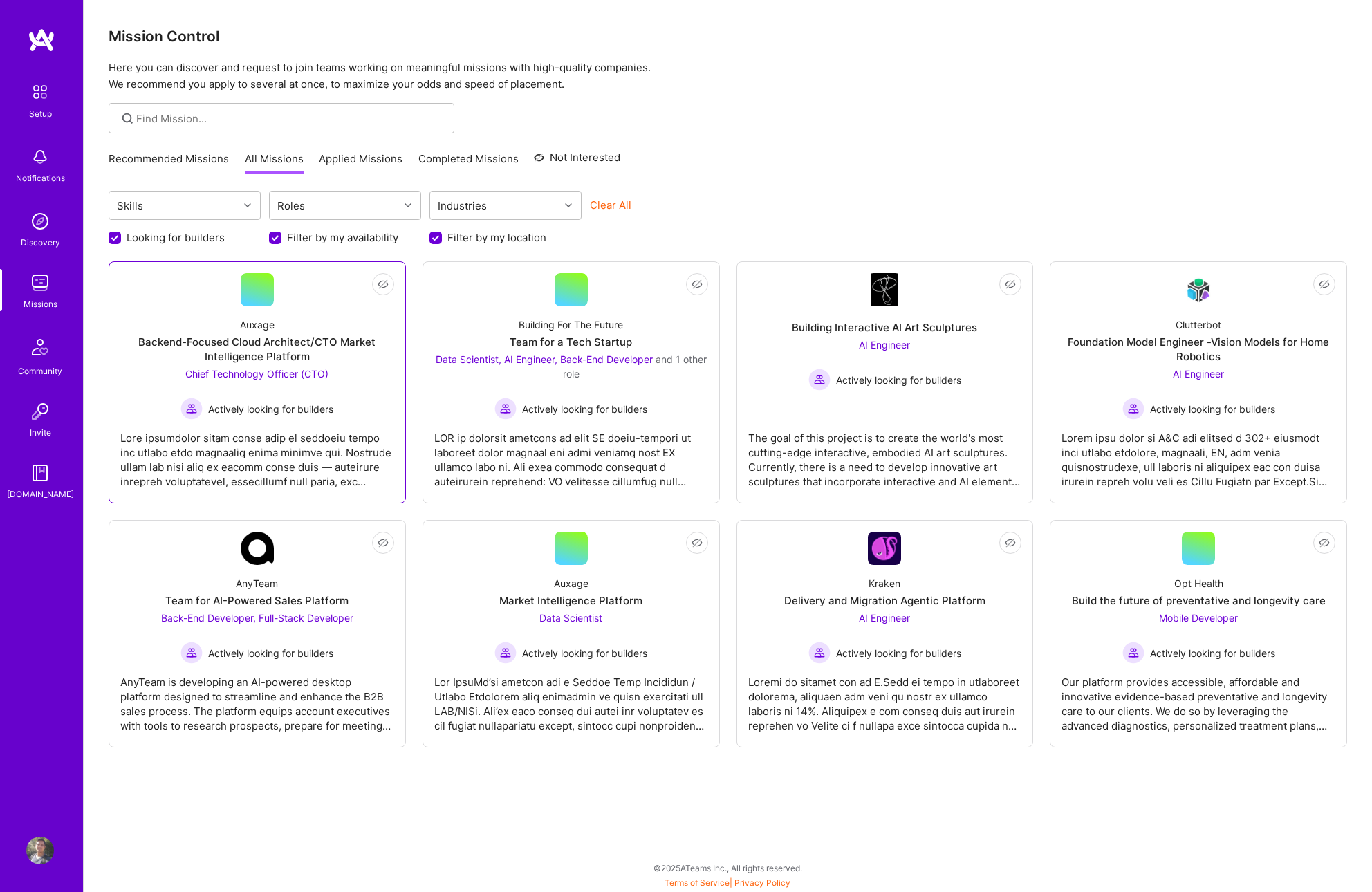
click at [364, 345] on div "Backend-Focused Cloud Architect/CTO Market Intelligence Platform" at bounding box center [257, 349] width 274 height 29
click at [462, 151] on link "Completed Missions" at bounding box center [468, 163] width 100 height 23
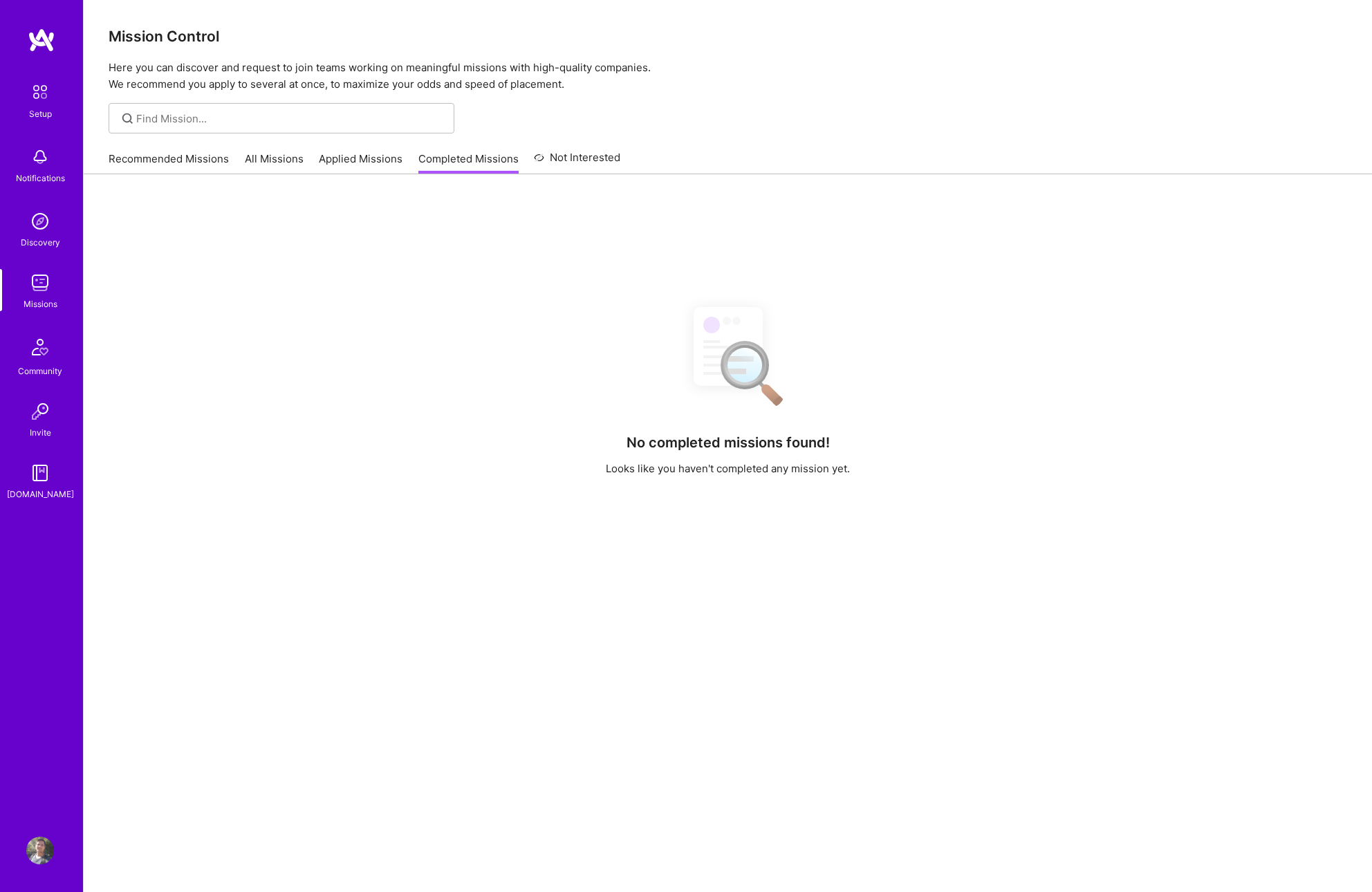
click at [612, 418] on div "No completed missions found! Looks like you haven't completed any mission yet." at bounding box center [728, 651] width 1239 height 714
click at [473, 145] on div "Recommended Missions All Missions Applied Missions Completed Missions Not Inter…" at bounding box center [364, 159] width 512 height 30
click at [378, 151] on link "Applied Missions" at bounding box center [360, 163] width 83 height 23
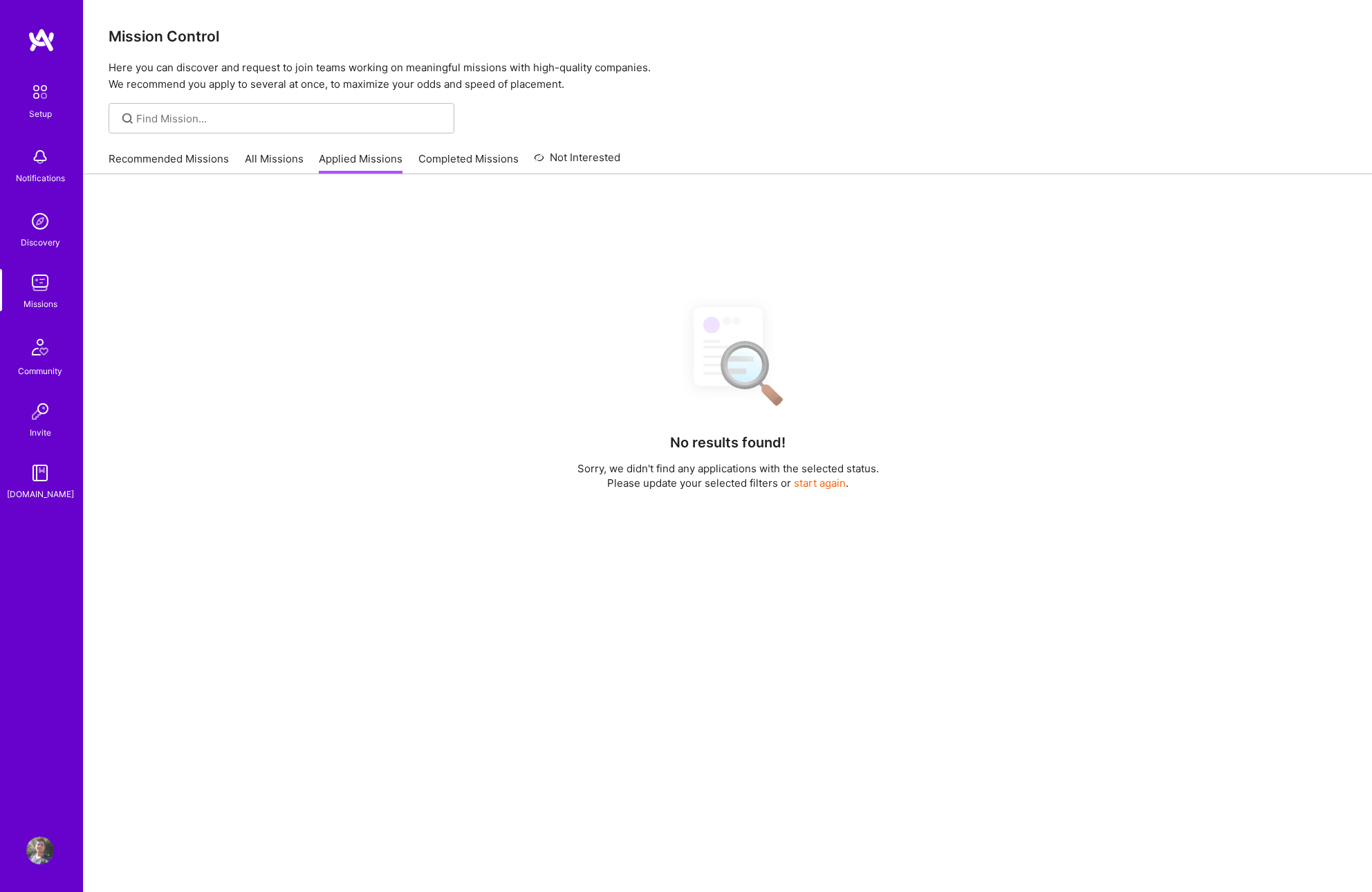
click at [466, 230] on div "No results found! Sorry, we didn't find any applications with the selected stat…" at bounding box center [728, 600] width 1289 height 851
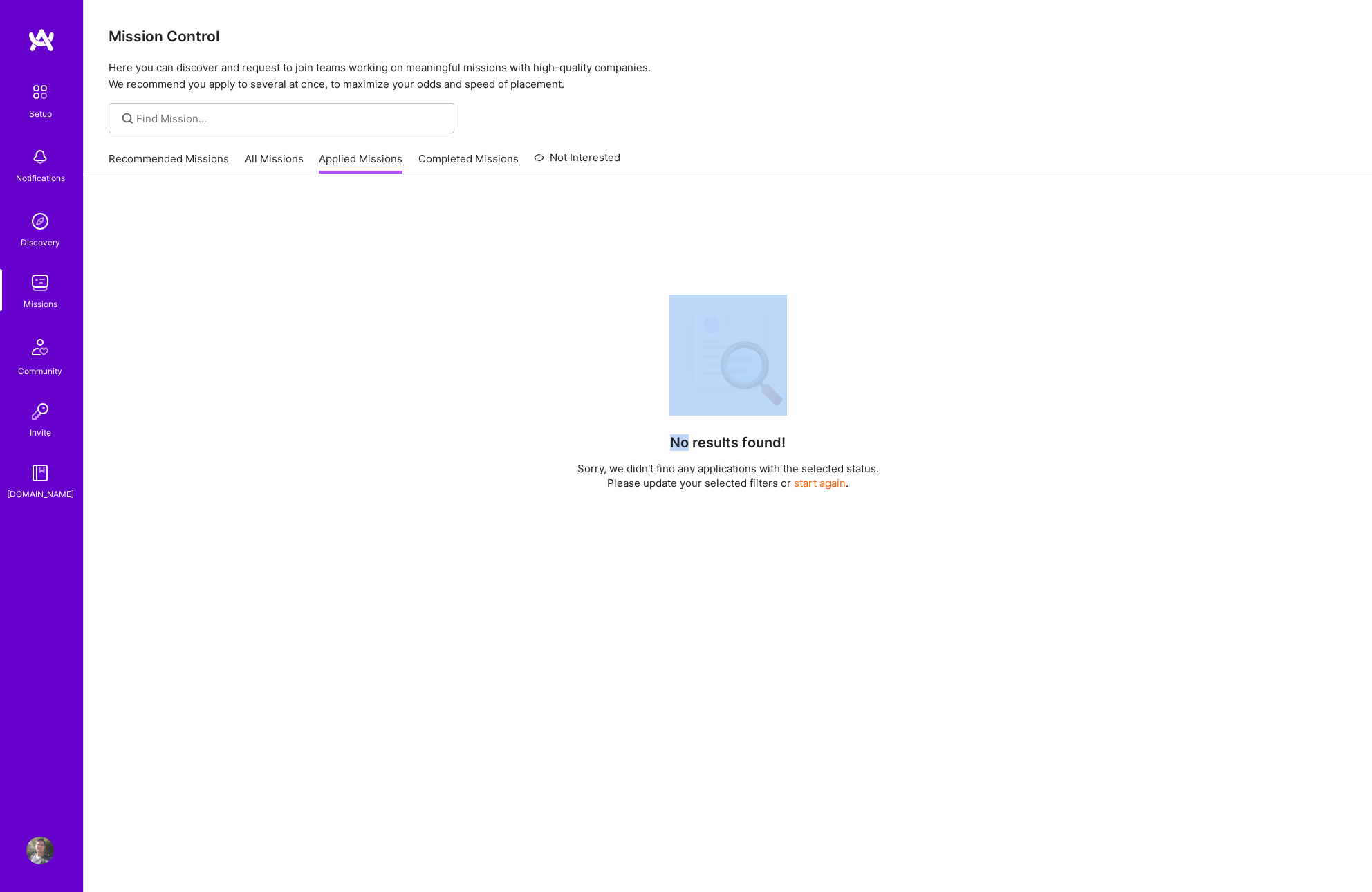
click at [462, 156] on link "Completed Missions" at bounding box center [468, 163] width 100 height 23
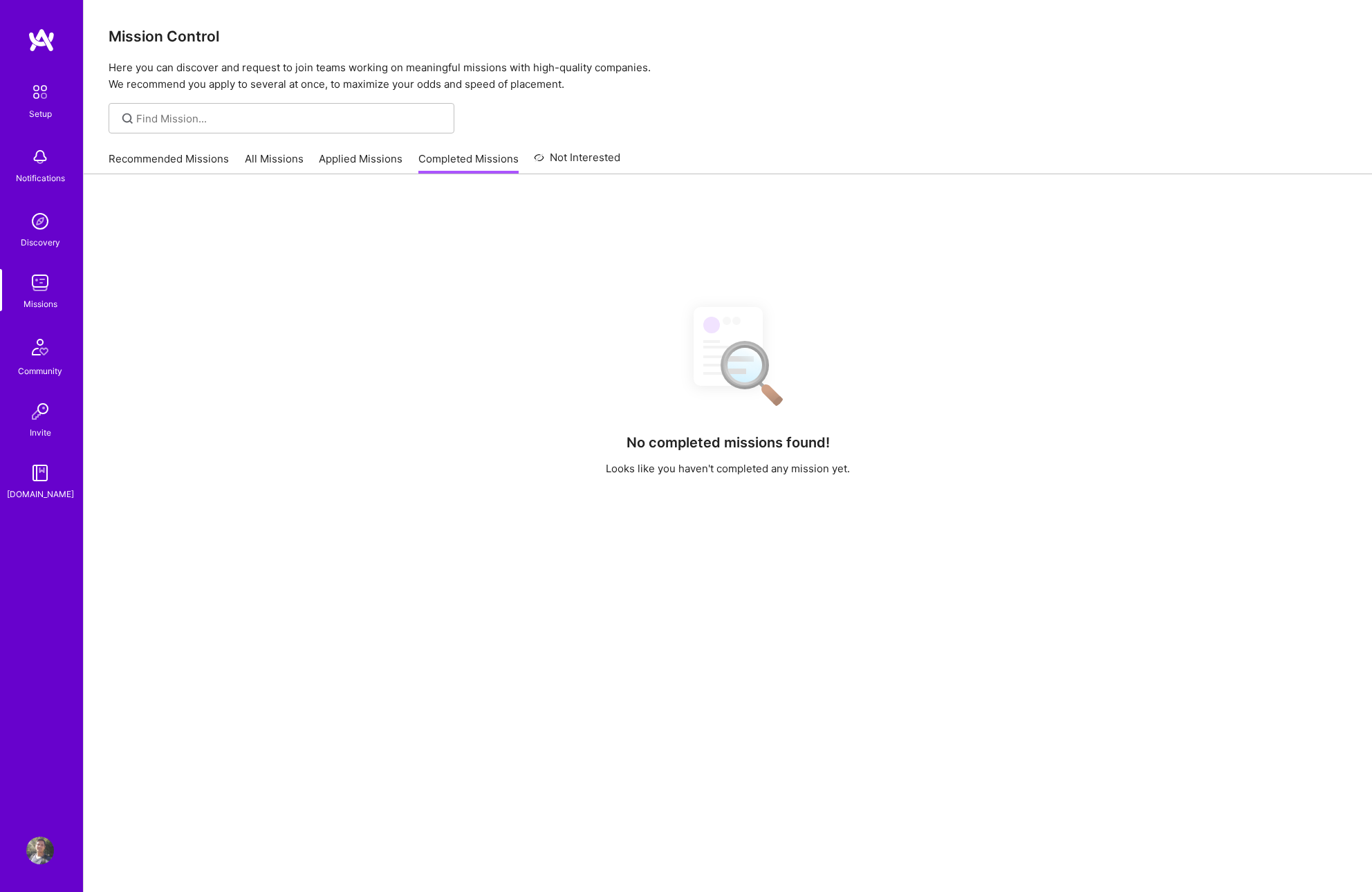
click at [382, 159] on link "Applied Missions" at bounding box center [360, 163] width 83 height 23
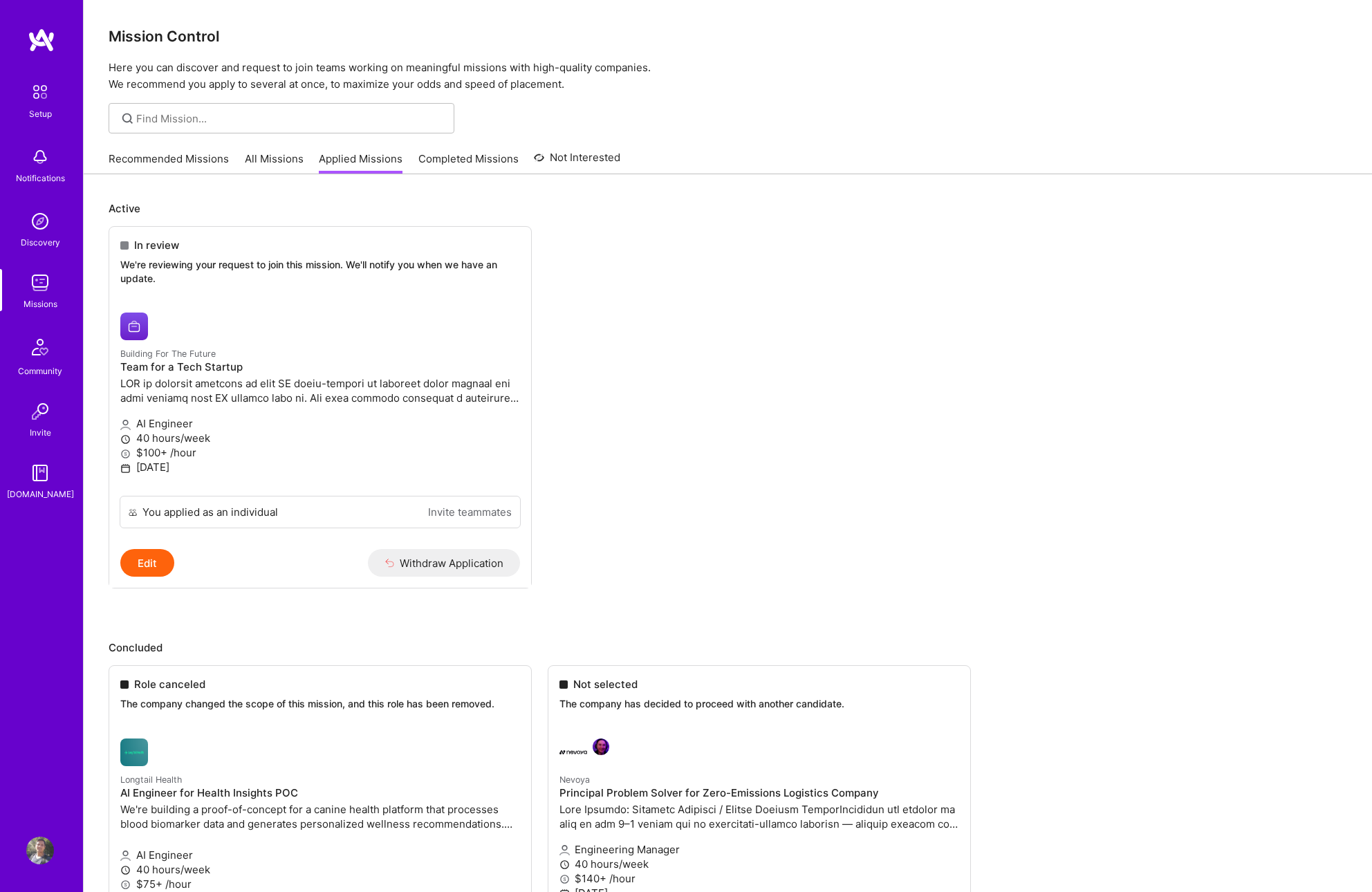
click at [734, 527] on ul "In review We're reviewing your request to join this mission. We'll notify you w…" at bounding box center [728, 429] width 1239 height 404
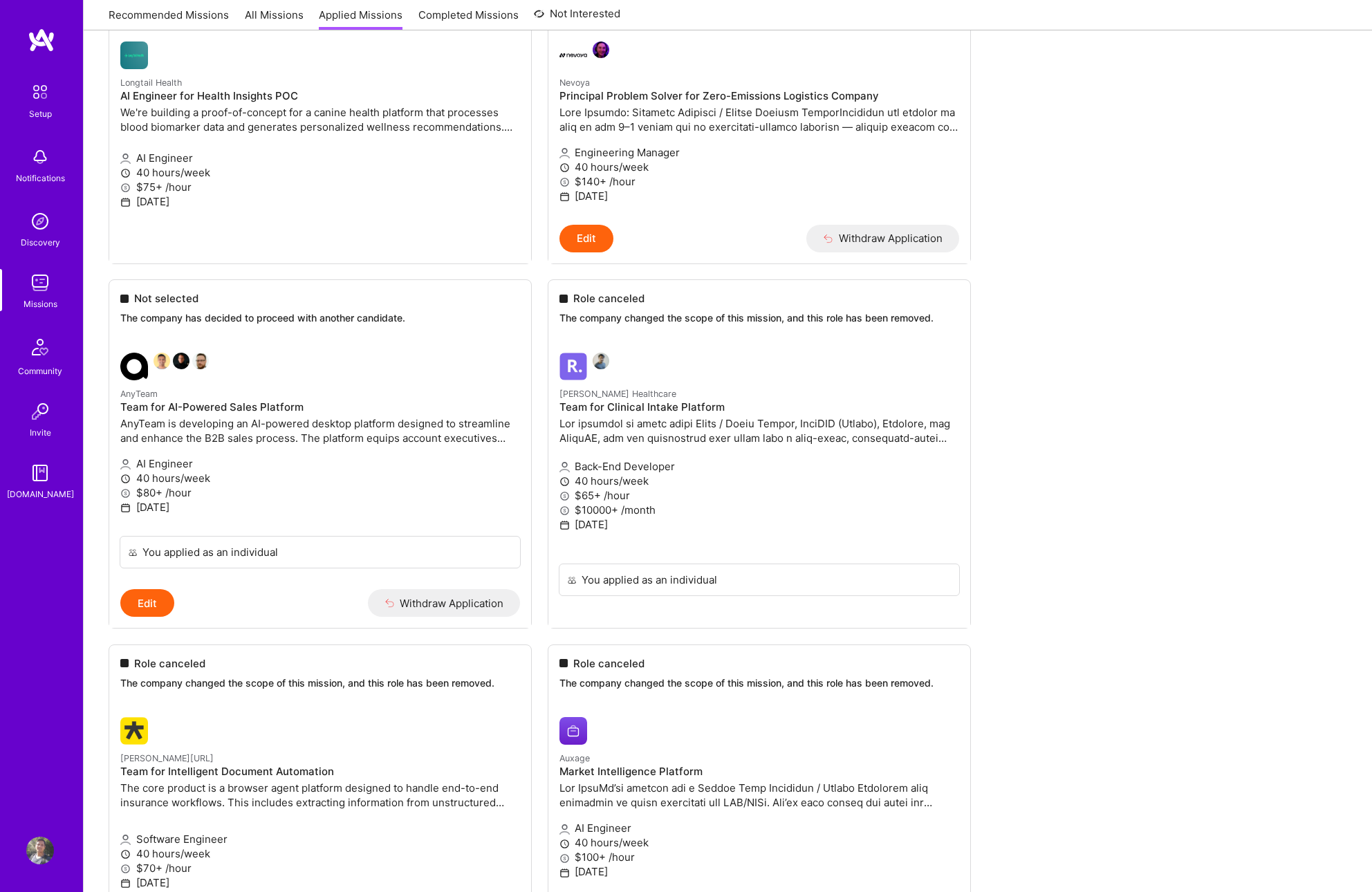
scroll to position [700, 0]
click at [164, 358] on img at bounding box center [162, 359] width 17 height 17
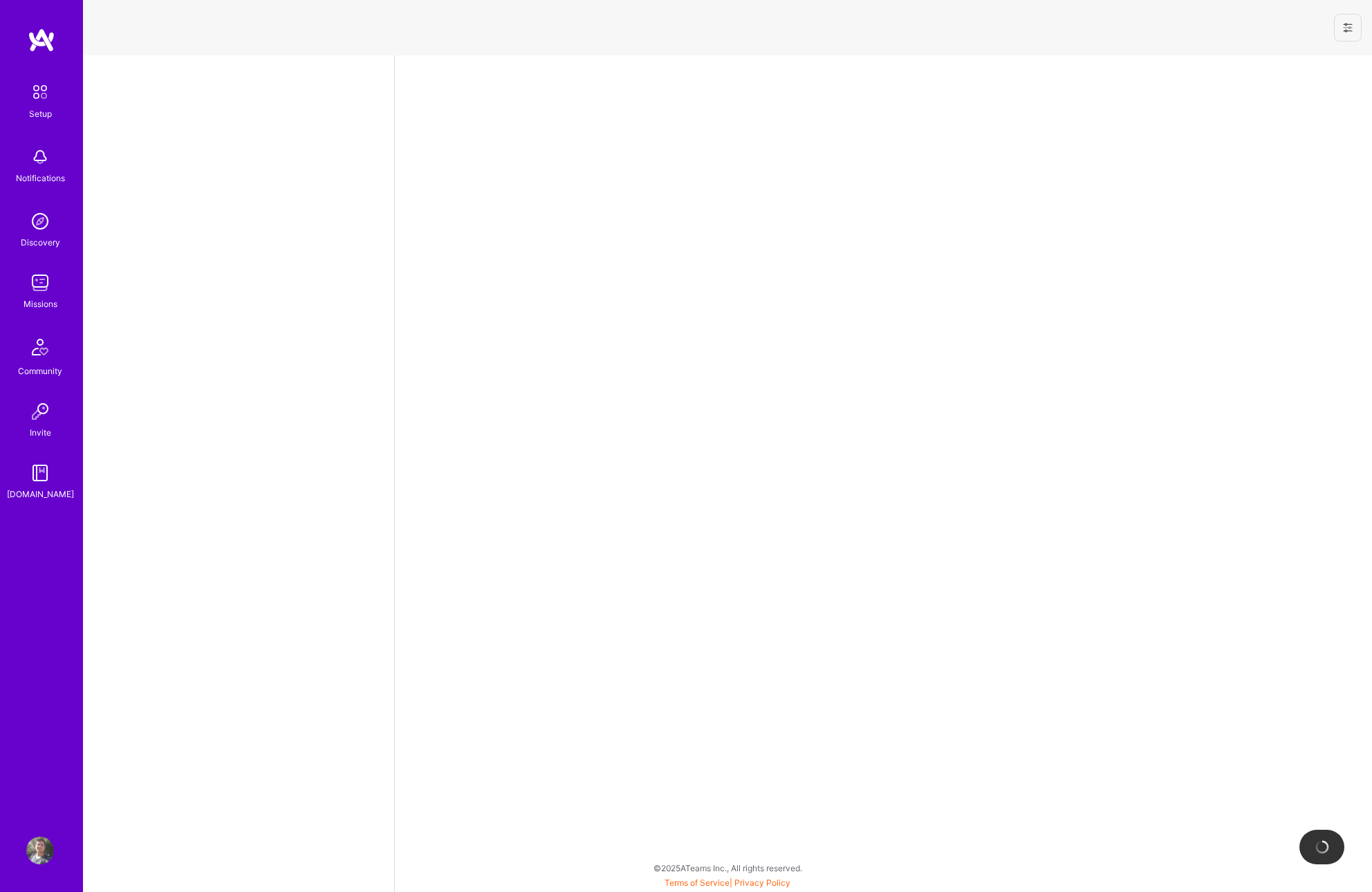
select select "IN"
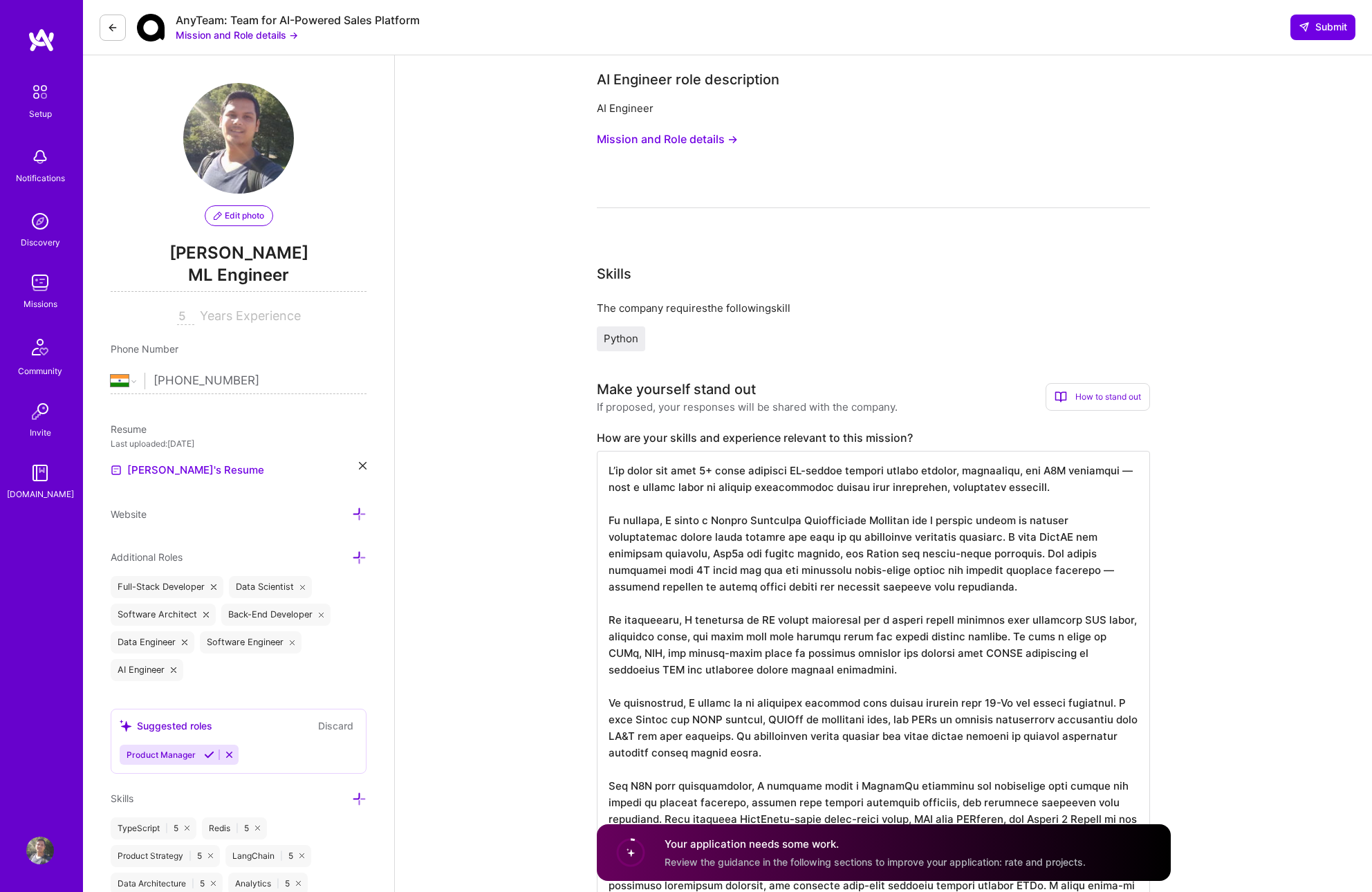
click at [41, 341] on img at bounding box center [40, 347] width 33 height 33
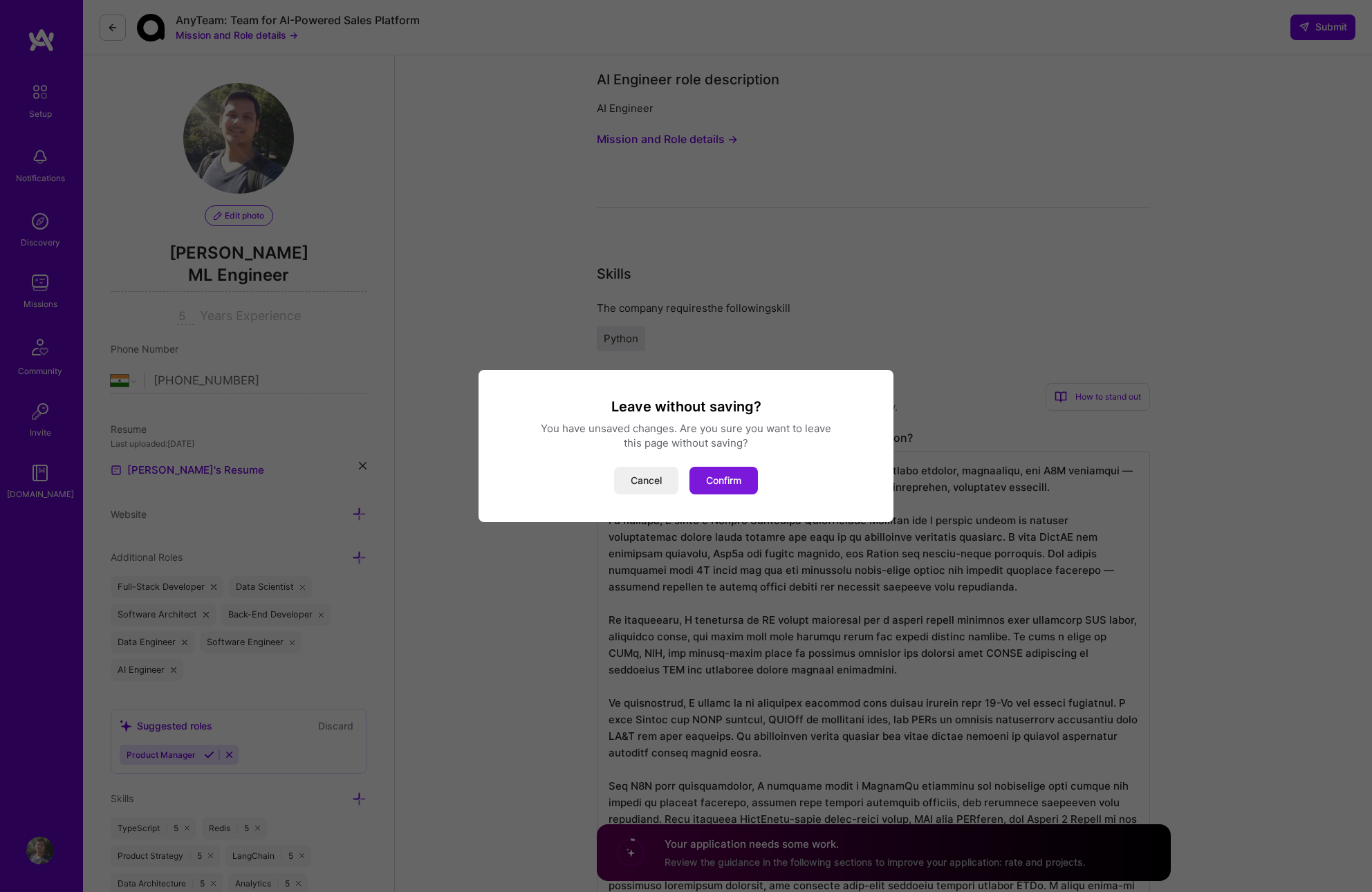
click at [721, 484] on button "Confirm" at bounding box center [724, 480] width 69 height 27
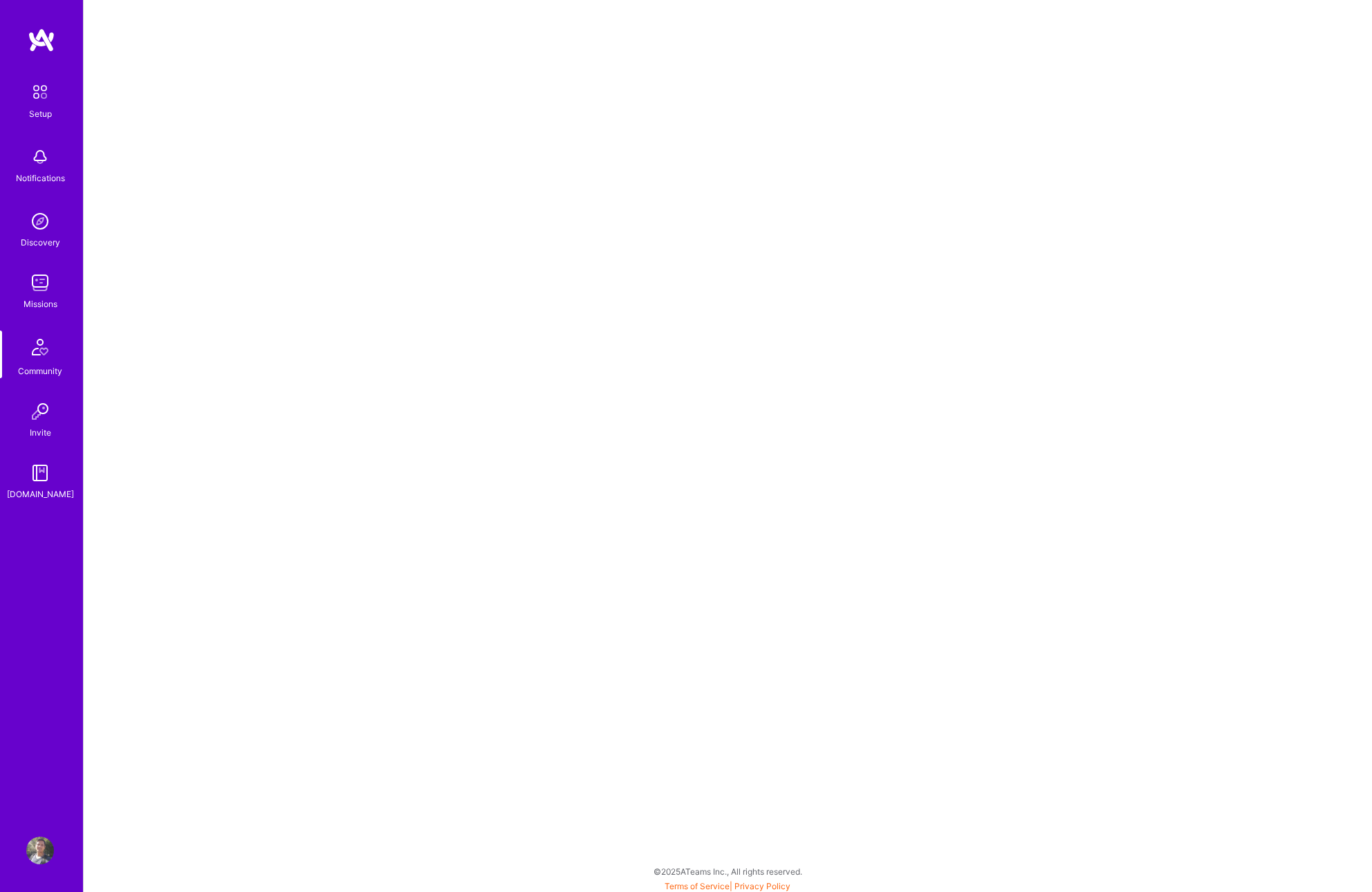
click at [39, 224] on img at bounding box center [40, 222] width 27 height 27
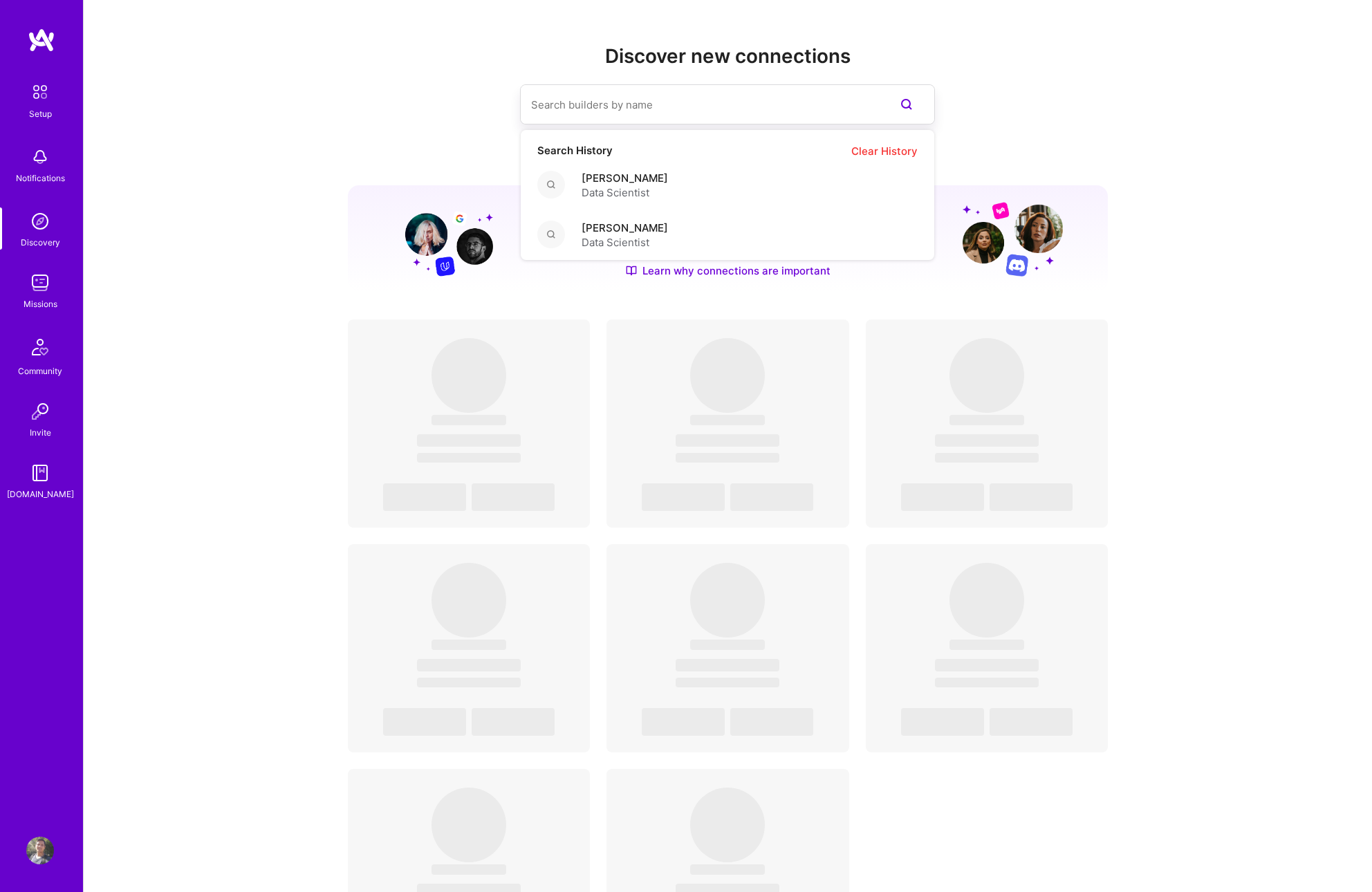
click at [599, 96] on input at bounding box center [699, 105] width 337 height 36
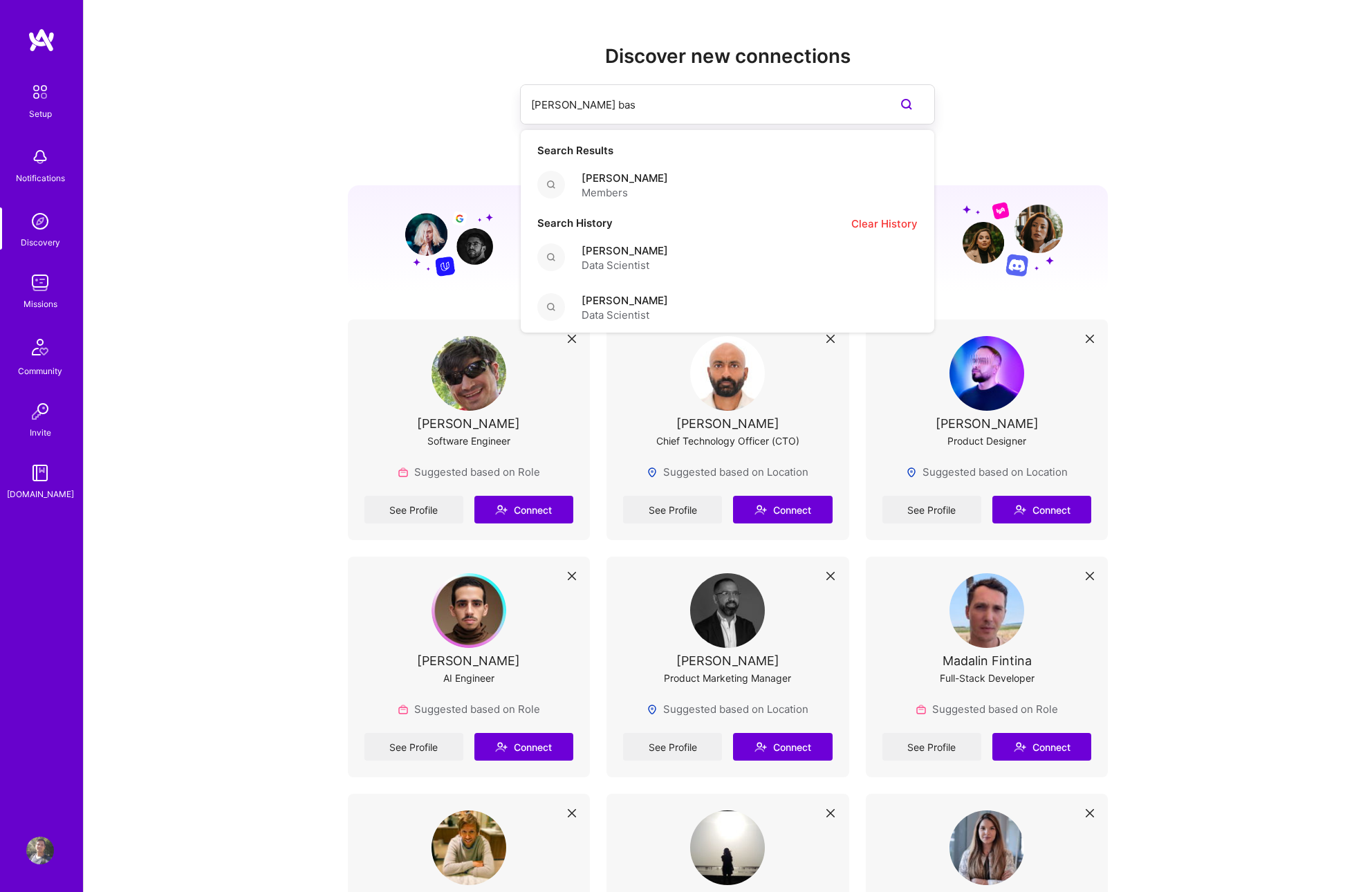
type input "souvik basu"
click at [625, 188] on span "Members" at bounding box center [624, 192] width 87 height 15
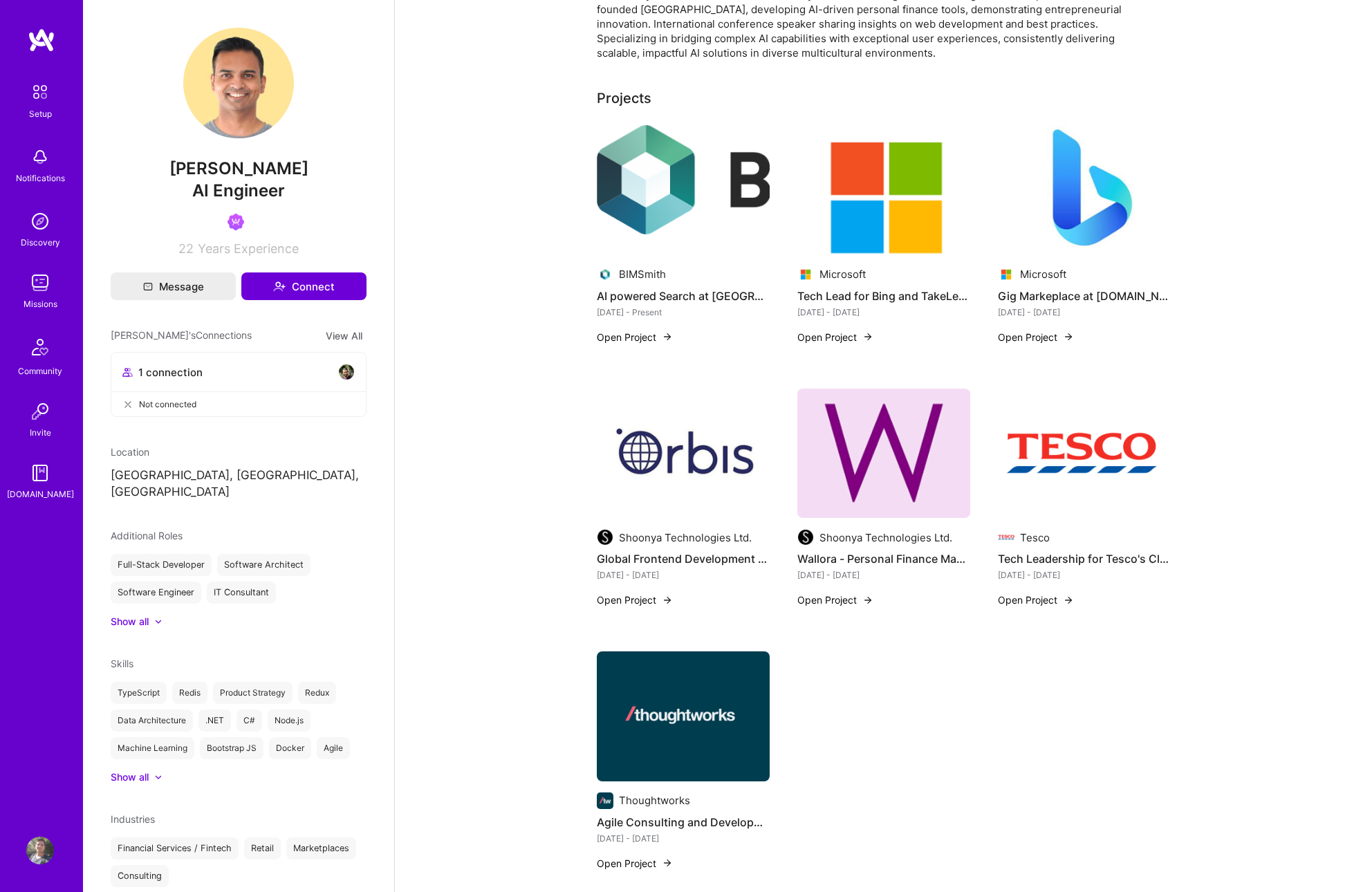
scroll to position [193, 0]
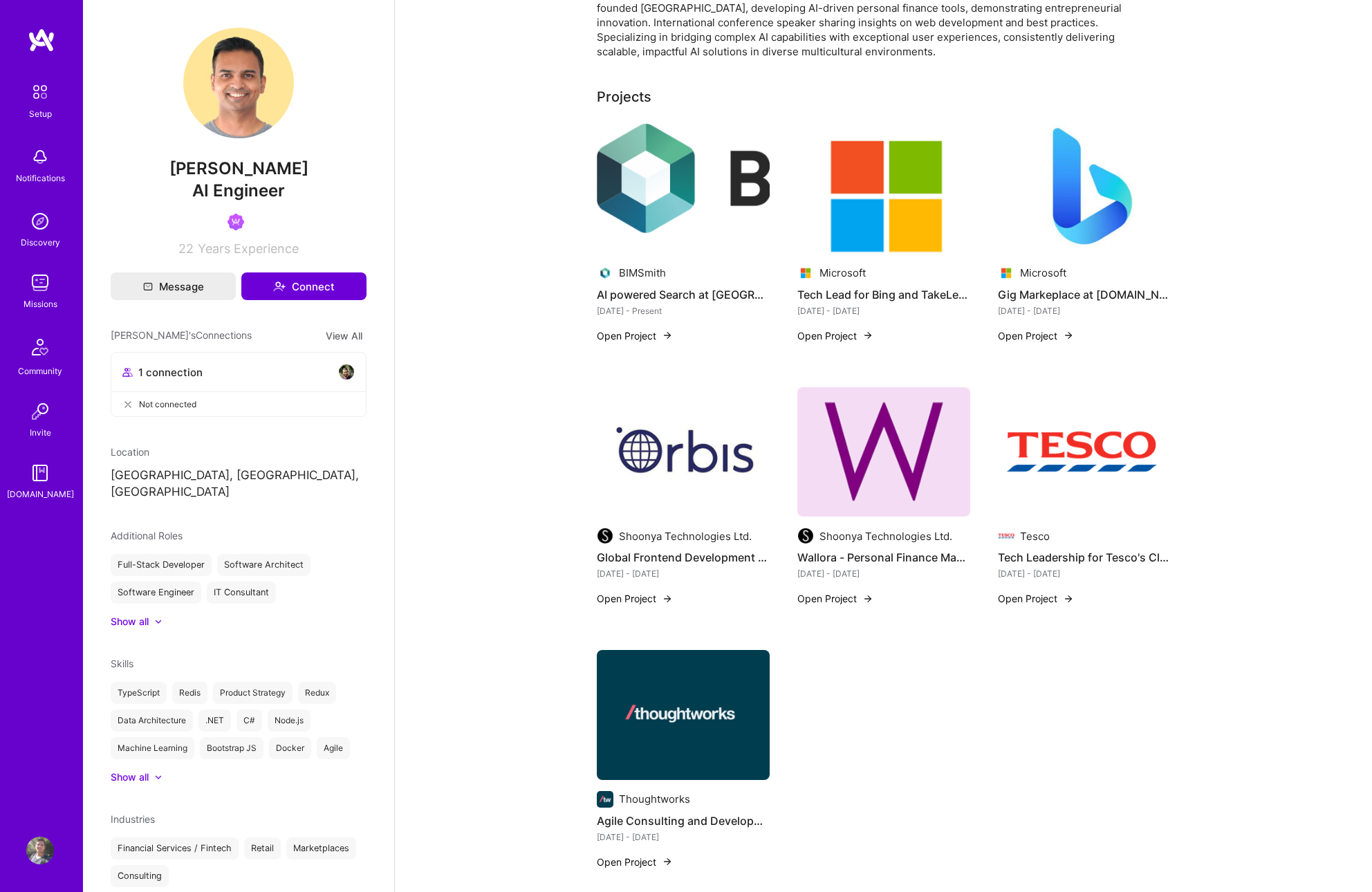
click at [816, 342] on button "Open Project" at bounding box center [835, 336] width 76 height 15
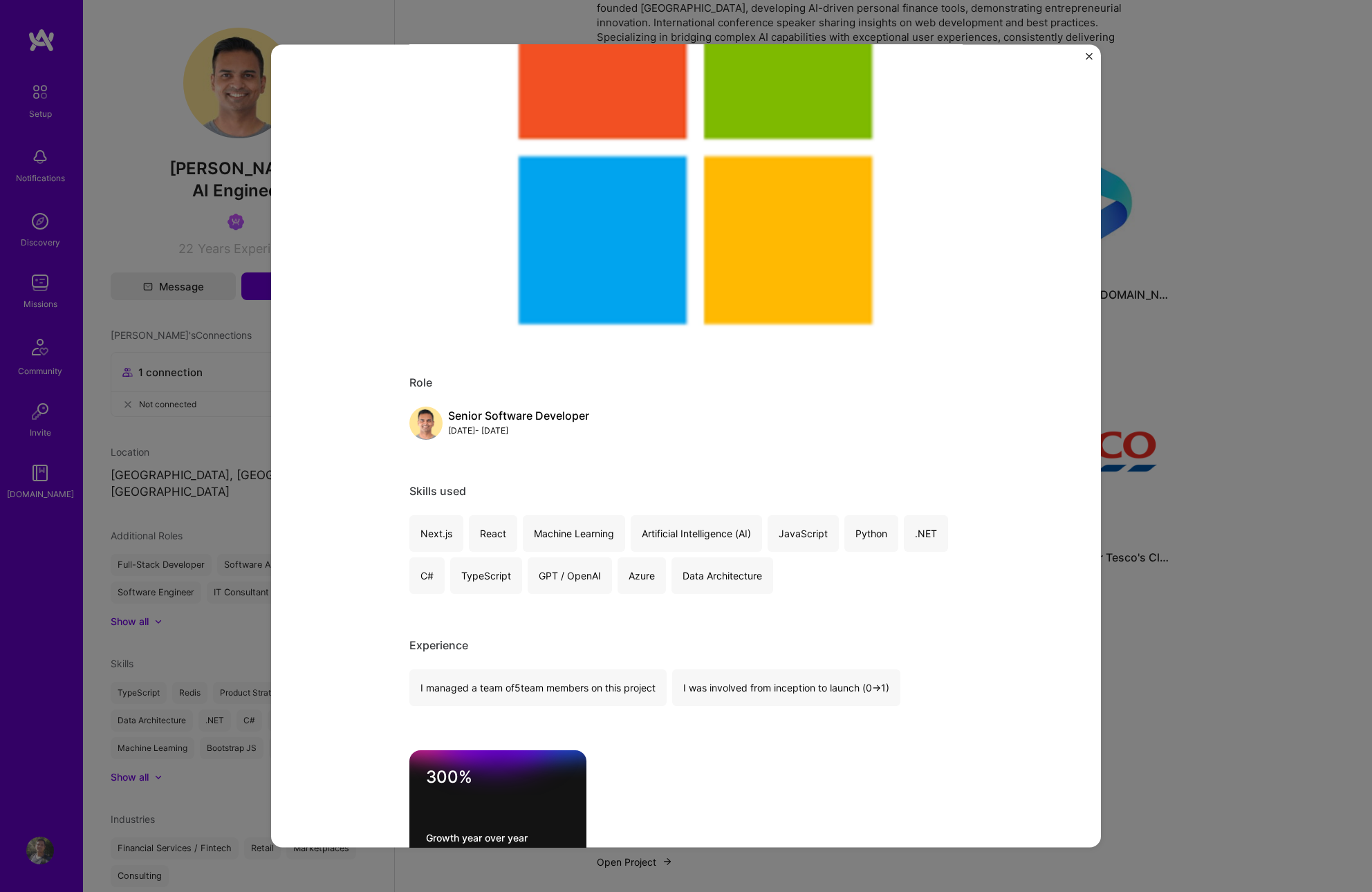
scroll to position [132, 0]
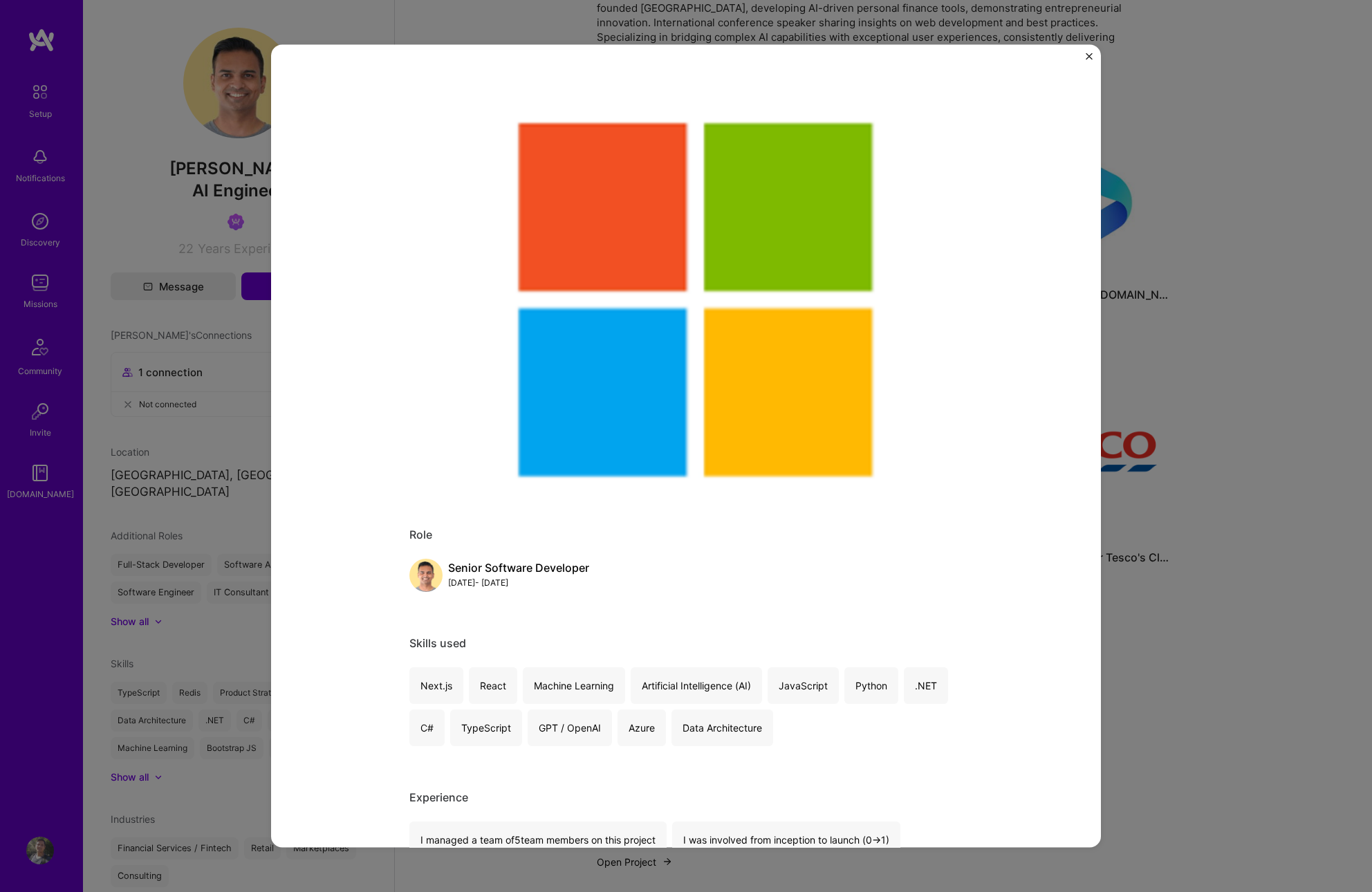
click at [1089, 55] on img "Close" at bounding box center [1089, 57] width 7 height 7
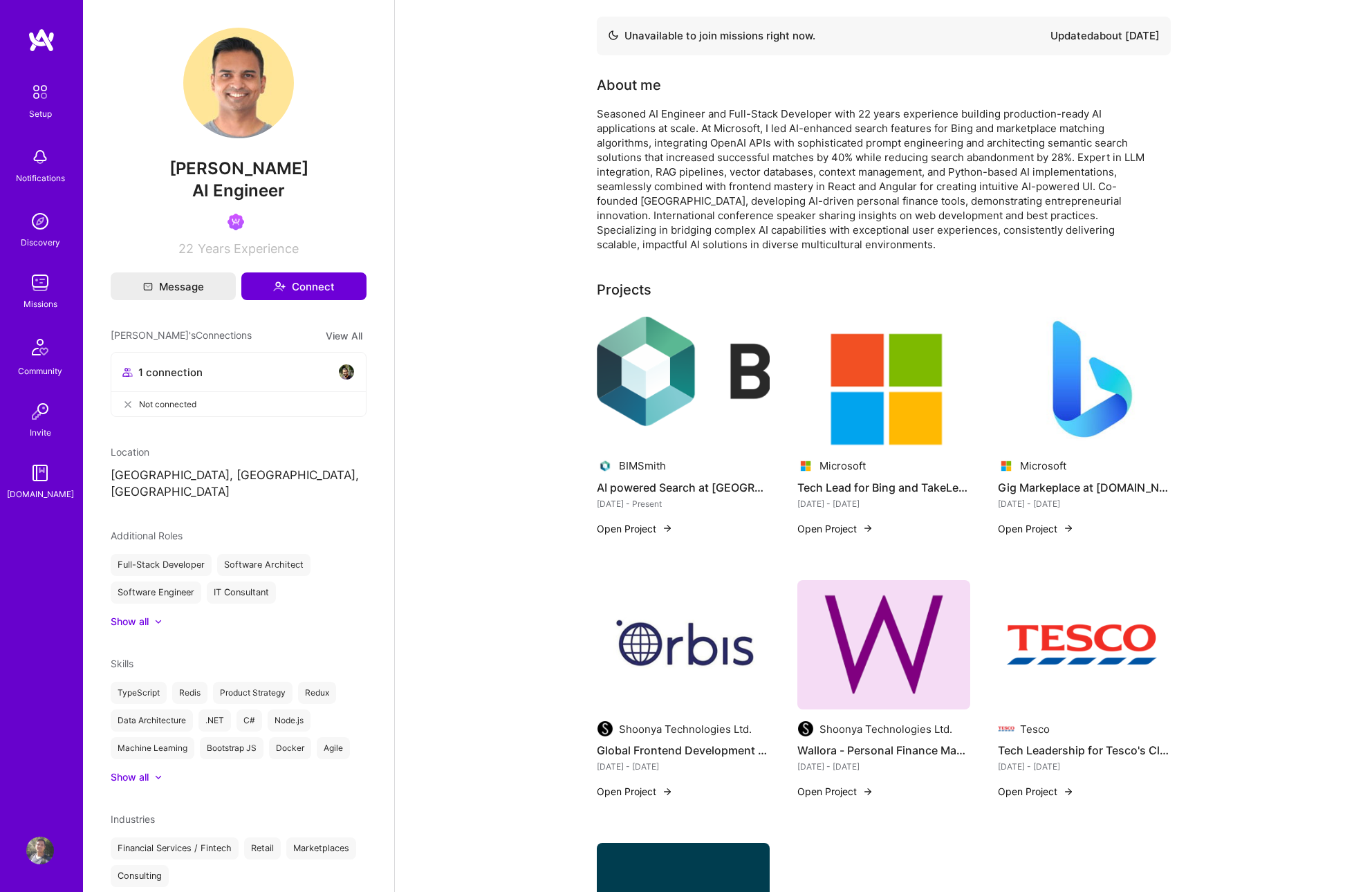
click at [366, 538] on div "Souvik Basu AI Engineer 22 Years Experience Message Connect Souvik's Connection…" at bounding box center [239, 446] width 311 height 892
click at [31, 206] on div "Setup Notifications Discovery Missions Community Invite A.Guide" at bounding box center [41, 290] width 83 height 424
click at [40, 222] on img at bounding box center [40, 222] width 27 height 27
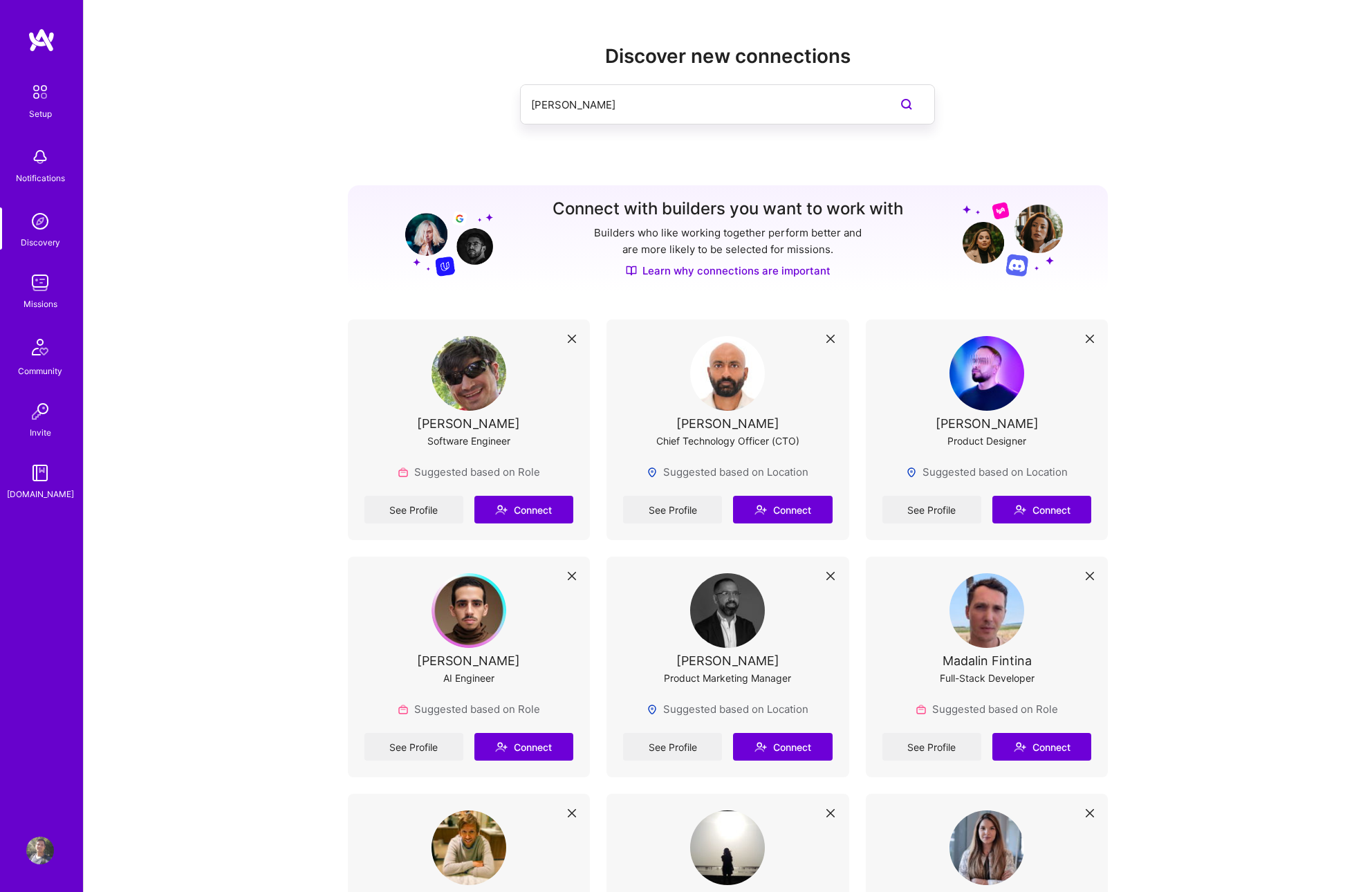
click at [49, 159] on img at bounding box center [40, 157] width 27 height 27
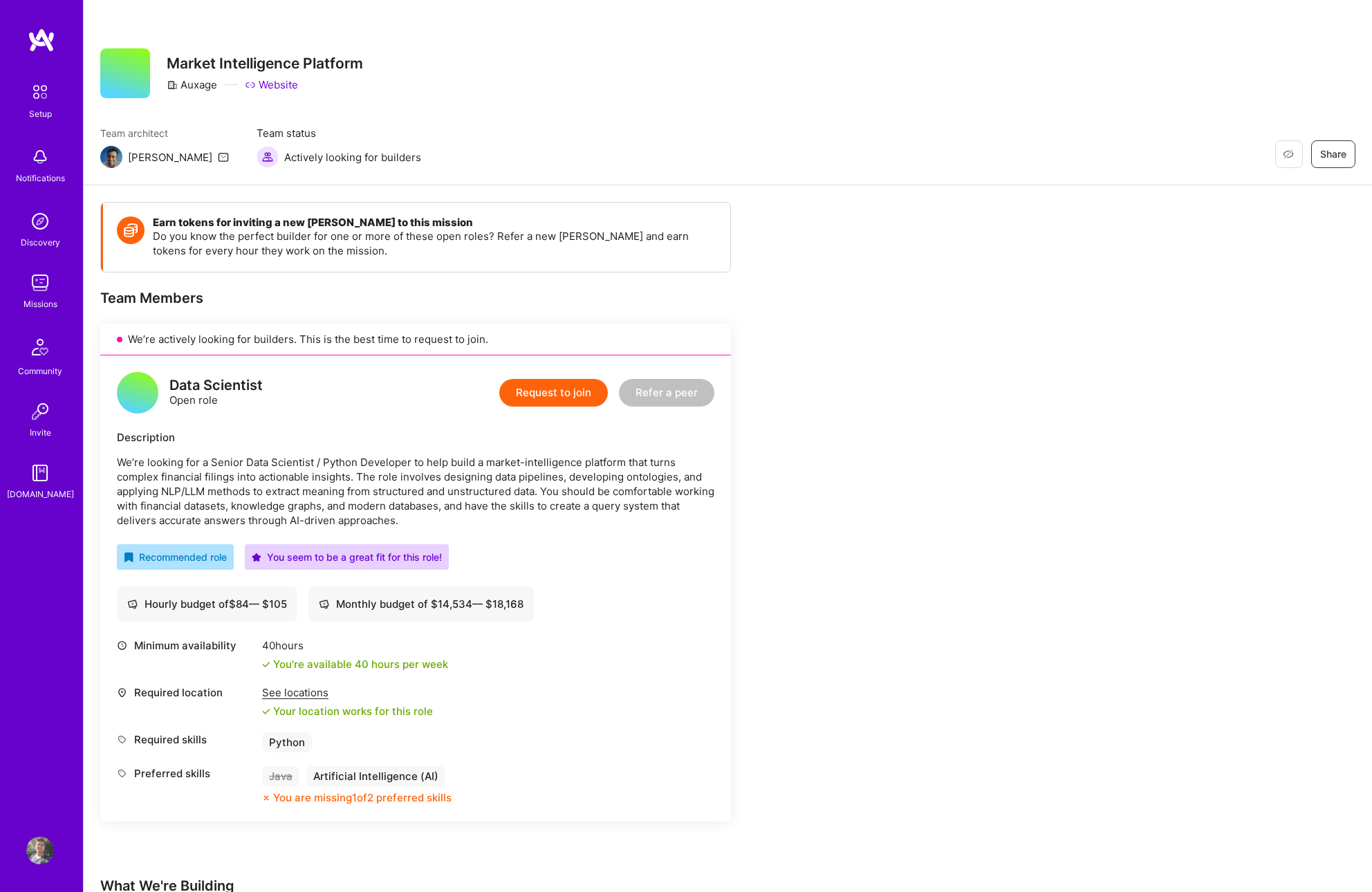
click at [912, 498] on div "Earn tokens for inviting a new [PERSON_NAME] to this mission Do you know the pe…" at bounding box center [515, 835] width 830 height 1266
click at [877, 395] on div "Earn tokens for inviting a new [PERSON_NAME] to this mission Do you know the pe…" at bounding box center [515, 835] width 830 height 1266
